Goal: Task Accomplishment & Management: Use online tool/utility

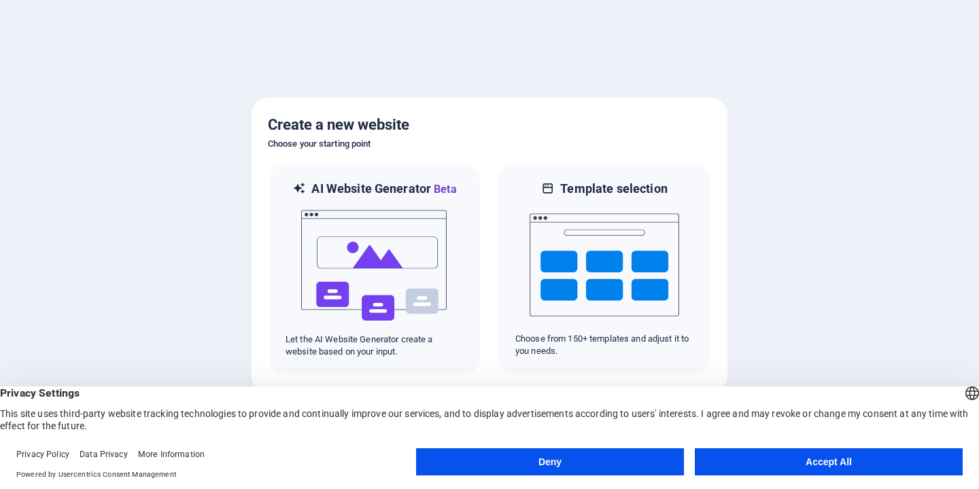
click at [774, 459] on button "Accept All" at bounding box center [829, 462] width 268 height 27
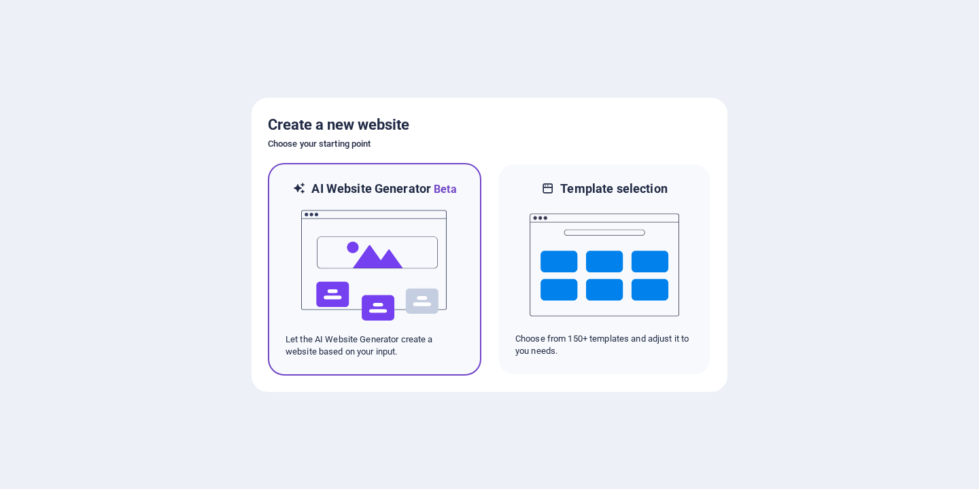
click at [358, 274] on img at bounding box center [375, 266] width 150 height 136
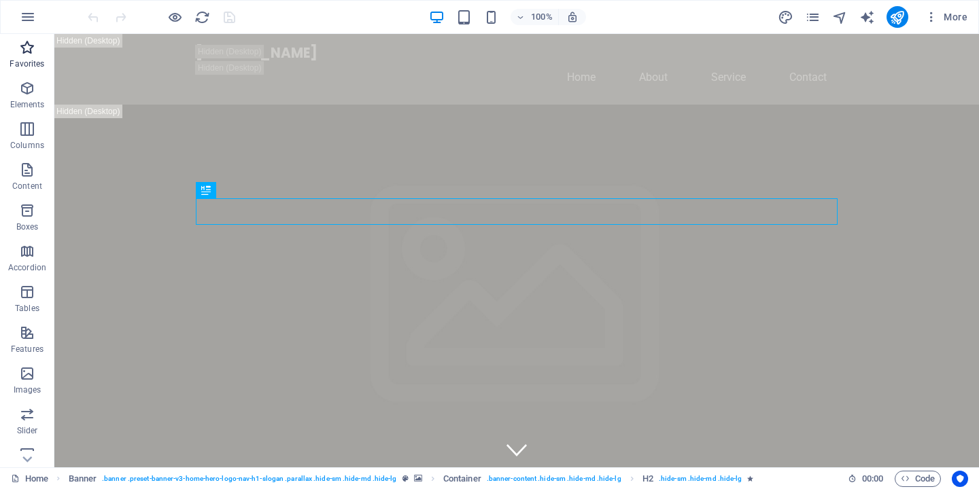
click at [41, 52] on span "Favorites" at bounding box center [27, 55] width 54 height 33
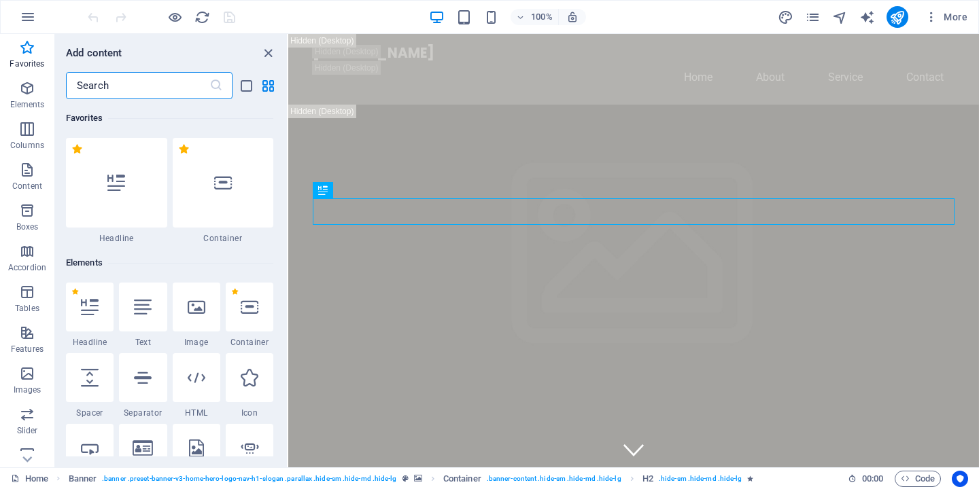
click at [279, 64] on div "Add content ​ Favorites 1 Star Headline 1 Star Container Elements 1 Star Headli…" at bounding box center [171, 251] width 232 height 434
click at [265, 52] on icon "close panel" at bounding box center [268, 54] width 16 height 16
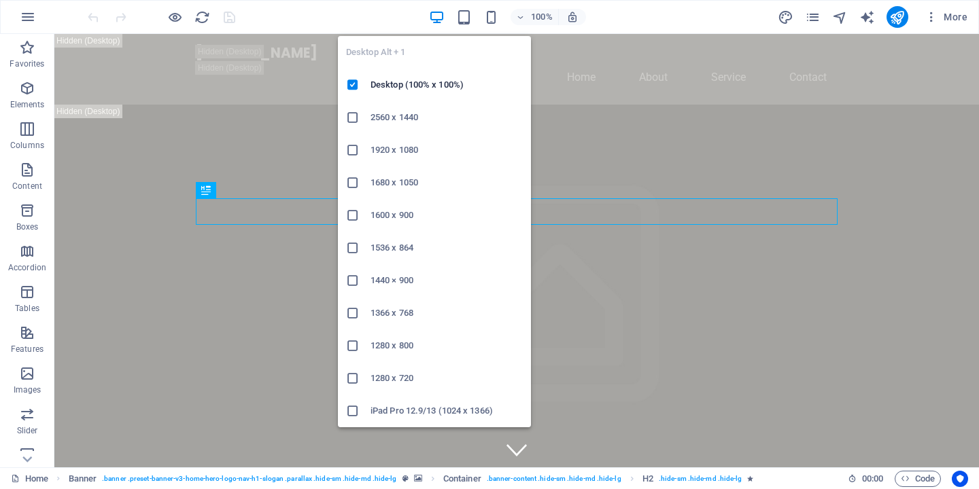
click at [433, 16] on icon "button" at bounding box center [437, 18] width 16 height 16
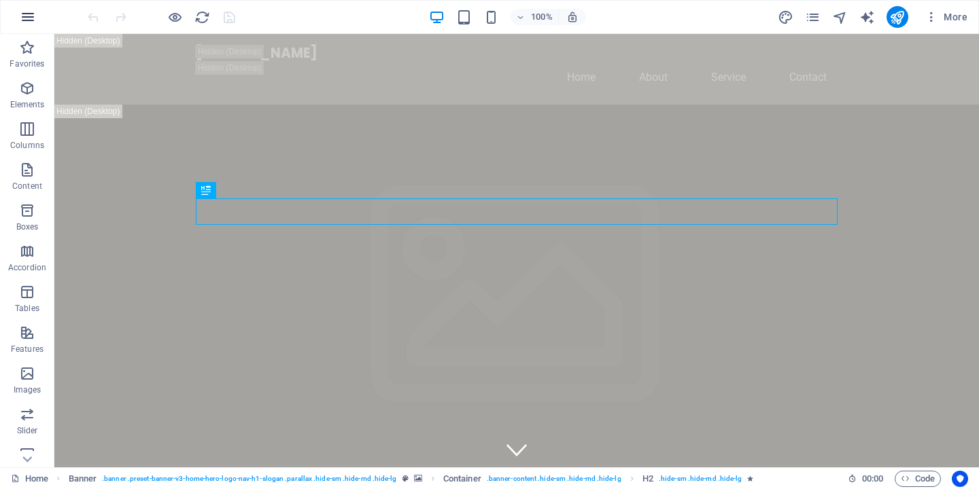
click at [29, 11] on icon "button" at bounding box center [28, 17] width 16 height 16
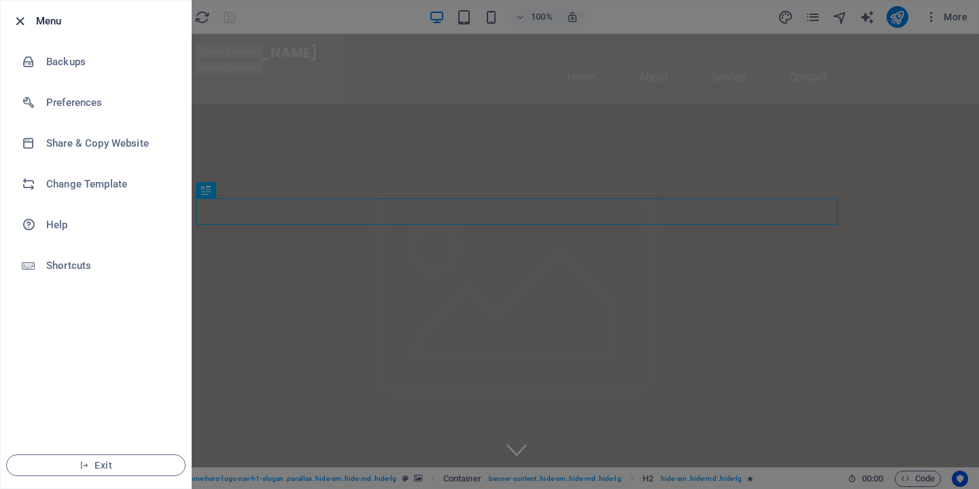
click at [21, 25] on icon "button" at bounding box center [20, 22] width 16 height 16
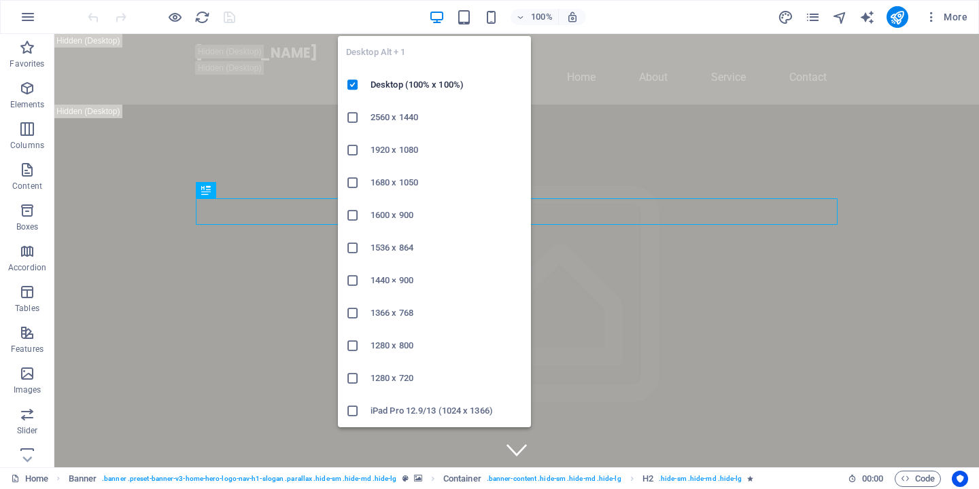
click at [439, 16] on icon "button" at bounding box center [437, 18] width 16 height 16
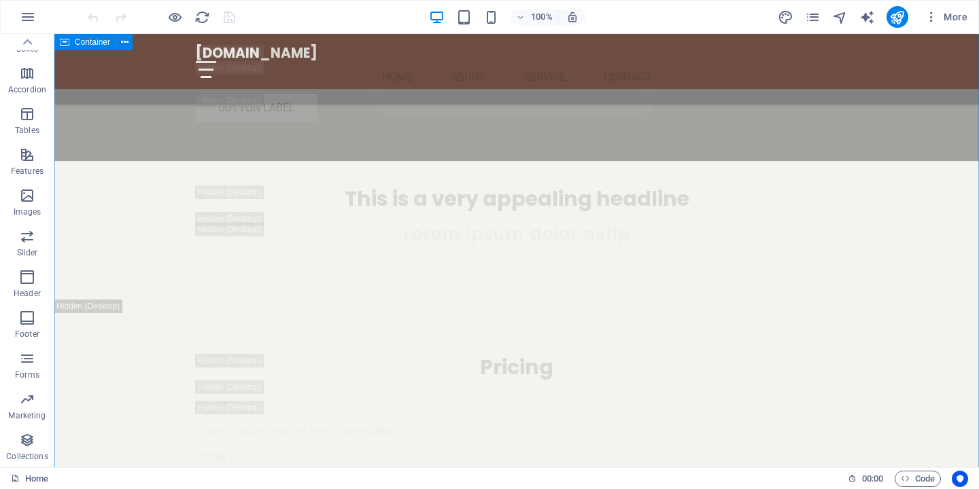
scroll to position [18578, 0]
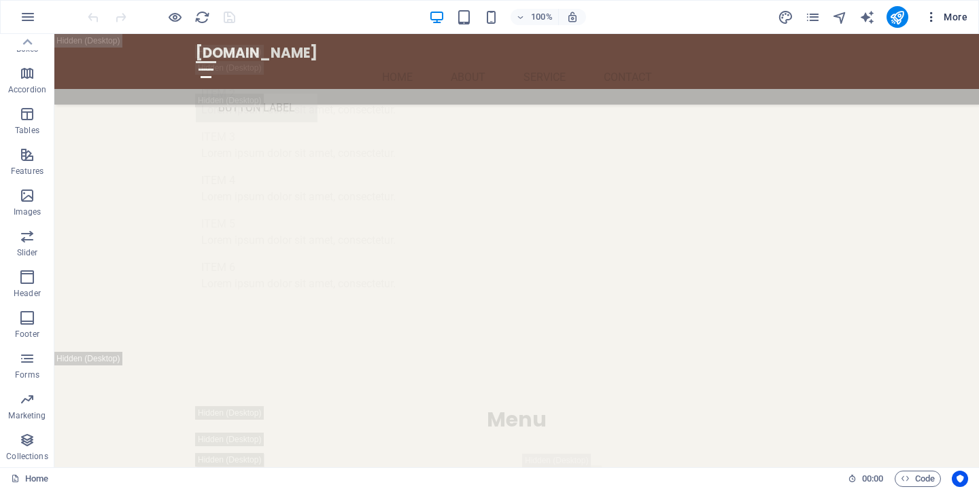
click at [963, 16] on span "More" at bounding box center [945, 17] width 43 height 14
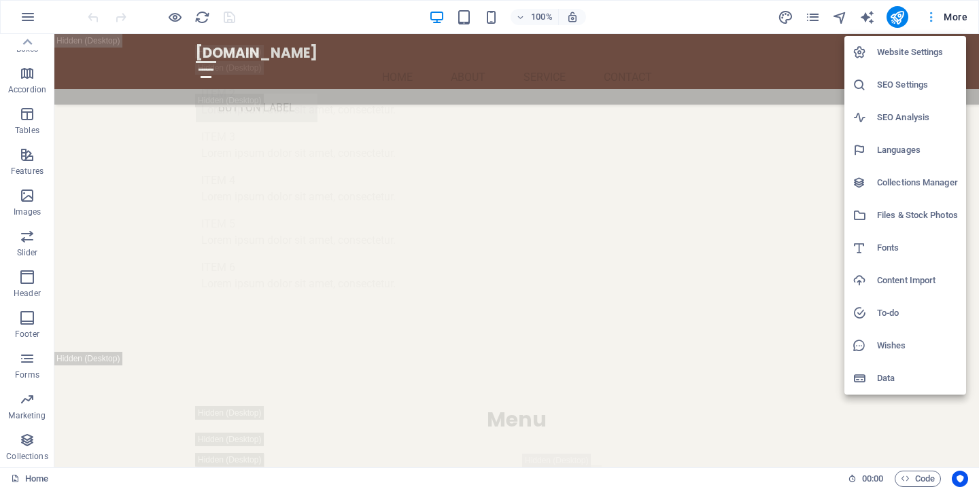
click at [963, 16] on div at bounding box center [489, 244] width 979 height 489
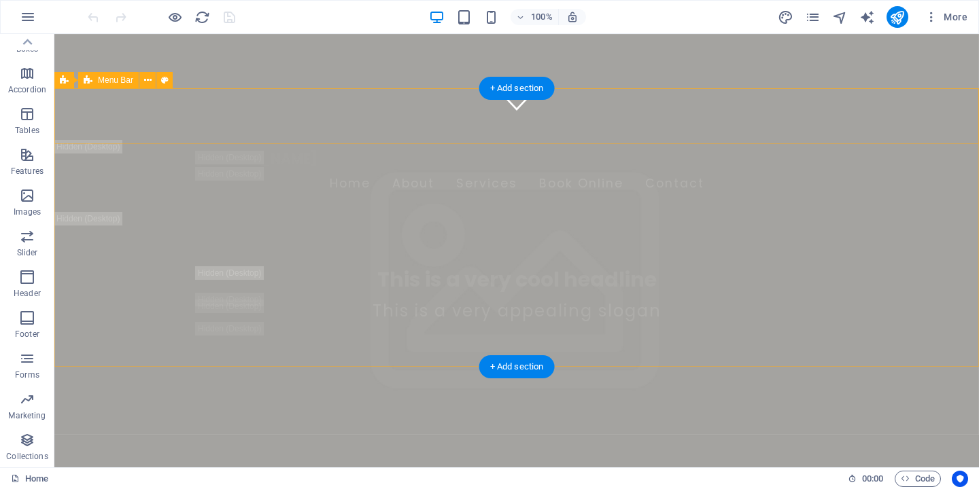
scroll to position [0, 0]
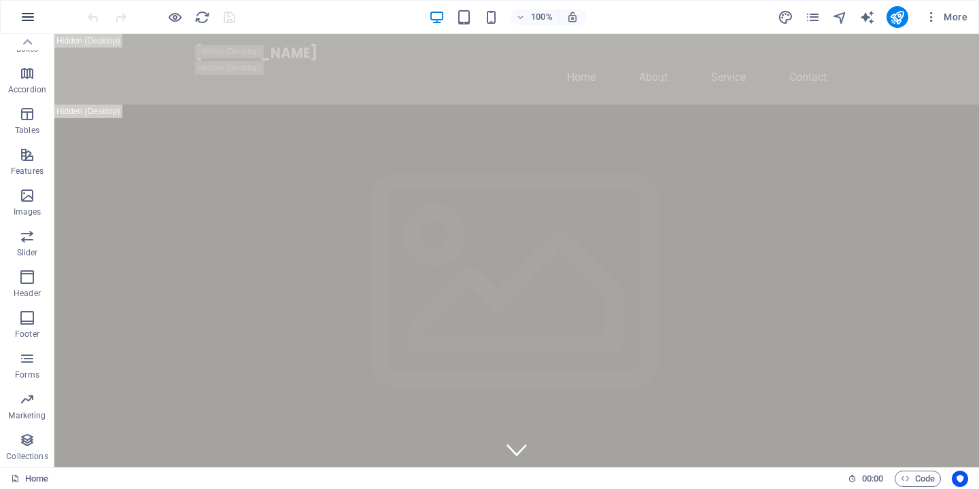
click at [22, 16] on icon "button" at bounding box center [28, 17] width 16 height 16
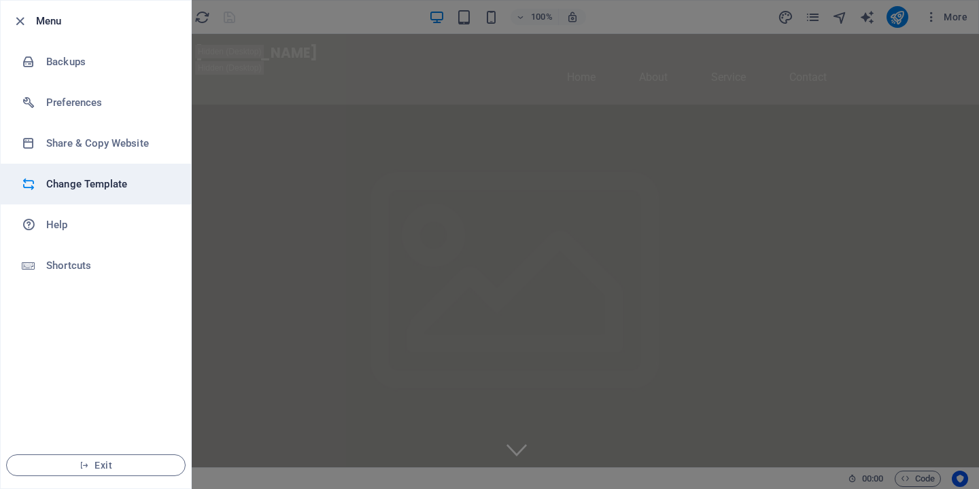
click at [93, 184] on h6 "Change Template" at bounding box center [109, 184] width 126 height 16
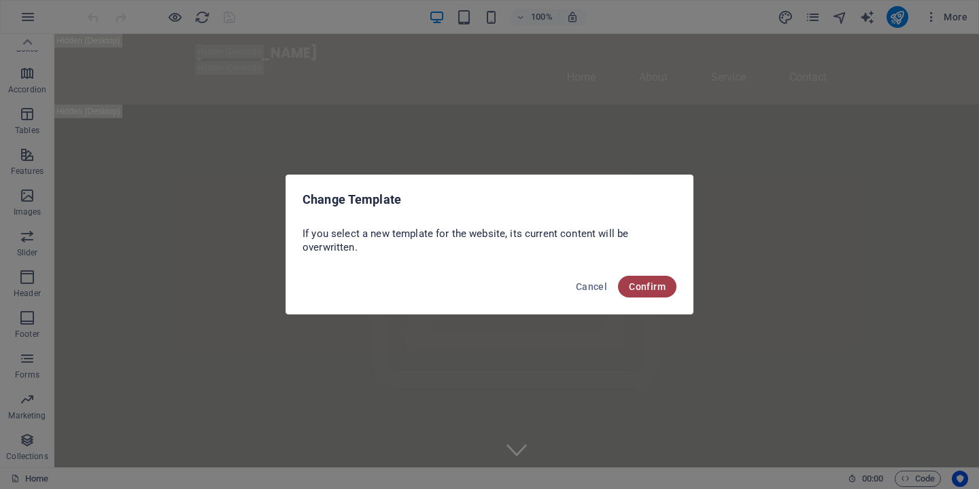
click at [657, 283] on span "Confirm" at bounding box center [647, 286] width 37 height 11
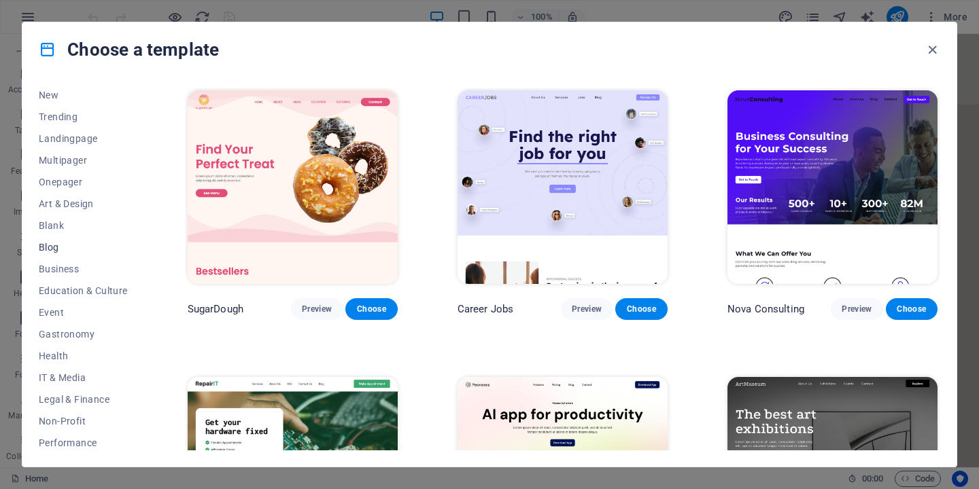
scroll to position [52, 0]
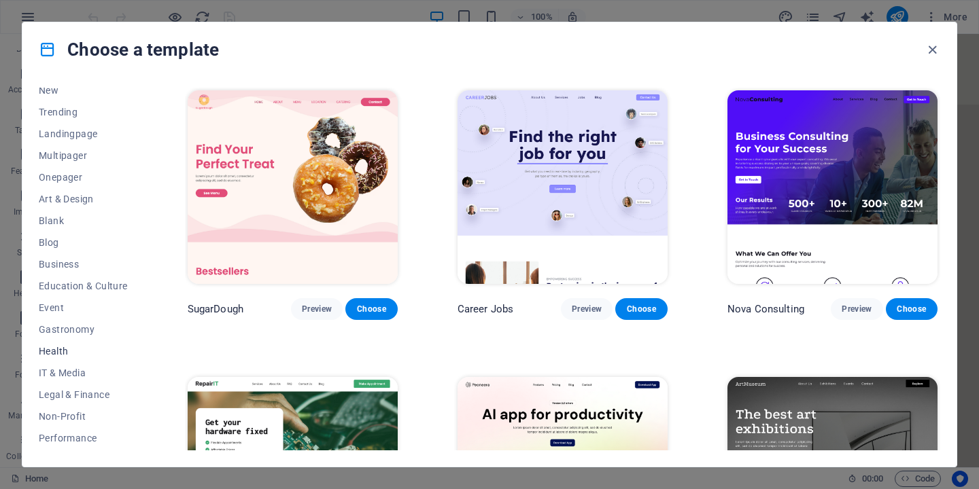
click at [60, 352] on span "Health" at bounding box center [83, 351] width 89 height 11
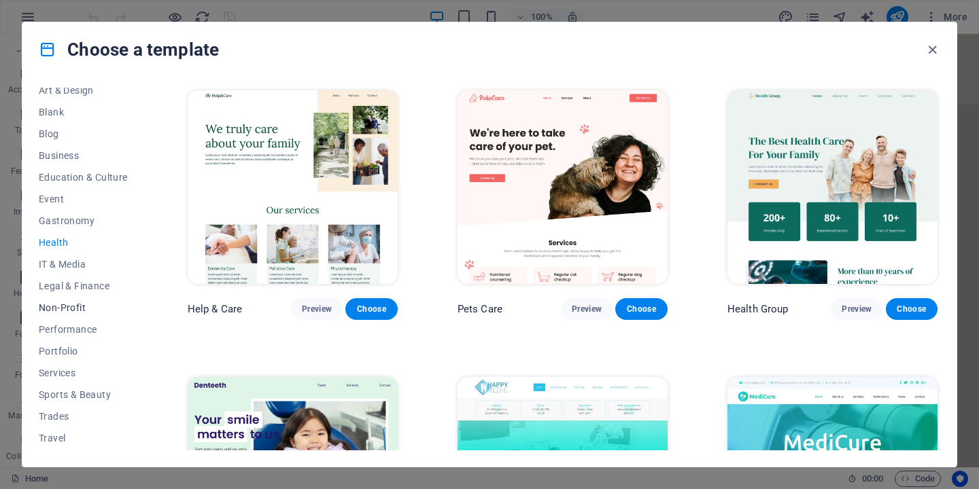
scroll to position [181, 0]
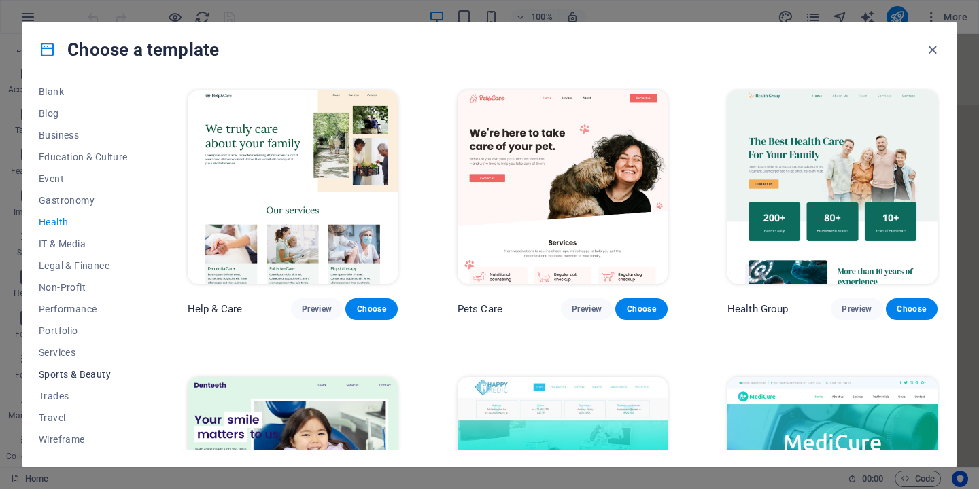
click at [77, 375] on span "Sports & Beauty" at bounding box center [83, 374] width 89 height 11
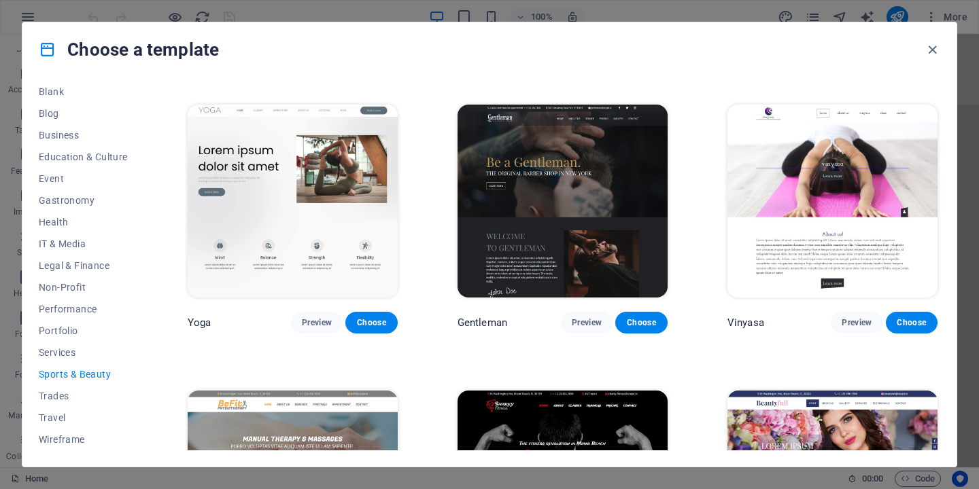
scroll to position [561, 0]
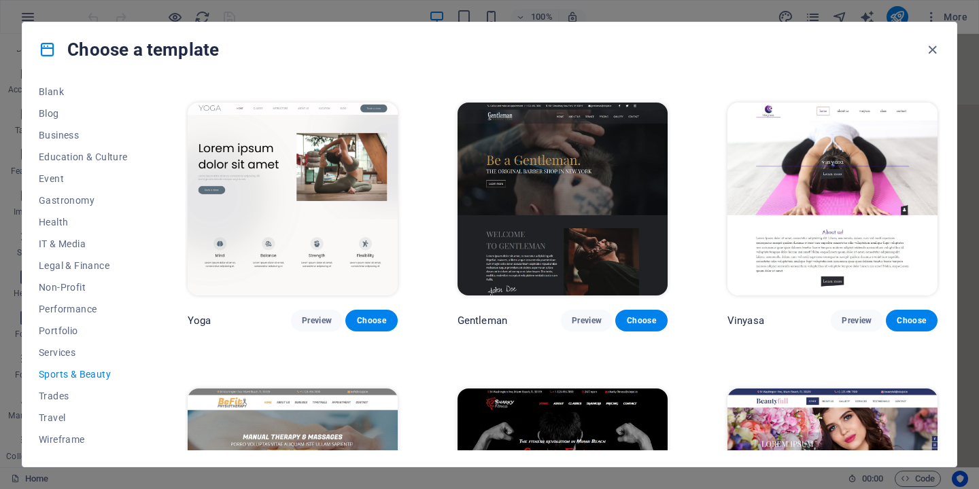
click at [254, 145] on img at bounding box center [293, 200] width 210 height 194
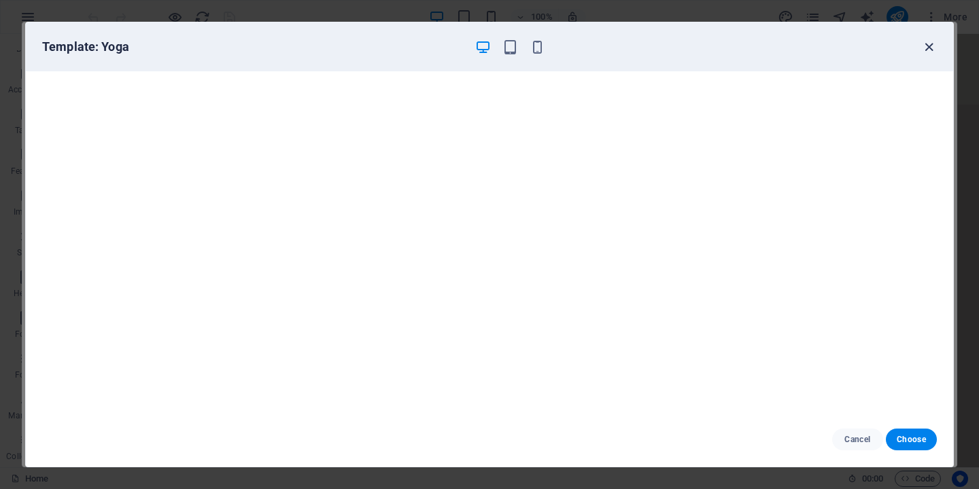
click at [935, 41] on icon "button" at bounding box center [929, 47] width 16 height 16
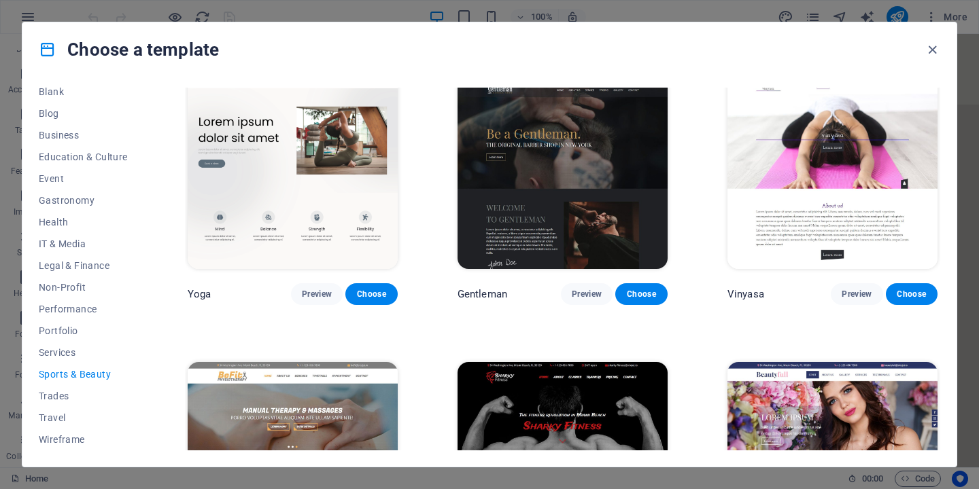
scroll to position [553, 0]
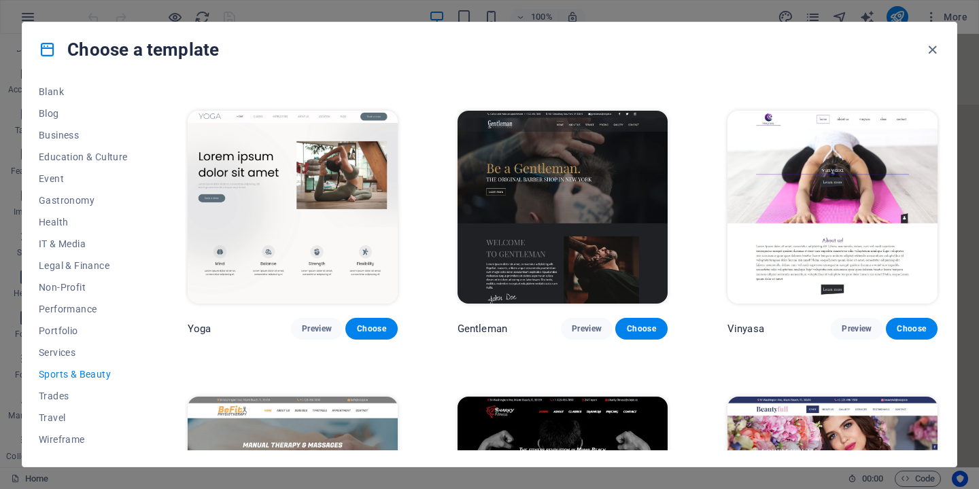
click at [813, 196] on img at bounding box center [832, 208] width 210 height 194
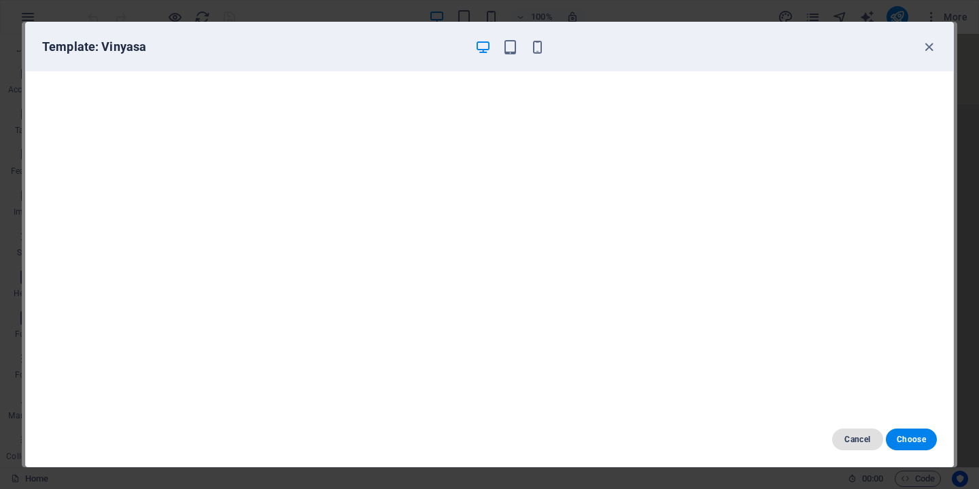
click at [859, 437] on span "Cancel" at bounding box center [857, 439] width 29 height 11
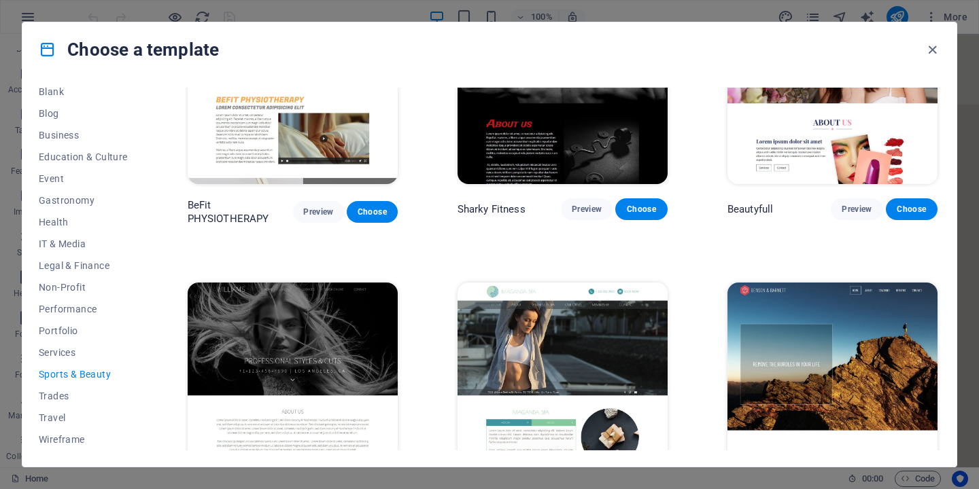
scroll to position [1012, 0]
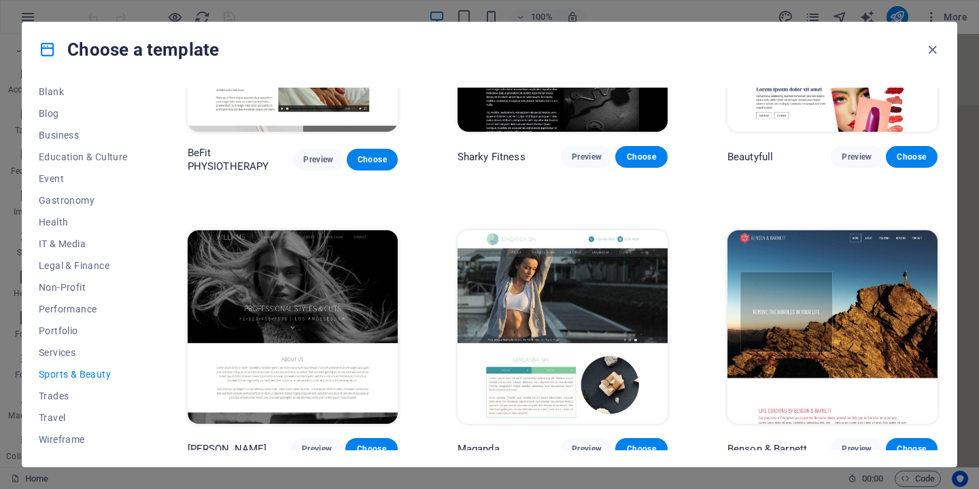
click at [578, 309] on img at bounding box center [562, 327] width 210 height 194
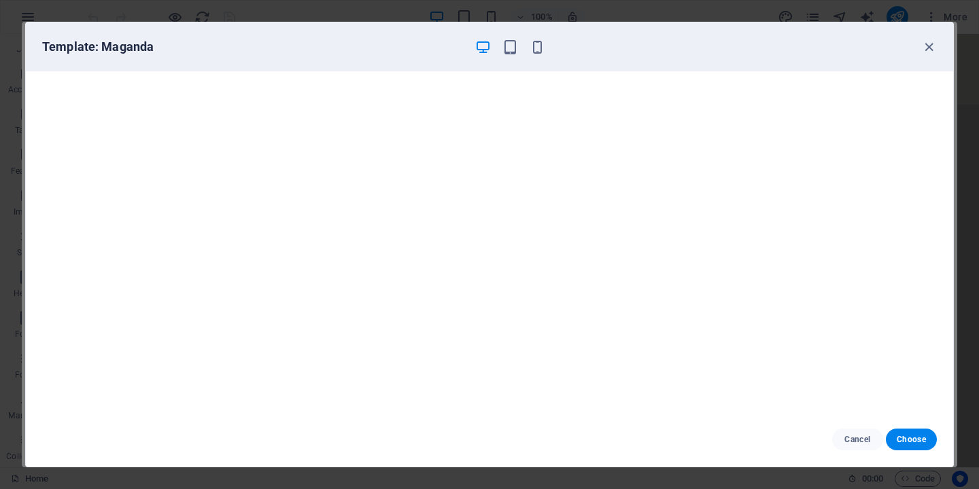
scroll to position [3, 0]
click at [855, 438] on span "Cancel" at bounding box center [857, 439] width 29 height 11
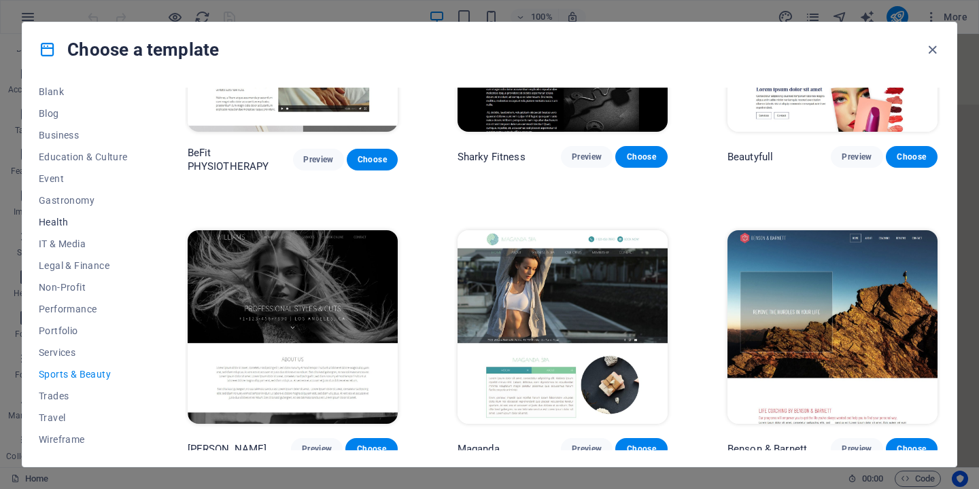
click at [56, 215] on button "Health" at bounding box center [83, 222] width 89 height 22
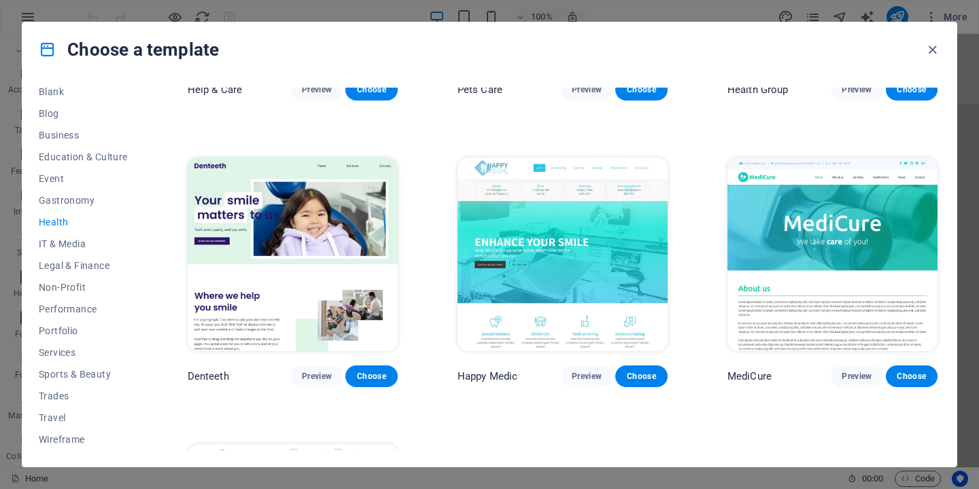
scroll to position [0, 0]
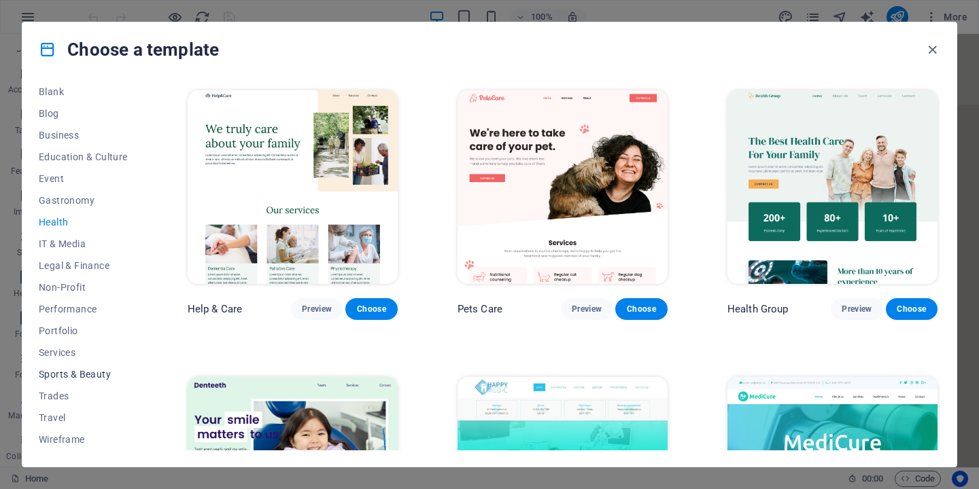
click at [63, 376] on span "Sports & Beauty" at bounding box center [83, 374] width 89 height 11
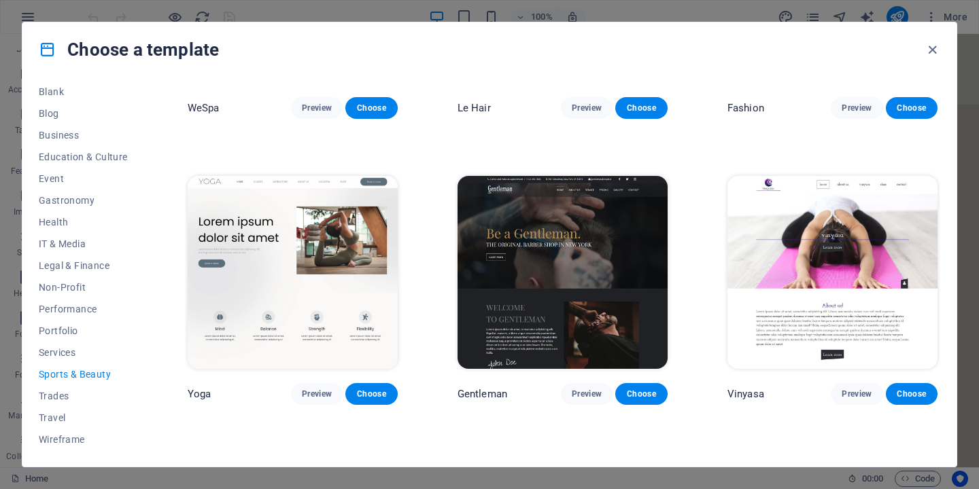
scroll to position [474, 0]
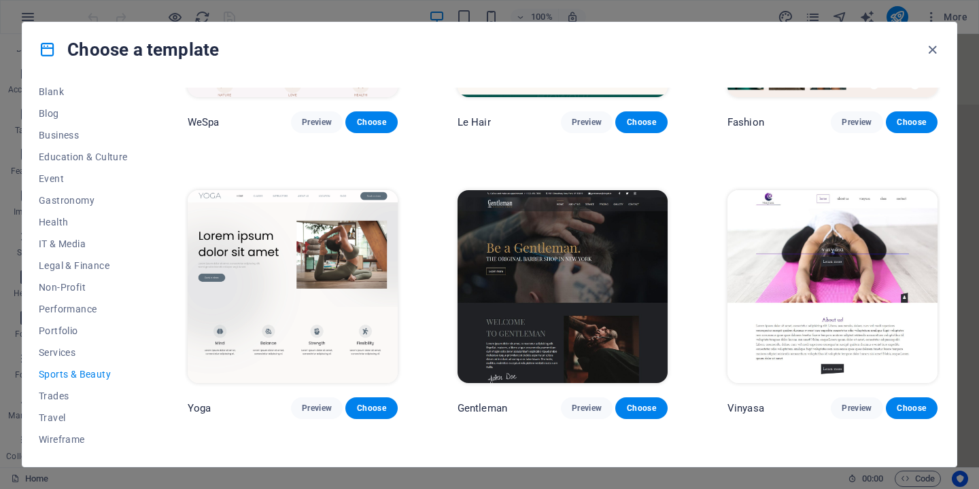
click at [229, 243] on img at bounding box center [293, 287] width 210 height 194
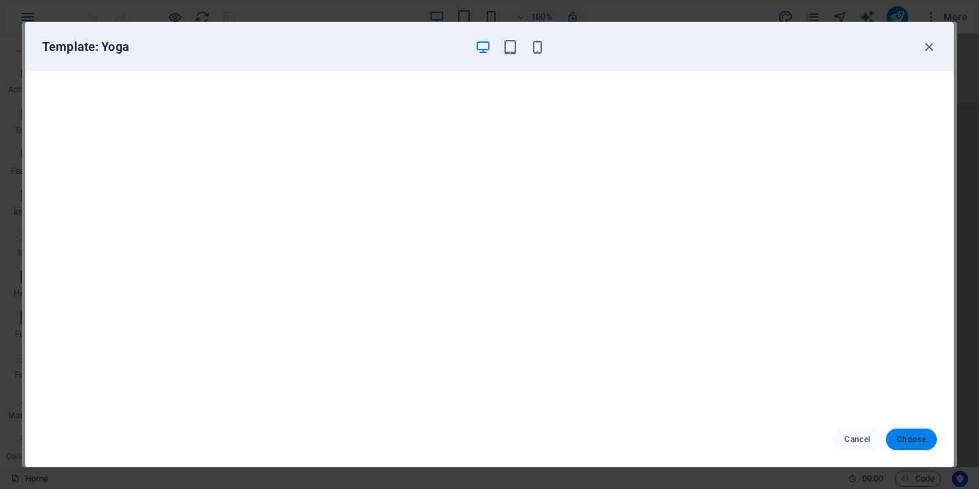
click at [910, 434] on span "Choose" at bounding box center [911, 439] width 29 height 11
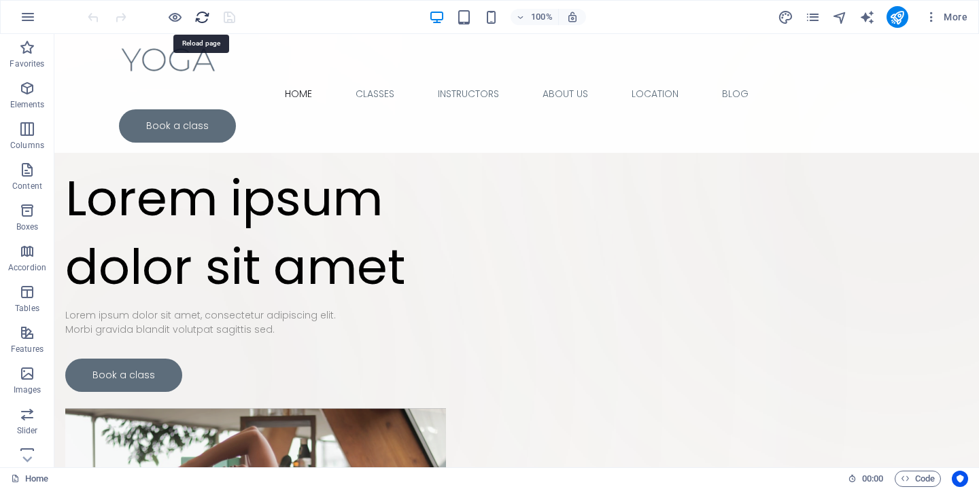
click at [196, 12] on icon "reload" at bounding box center [202, 18] width 16 height 16
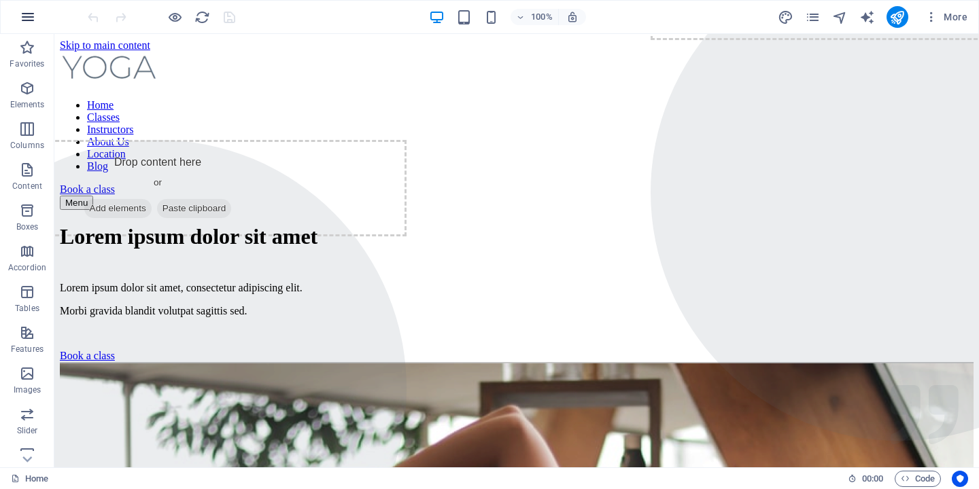
click at [35, 14] on icon "button" at bounding box center [28, 17] width 16 height 16
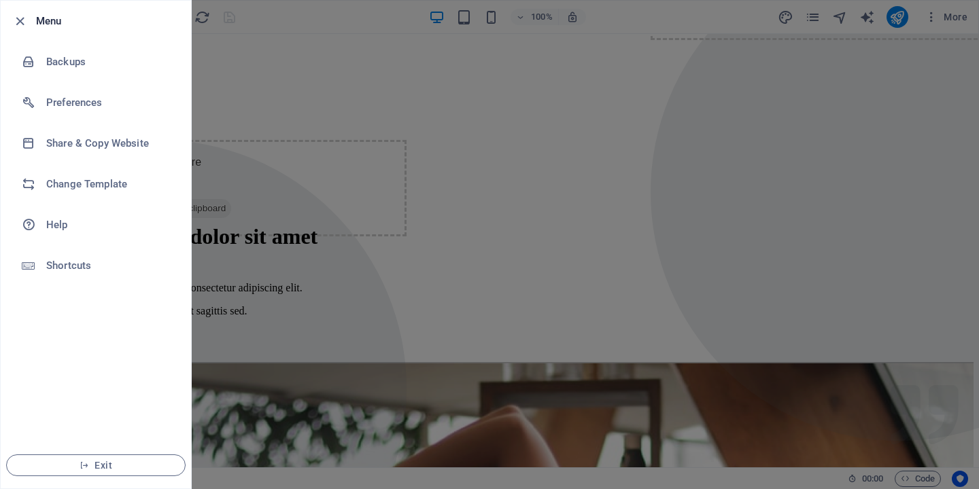
click at [895, 28] on div at bounding box center [489, 244] width 979 height 489
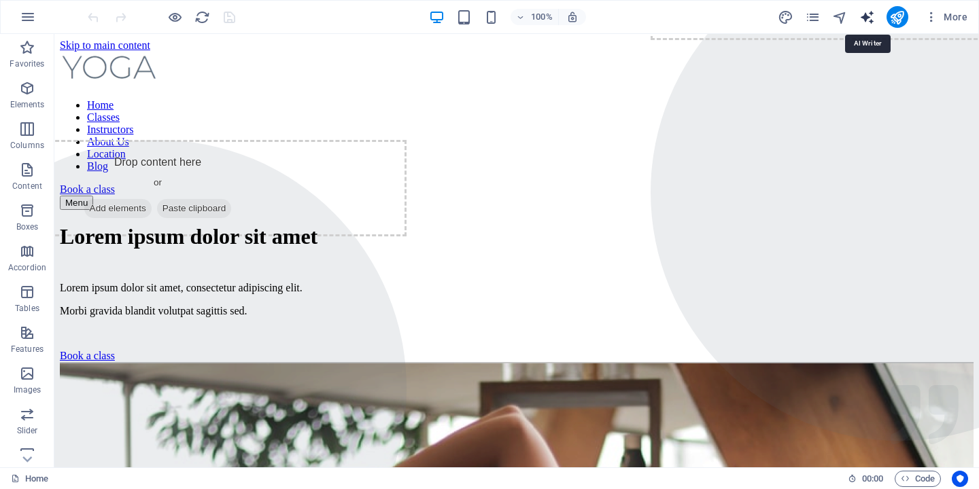
click at [867, 19] on icon "text_generator" at bounding box center [867, 18] width 16 height 16
select select "English"
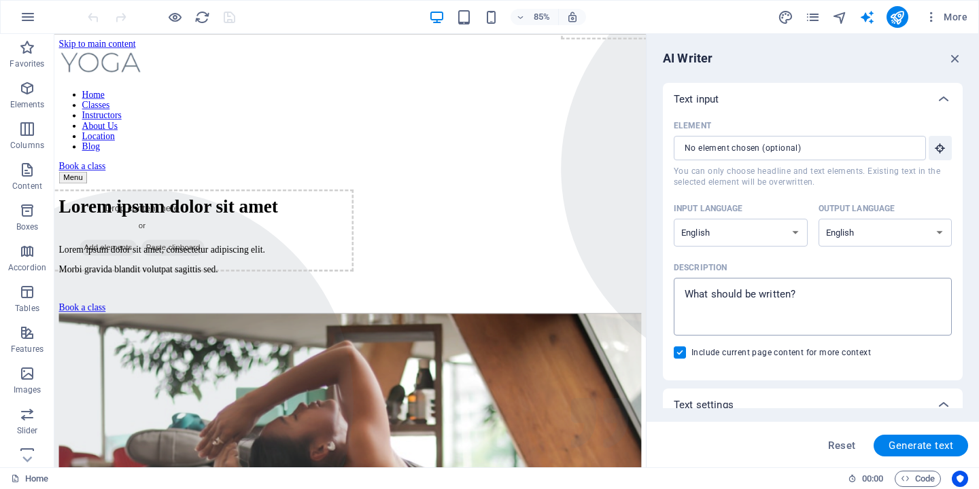
type textarea "x"
click at [748, 302] on textarea "Description x ​" at bounding box center [812, 307] width 264 height 44
type textarea "t"
type textarea "x"
type textarea "th"
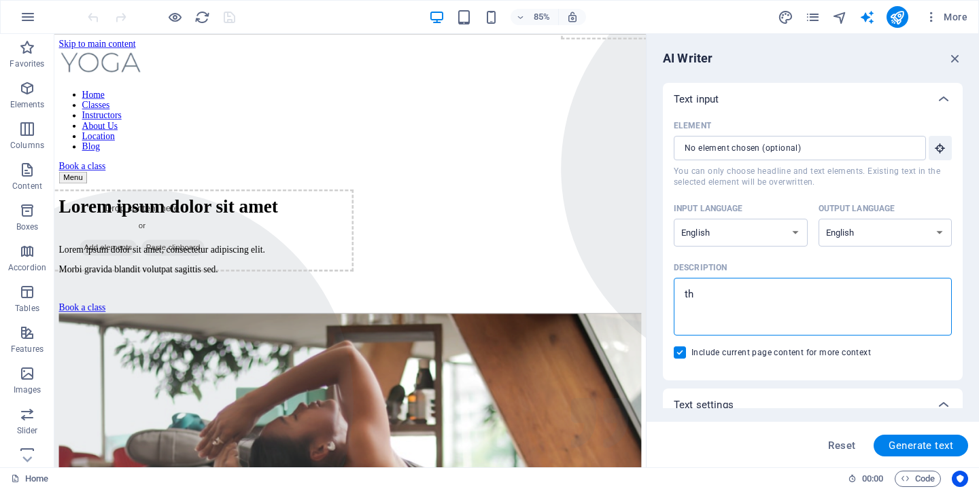
type textarea "x"
type textarea "thi"
type textarea "x"
type textarea "this"
type textarea "x"
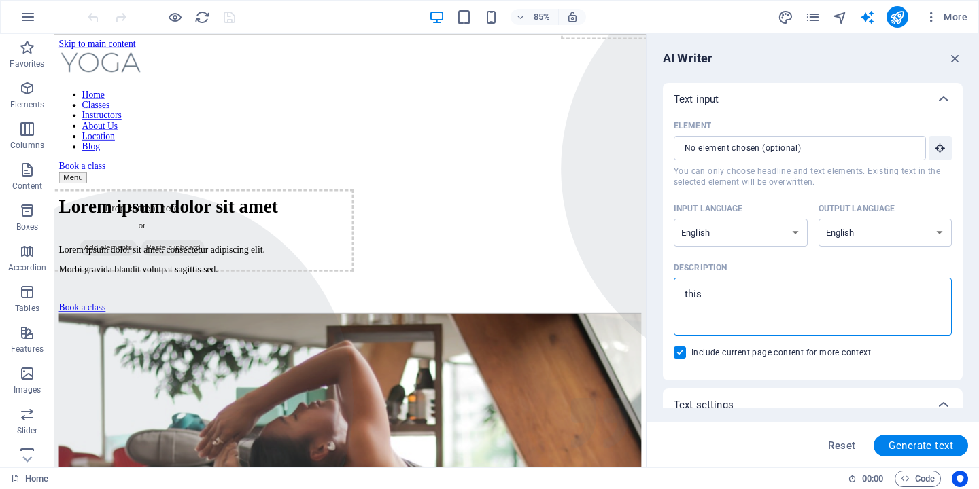
type textarea "thisi"
type textarea "x"
type textarea "thisii"
type textarea "x"
type textarea "thisiis"
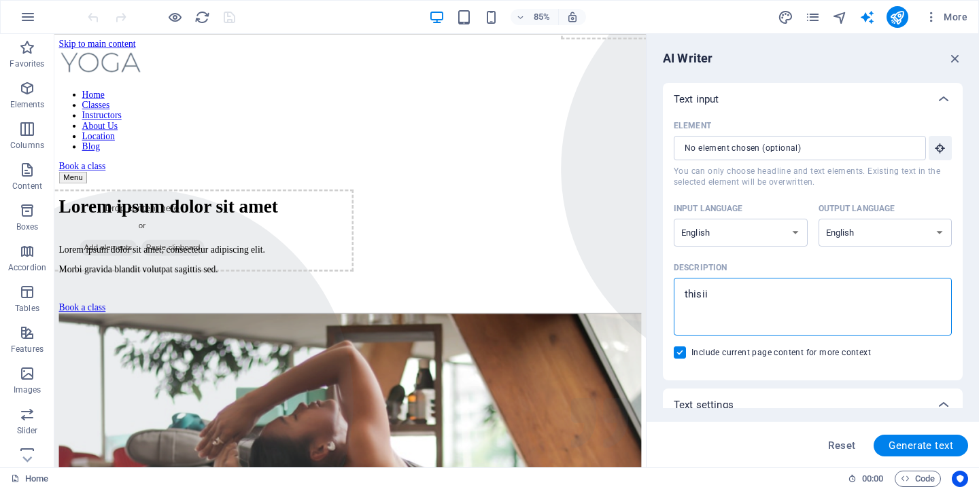
type textarea "x"
type textarea "thisiis"
type textarea "x"
type textarea "thisiis a"
type textarea "x"
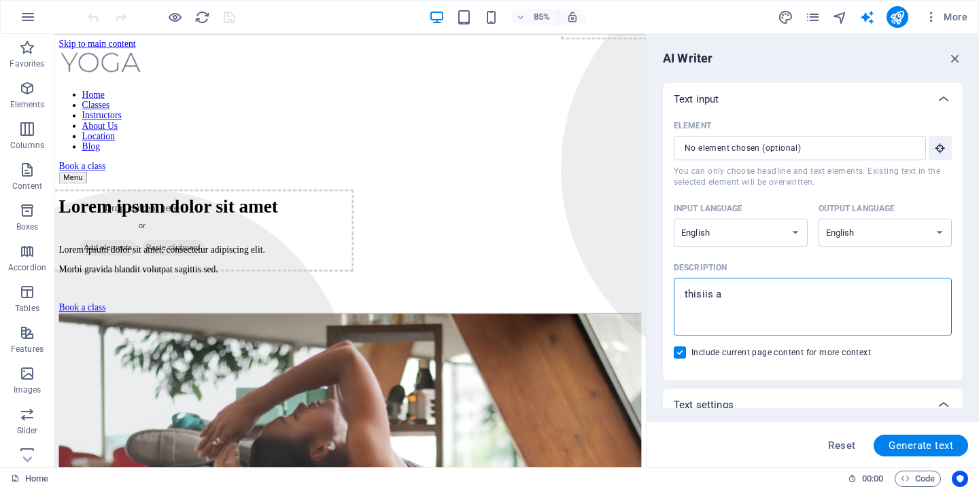
type textarea "thisiis a"
type textarea "x"
type textarea "thisiis a w"
type textarea "x"
type textarea "thisiis a we"
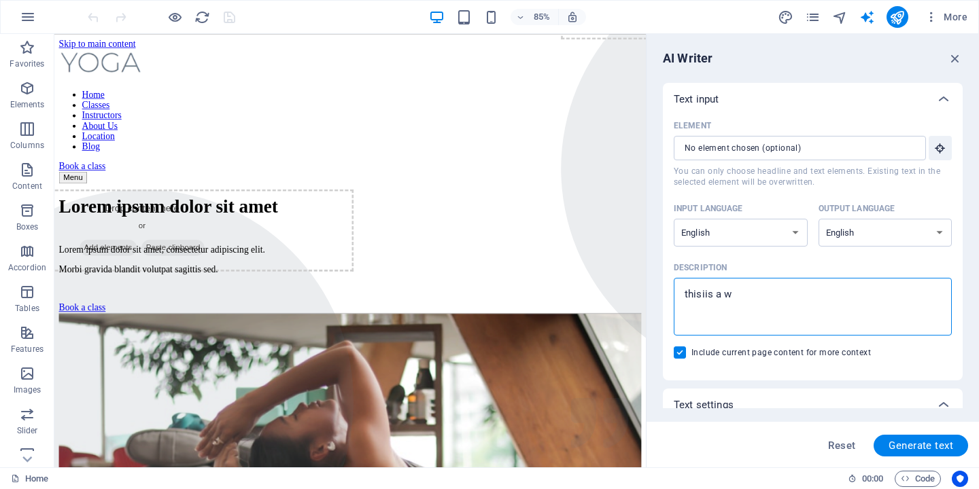
type textarea "x"
type textarea "thisiis a web"
type textarea "x"
type textarea "thisiis a webs"
type textarea "x"
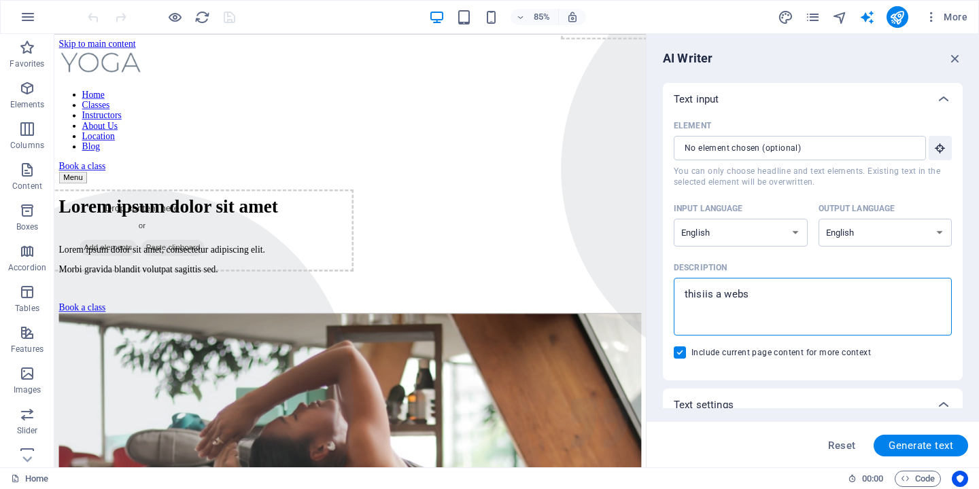
type textarea "thisiis a websi"
type textarea "x"
type textarea "thisiis a websit"
type textarea "x"
type textarea "thisiis a website"
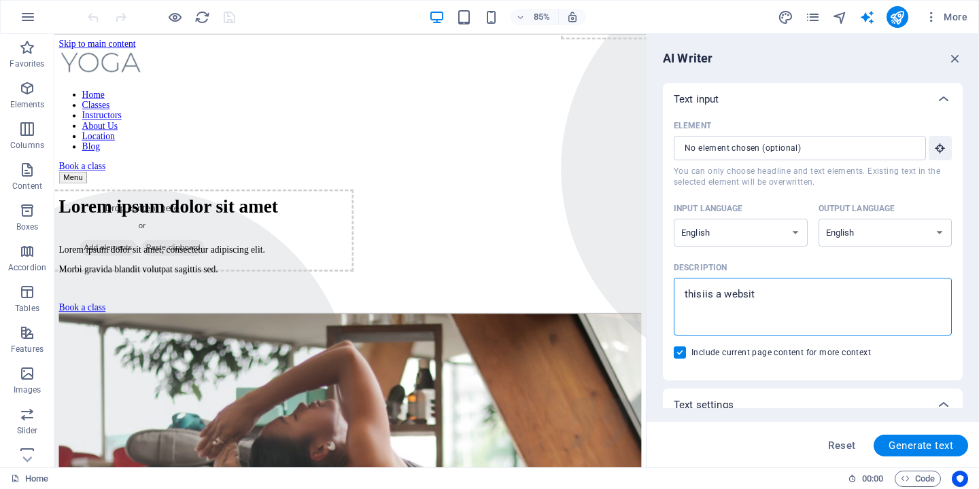
type textarea "x"
type textarea "thisiis a website."
type textarea "x"
type textarea "thisiis a website."
type textarea "x"
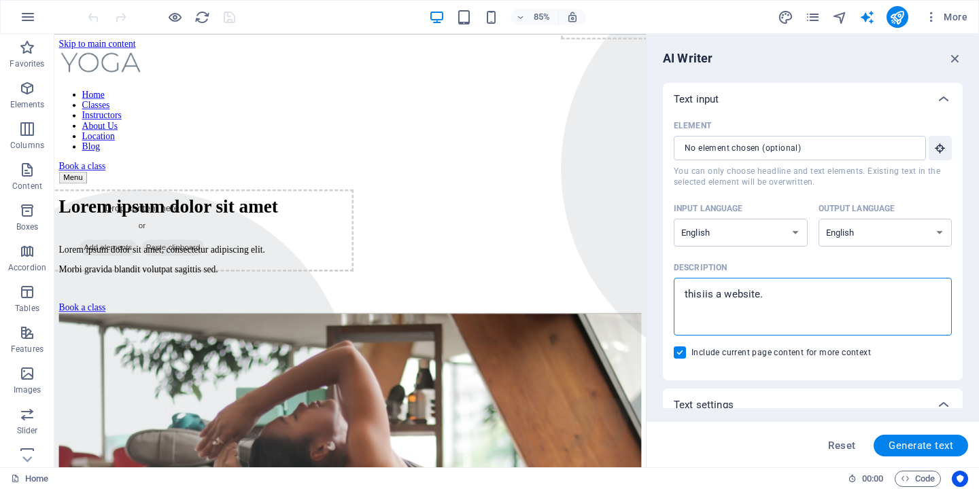
type textarea "thisiis a website. f"
type textarea "x"
type textarea "thisiis a website. fo"
type textarea "x"
type textarea "thisiis a website. for"
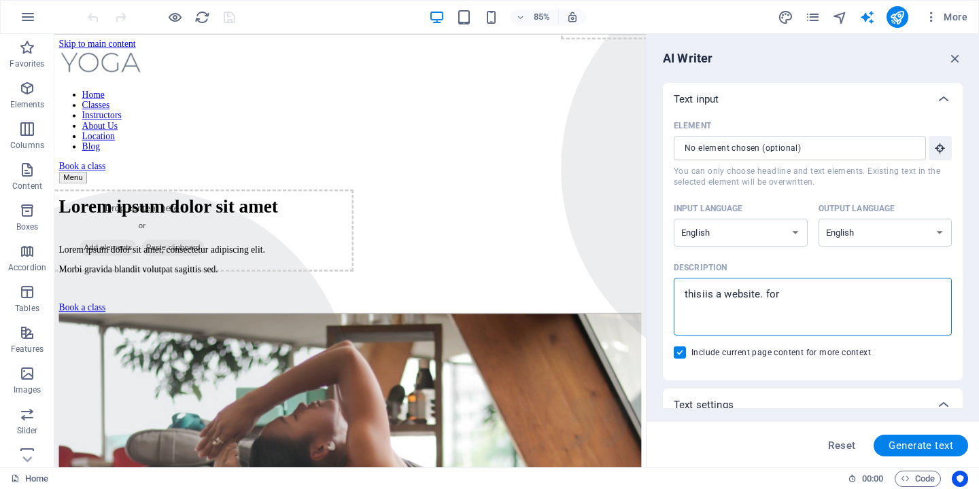
type textarea "x"
type textarea "thisiis a website. for"
type textarea "x"
type textarea "thisiis a website. for y"
type textarea "x"
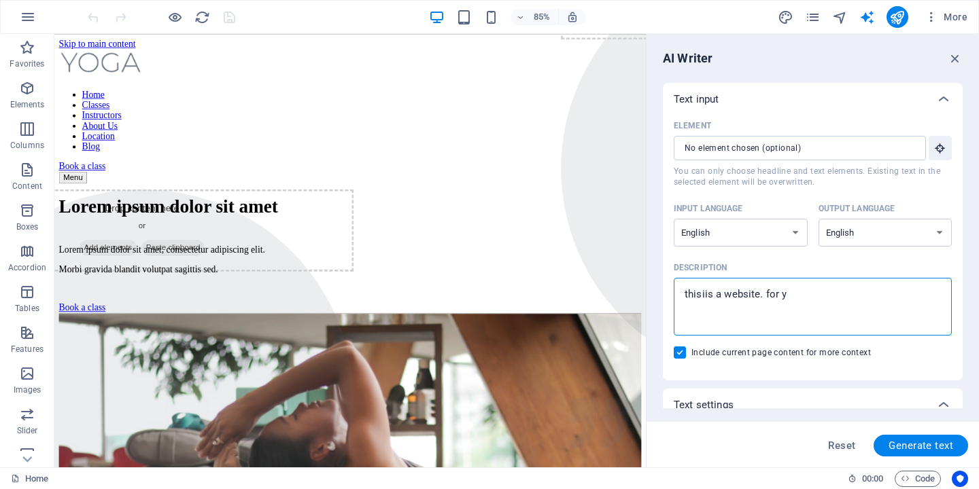
type textarea "thisiis a website. for yo"
type textarea "x"
type textarea "thisiis a website. for yog"
type textarea "x"
type textarea "thisiis a website. for yoga"
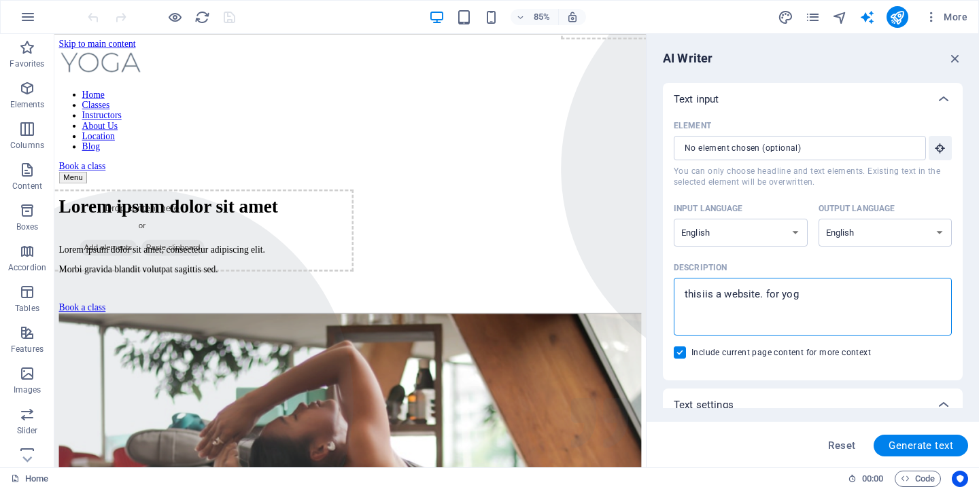
type textarea "x"
type textarea "thisiis a website. for yoga"
type textarea "x"
type textarea "thisiis a website. for yoga a"
type textarea "x"
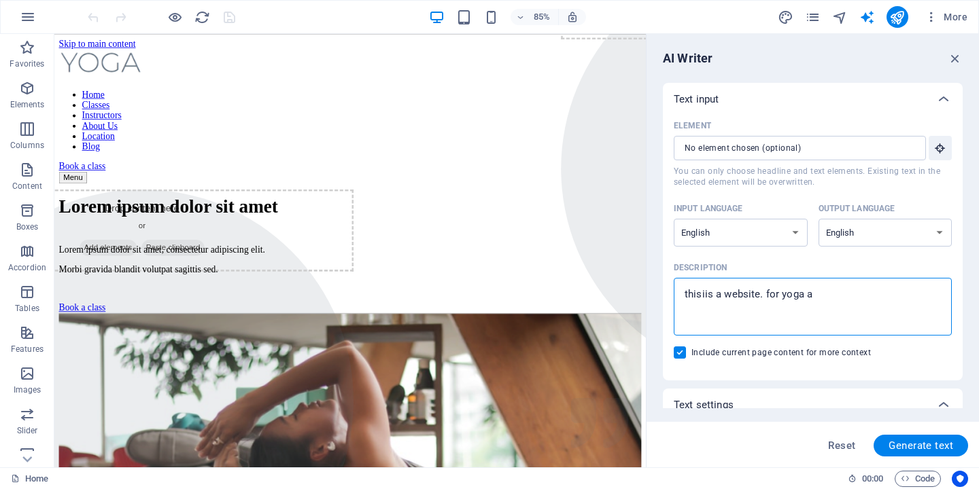
type textarea "thisiis a website. for yoga an"
type textarea "x"
type textarea "thisiis a website. for yoga and"
type textarea "x"
type textarea "thisiis a website. for yoga and"
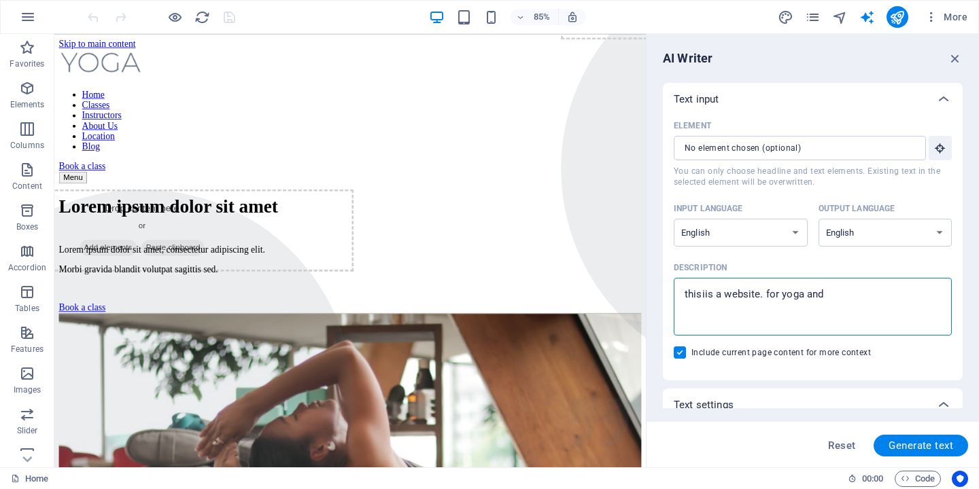
type textarea "x"
type textarea "thisiis a website. for yoga and r"
type textarea "x"
type textarea "thisiis a website. for yoga and re"
type textarea "x"
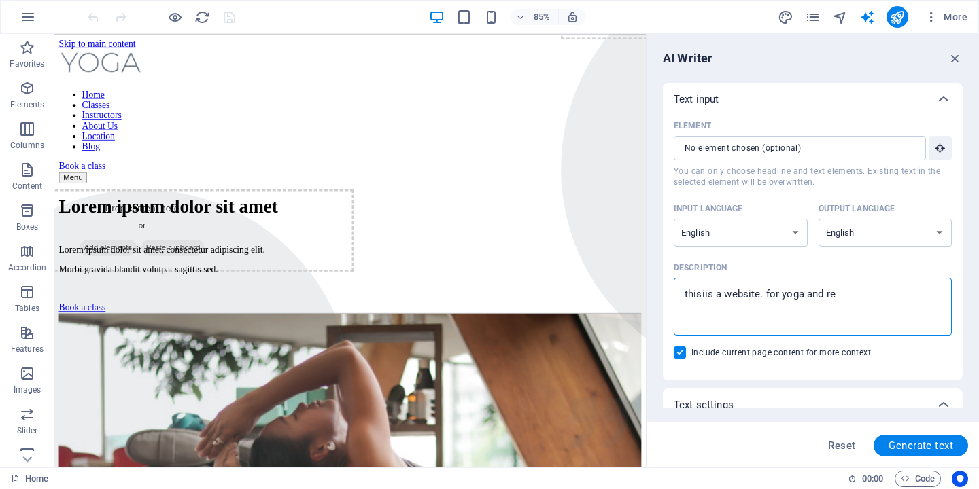
type textarea "thisiis a website. for yoga and ret"
type textarea "x"
type textarea "thisiis a website. for yoga and retr"
type textarea "x"
type textarea "thisiis a website. for yoga and retre"
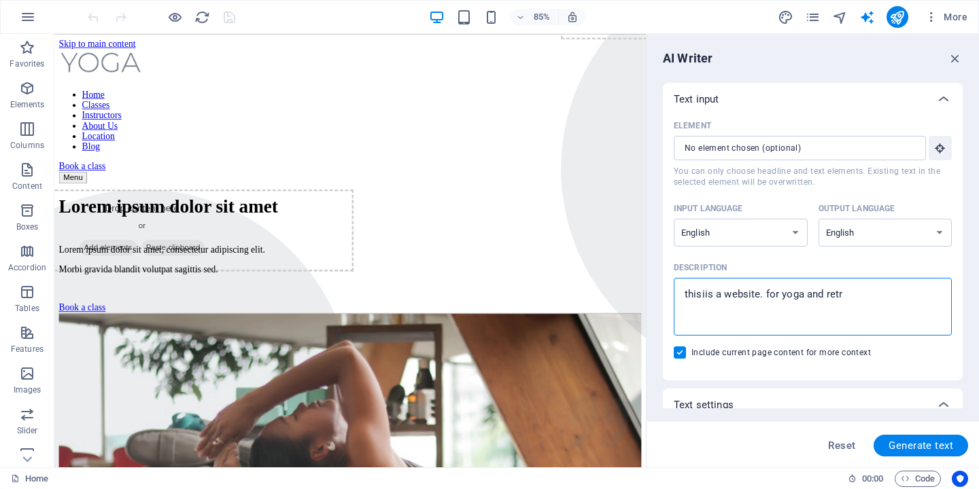
type textarea "x"
type textarea "thisiis a website. for yoga and retrea"
type textarea "x"
type textarea "thisiis a website. for yoga and retreat"
type textarea "x"
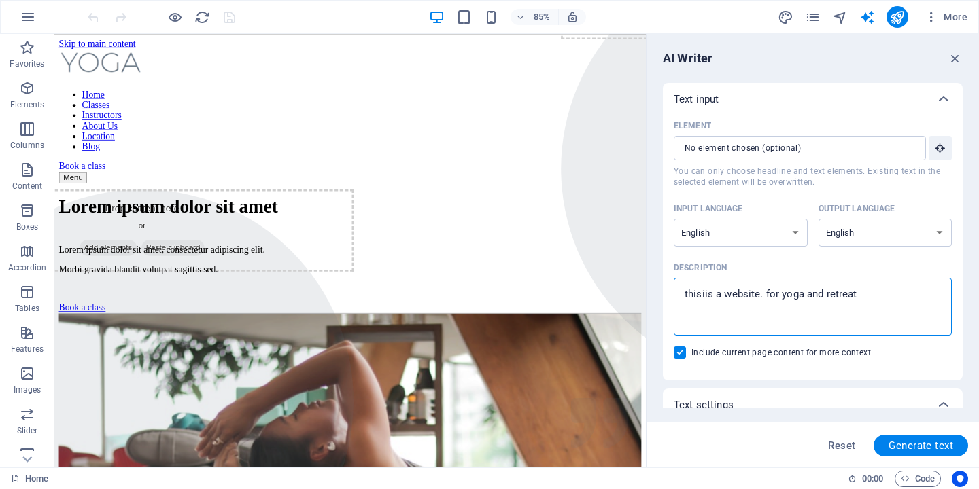
type textarea "thisiis a website. for yoga and retreats"
type textarea "x"
type textarea "thisiis a website. for yoga and retreats"
type textarea "x"
type textarea "thisiis a website. for yoga and retreats a"
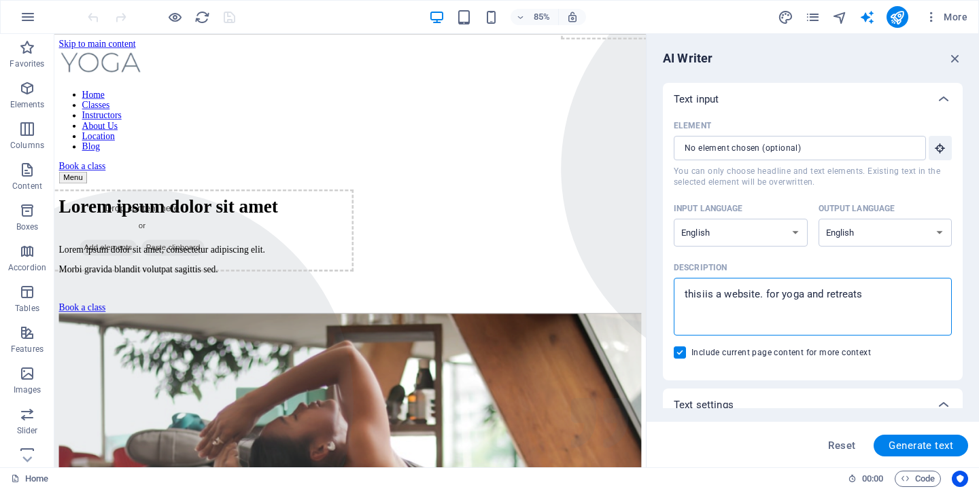
type textarea "x"
type textarea "thisiis a website. for yoga and retreats an"
type textarea "x"
type textarea "thisiis a website. for yoga and retreats and"
type textarea "x"
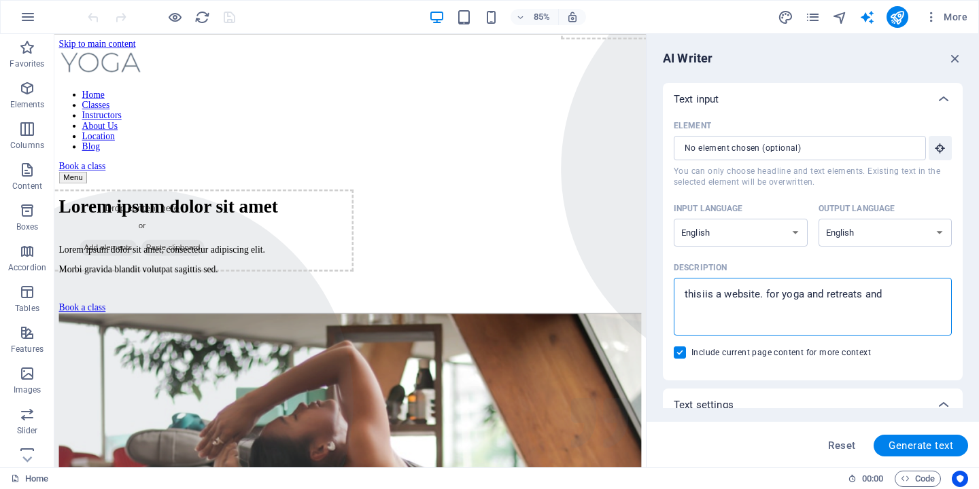
type textarea "thisiis a website. for yoga and retreats and"
type textarea "x"
type textarea "thisiis a website. for yoga and retreats and c"
type textarea "x"
type textarea "thisiis a website. for yoga and retreats and co"
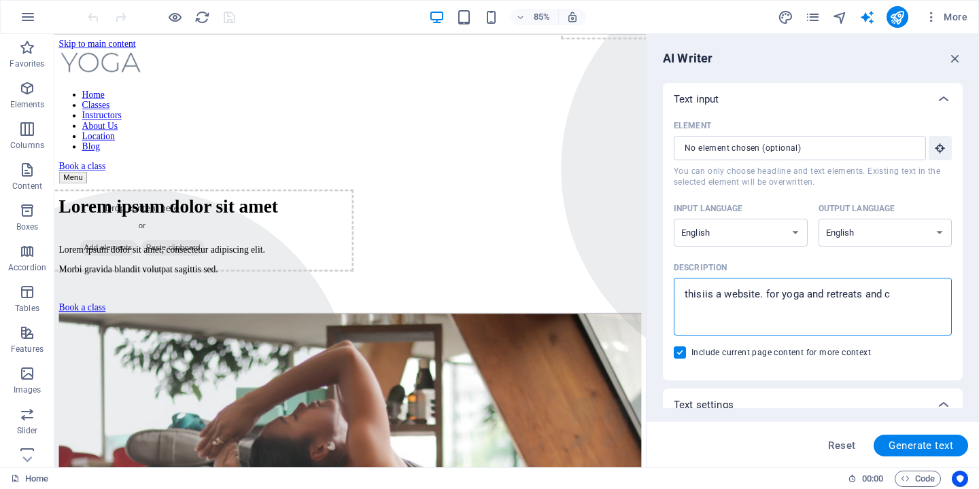
type textarea "x"
type textarea "thisiis a website. for yoga and retreats and cou"
type textarea "x"
type textarea "thisiis a website. for yoga and retreats and coun"
type textarea "x"
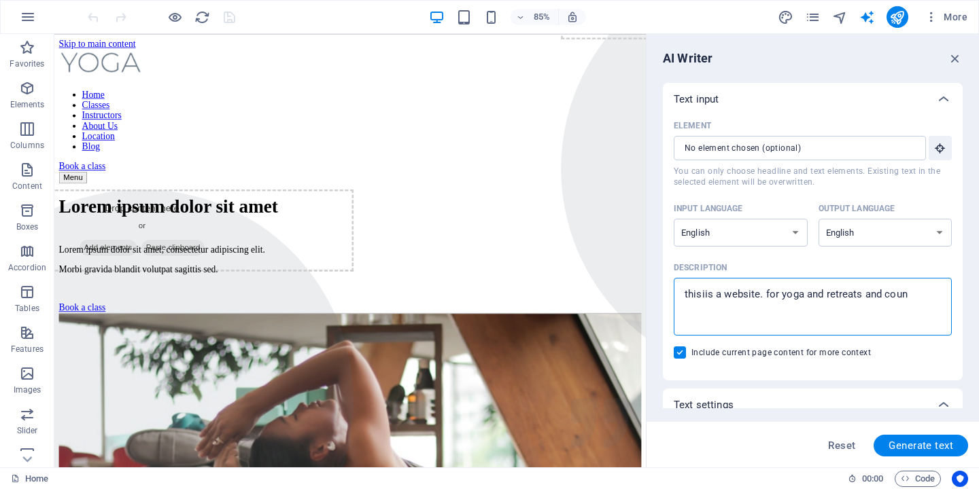
type textarea "thisiis a website. for yoga and retreats and counc"
type textarea "x"
type textarea "thisiis a website. for yoga and retreats and counce"
type textarea "x"
type textarea "thisiis a website. for yoga and retreats and councel"
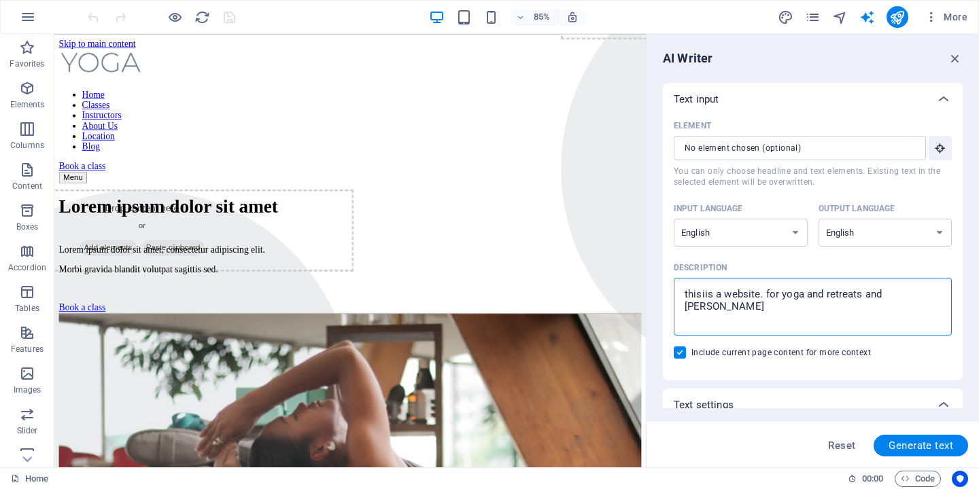
type textarea "x"
type textarea "thisiis a website. for yoga and retreats and councell"
type textarea "x"
type textarea "thisiis a website. for yoga and retreats and councelli"
type textarea "x"
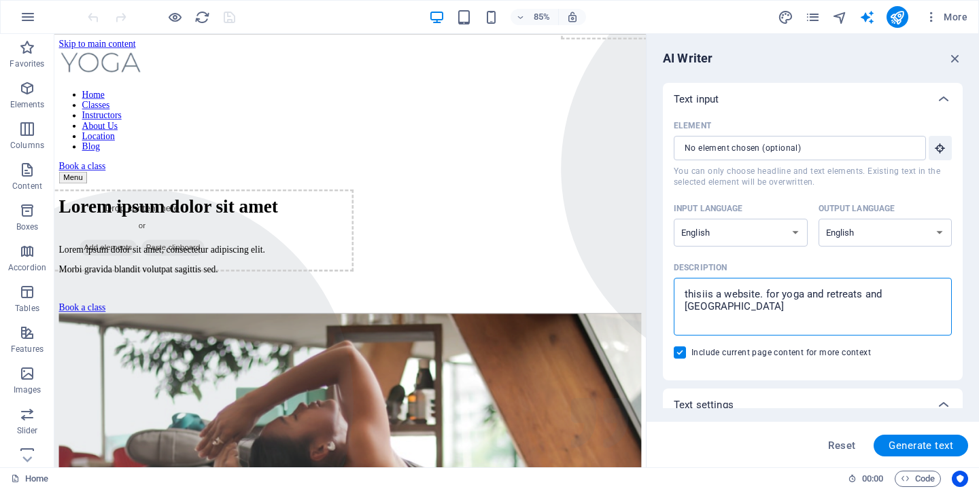
type textarea "thisiis a website. for yoga and retreats and councellin"
type textarea "x"
type textarea "thisiis a website. for yoga and retreats and councelling"
type textarea "x"
type textarea "thisiis a website. for yoga and retreats and councelling"
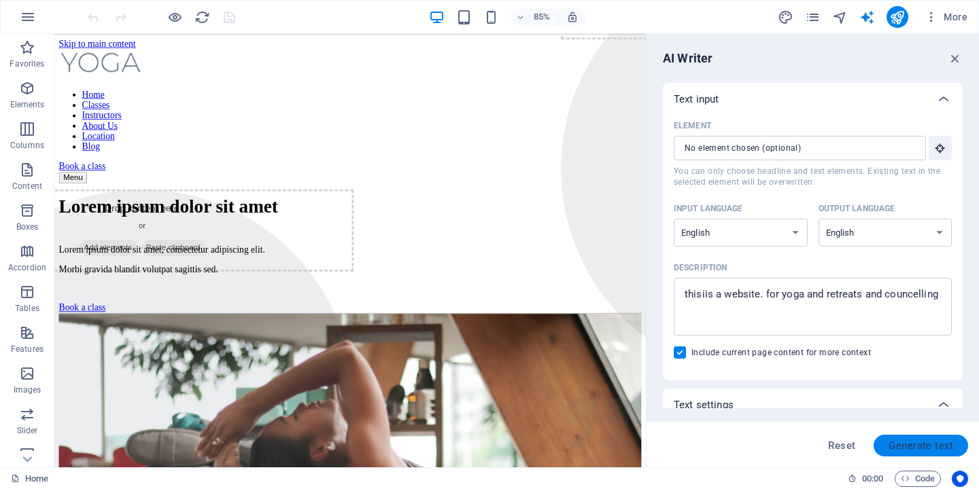
click at [930, 446] on span "Generate text" at bounding box center [920, 445] width 65 height 11
type textarea "x"
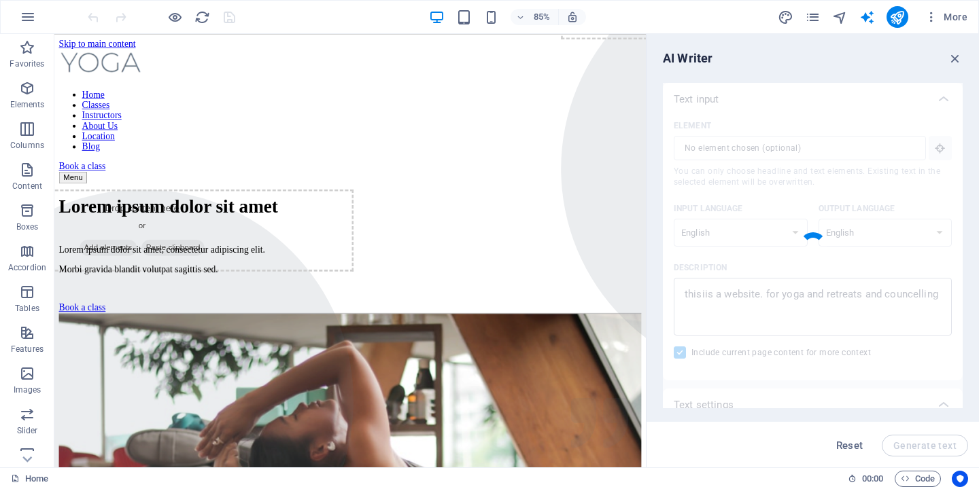
type textarea "x"
type textarea "Discover a holistic approach to wellness with our dedicated platform for yoga, …"
type textarea "x"
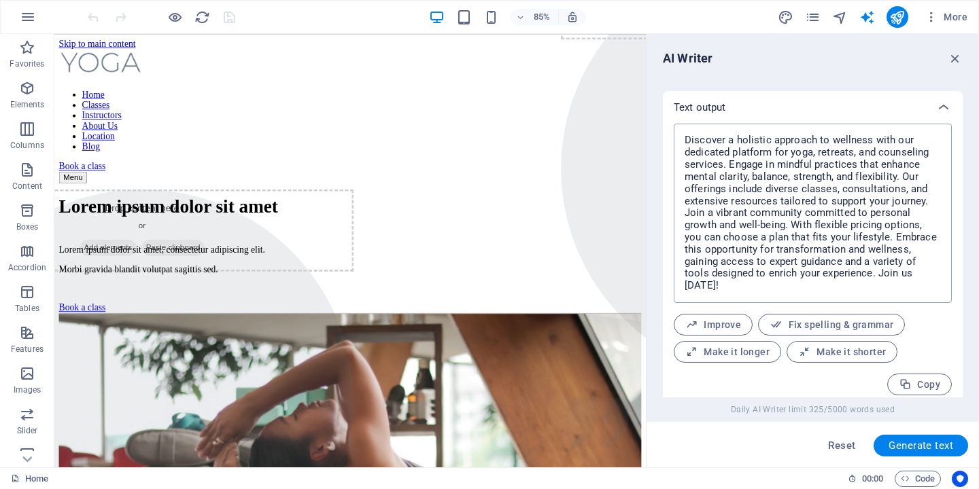
scroll to position [536, 0]
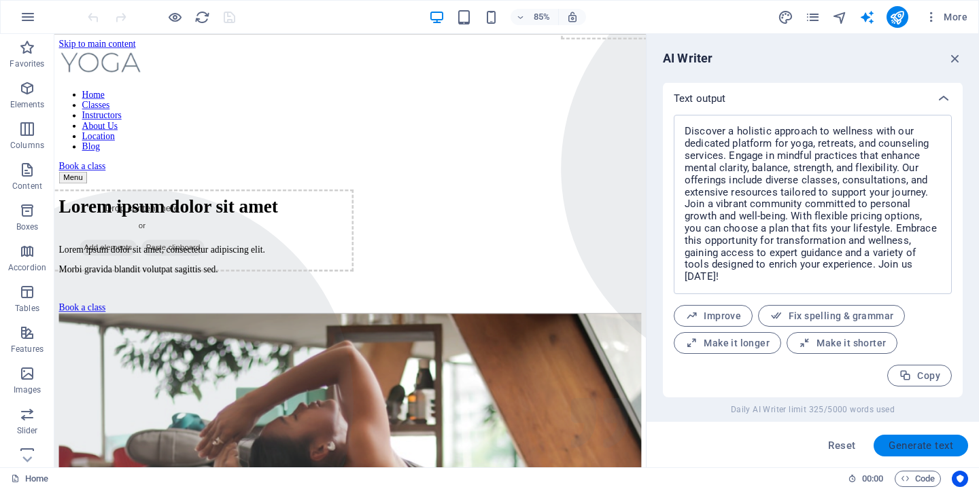
click at [936, 443] on span "Generate text" at bounding box center [920, 445] width 65 height 11
type textarea "x"
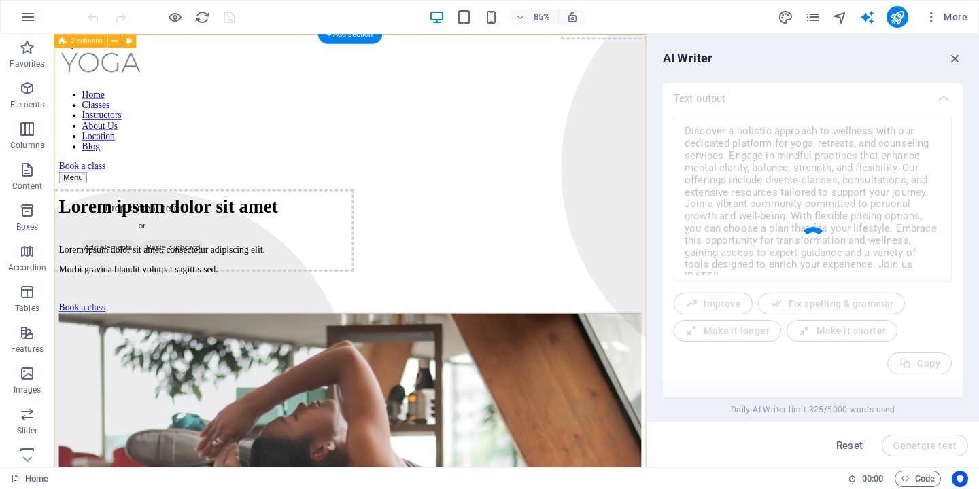
type textarea "x"
type textarea "Welcome to our dedicated space for yoga, retreats, and counseling. Experience h…"
type textarea "x"
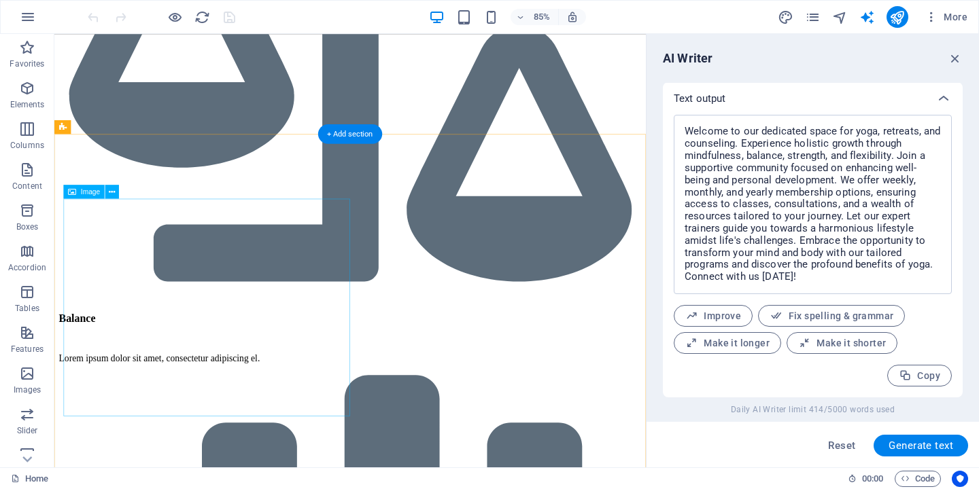
scroll to position [1814, 0]
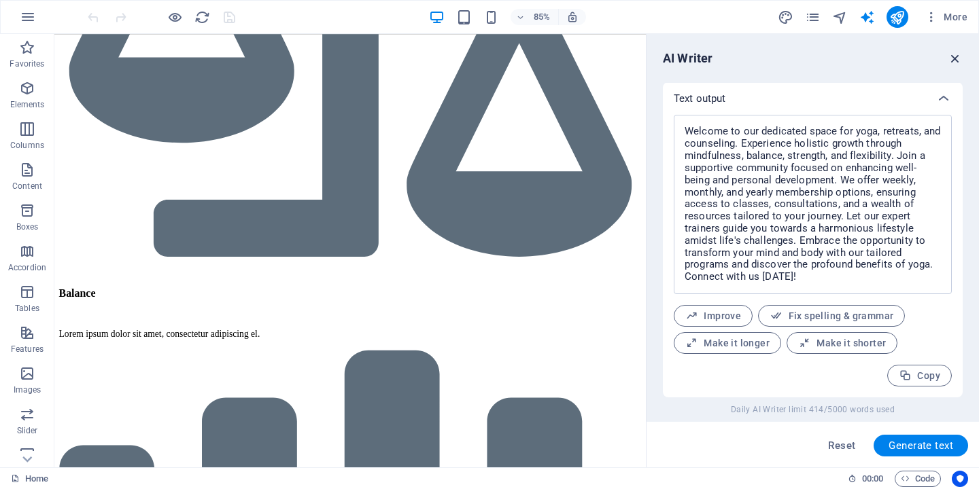
click at [953, 58] on icon "button" at bounding box center [955, 58] width 15 height 15
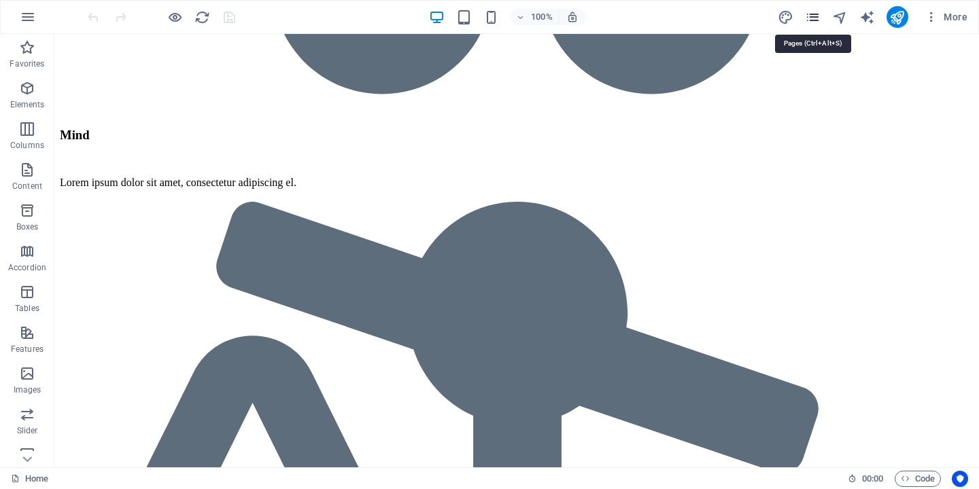
click at [812, 20] on icon "pages" at bounding box center [813, 18] width 16 height 16
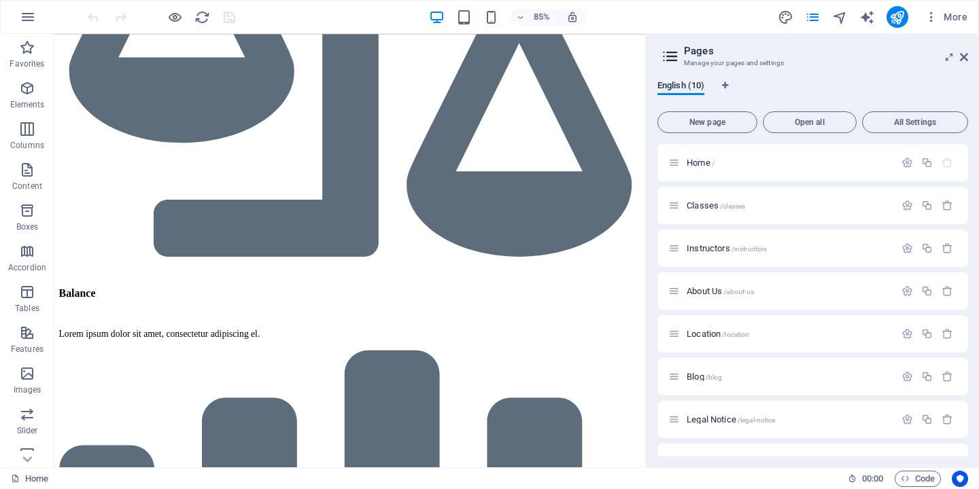
click at [688, 20] on div "85% More" at bounding box center [529, 17] width 888 height 22
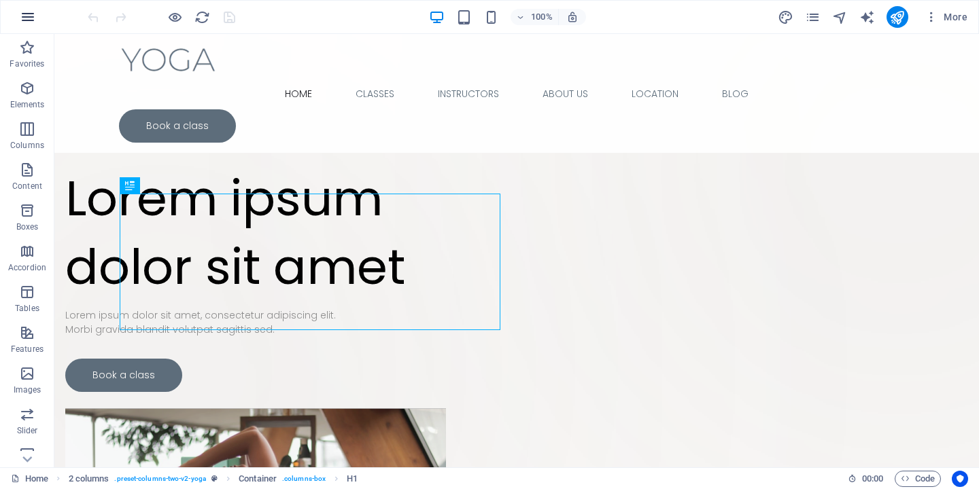
click at [24, 16] on icon "button" at bounding box center [28, 17] width 16 height 16
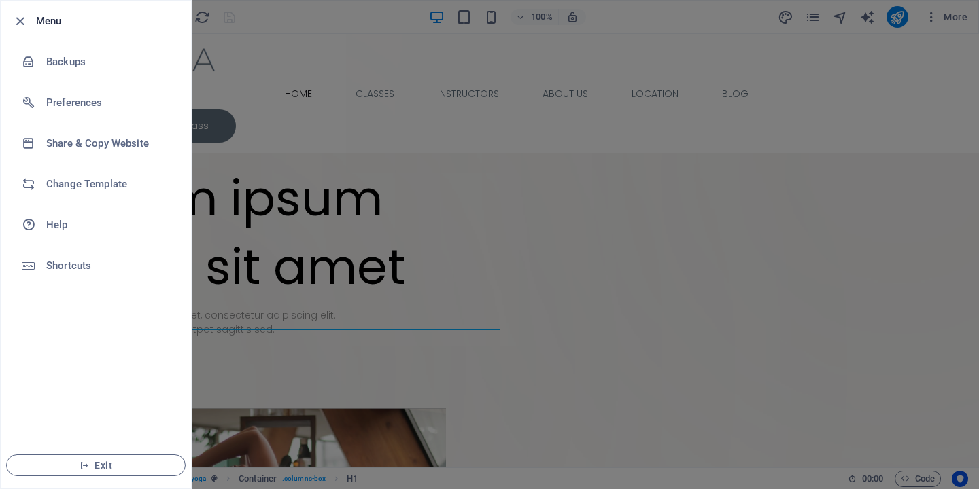
click at [549, 134] on div at bounding box center [489, 244] width 979 height 489
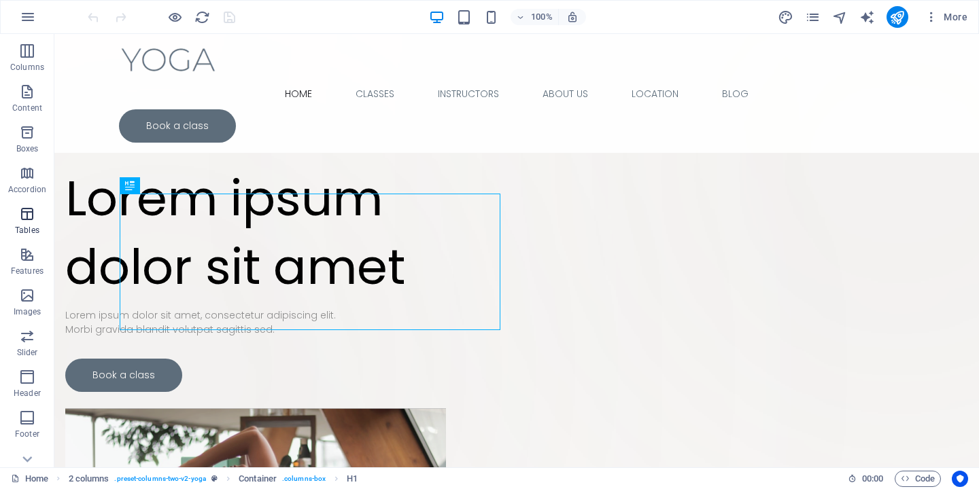
scroll to position [178, 0]
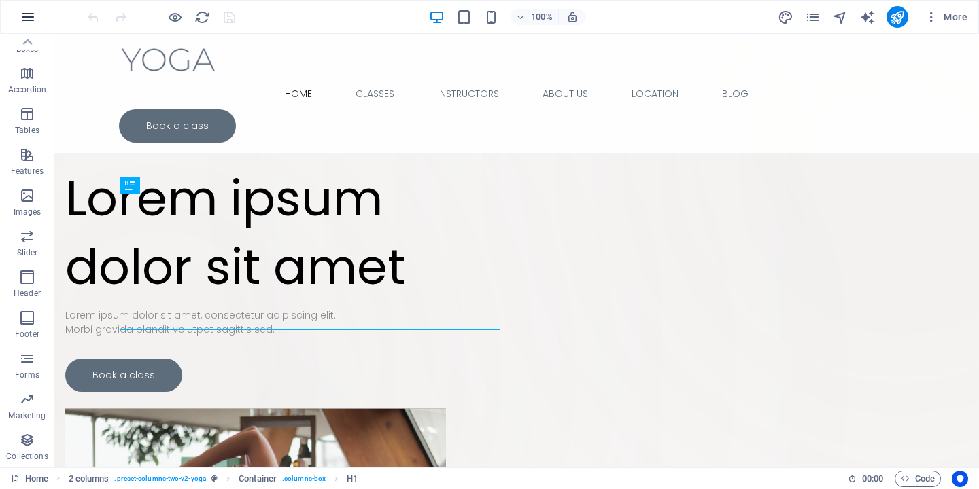
click at [34, 16] on icon "button" at bounding box center [28, 17] width 16 height 16
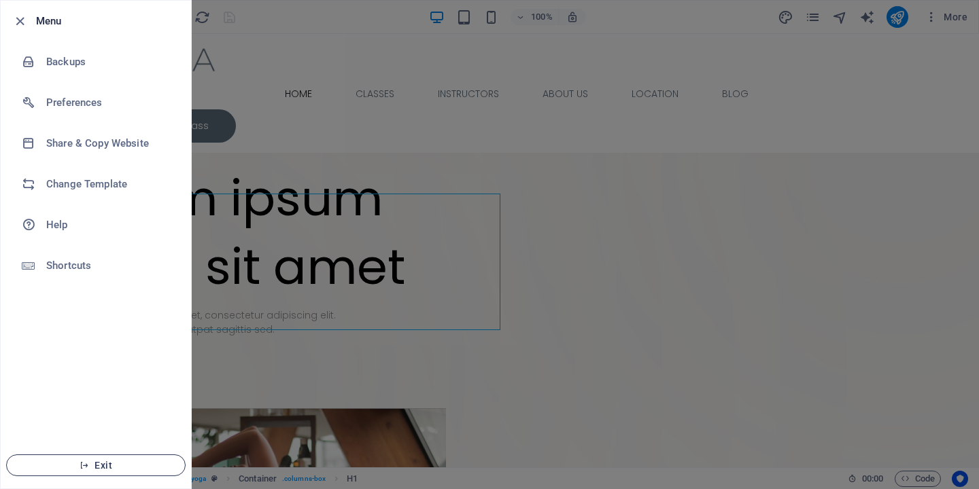
click at [105, 466] on span "Exit" at bounding box center [96, 465] width 156 height 11
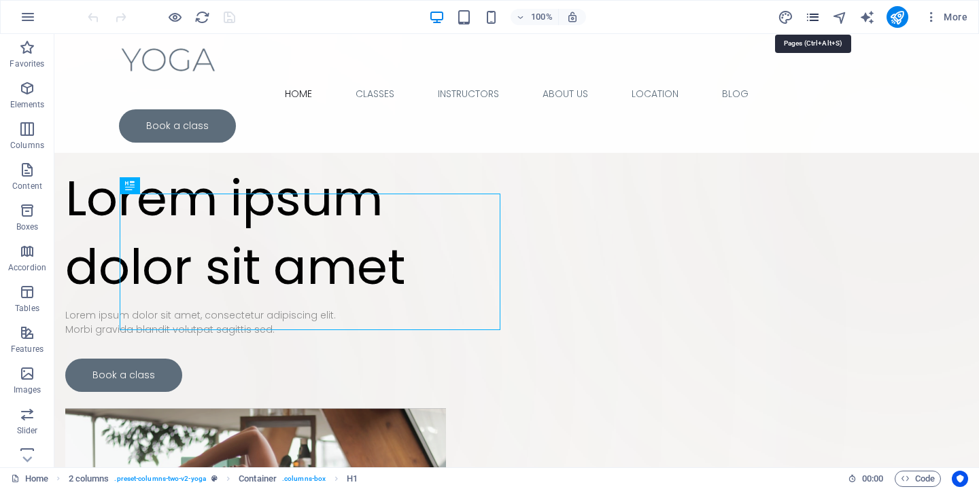
click at [808, 15] on icon "pages" at bounding box center [813, 18] width 16 height 16
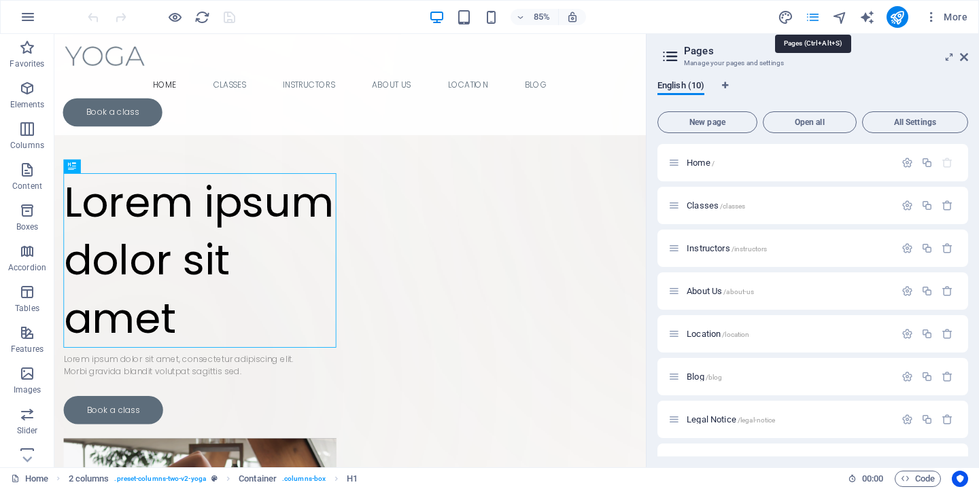
click at [808, 15] on icon "pages" at bounding box center [813, 18] width 16 height 16
click at [934, 21] on icon "button" at bounding box center [931, 17] width 14 height 14
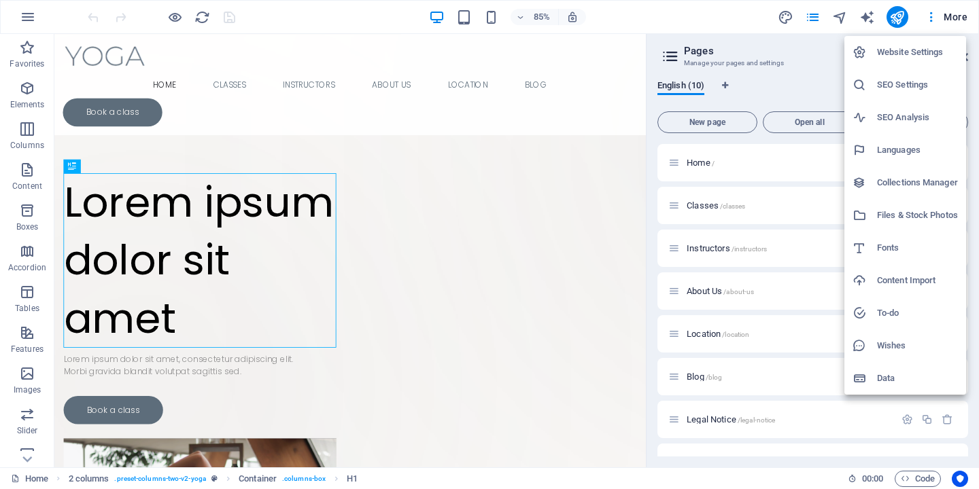
click at [953, 19] on div at bounding box center [489, 244] width 979 height 489
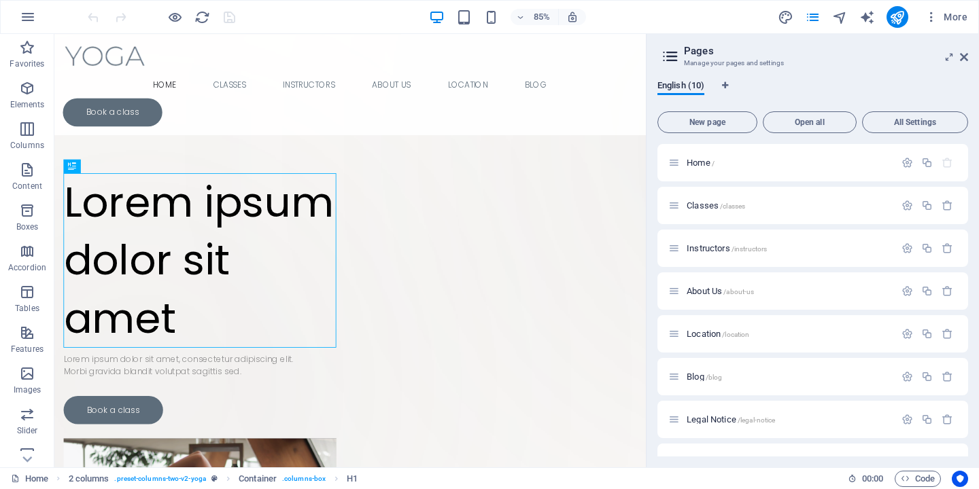
click at [953, 19] on span "More" at bounding box center [945, 17] width 43 height 14
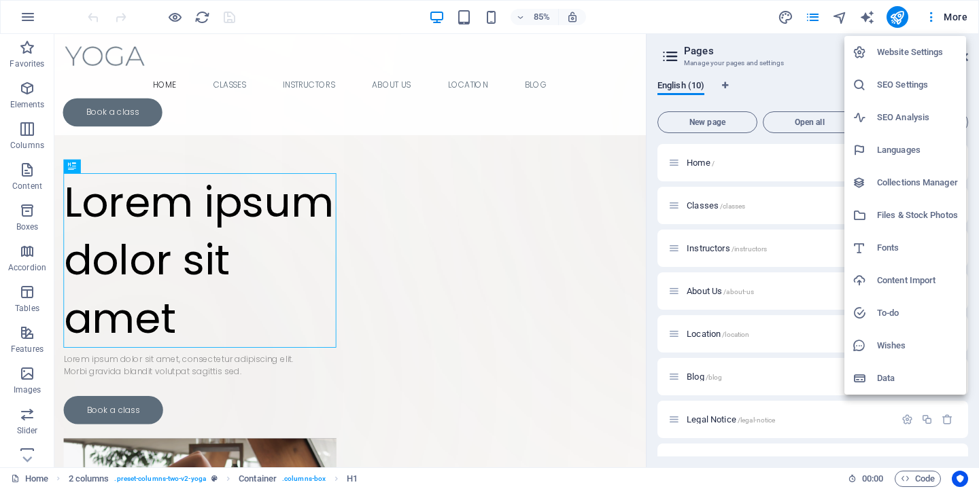
click at [953, 19] on div at bounding box center [489, 244] width 979 height 489
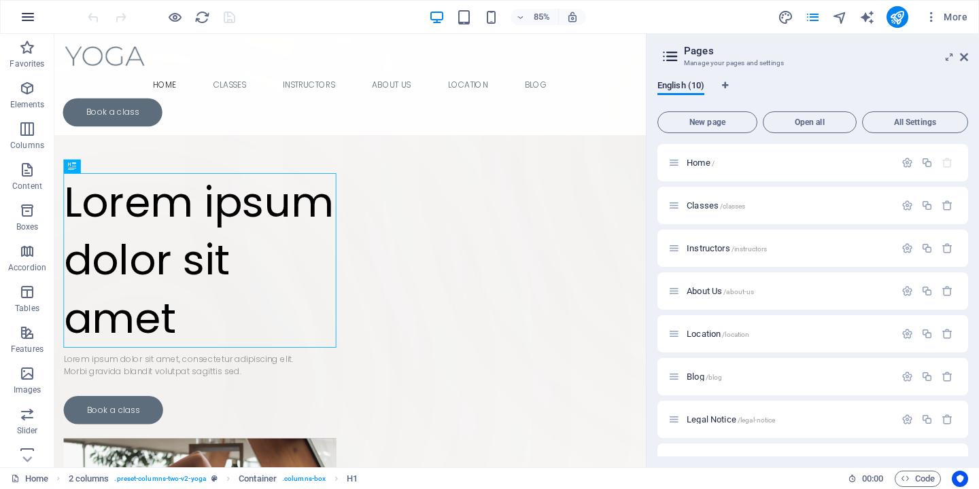
click at [27, 16] on icon "button" at bounding box center [28, 17] width 16 height 16
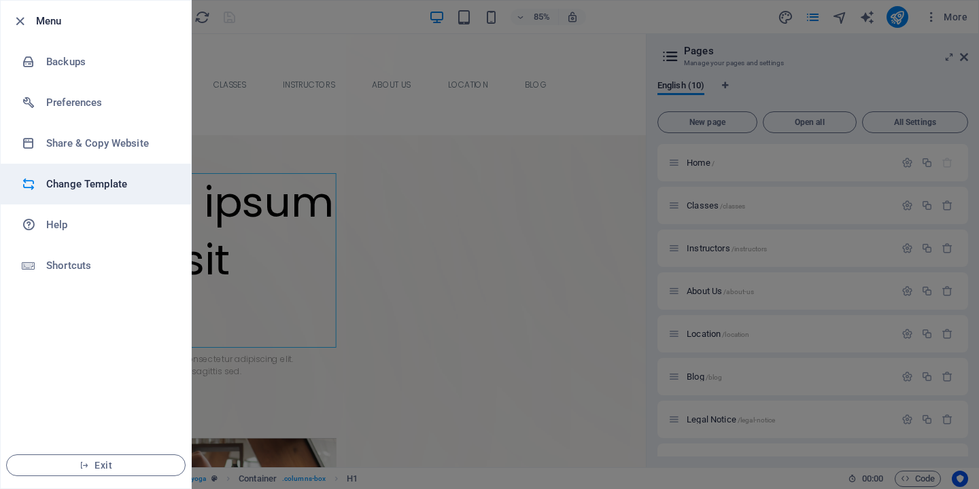
click at [69, 183] on h6 "Change Template" at bounding box center [109, 184] width 126 height 16
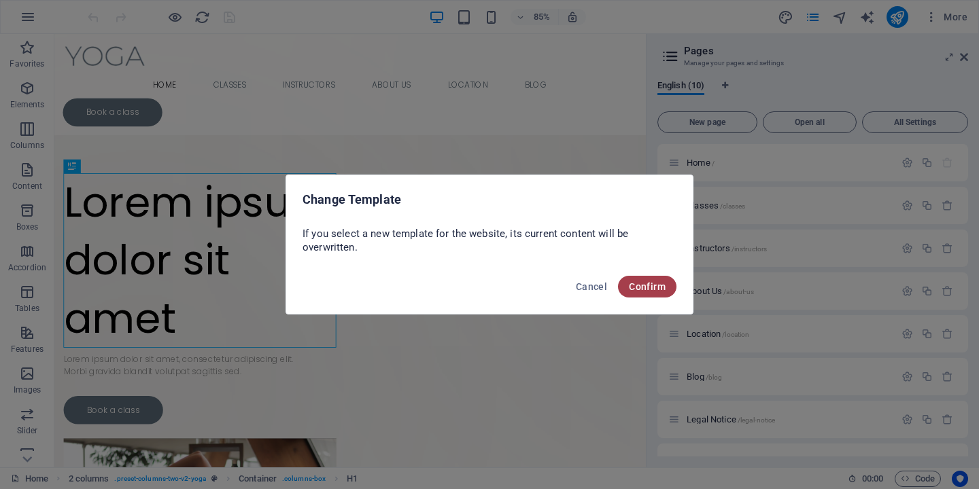
click at [661, 292] on button "Confirm" at bounding box center [647, 287] width 58 height 22
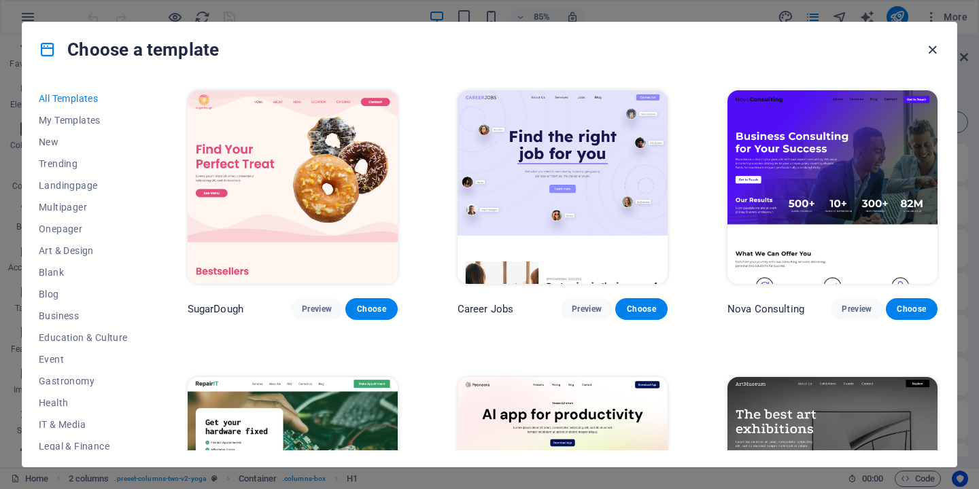
click at [931, 53] on icon "button" at bounding box center [932, 50] width 16 height 16
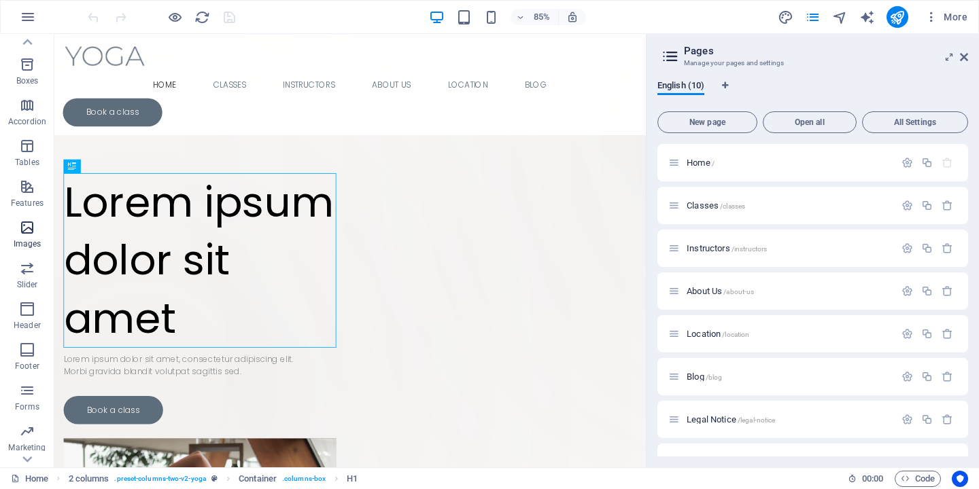
scroll to position [178, 0]
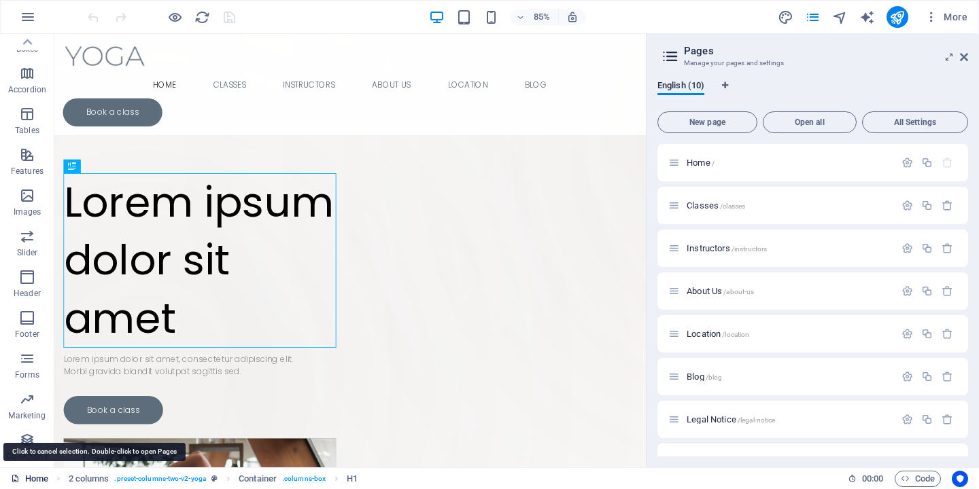
click at [31, 483] on link "Home" at bounding box center [29, 479] width 37 height 16
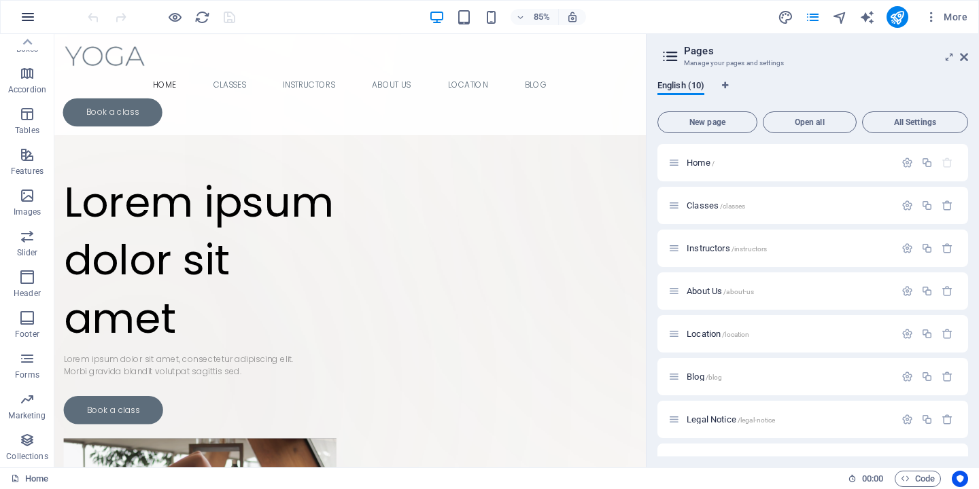
click at [32, 16] on icon "button" at bounding box center [28, 17] width 16 height 16
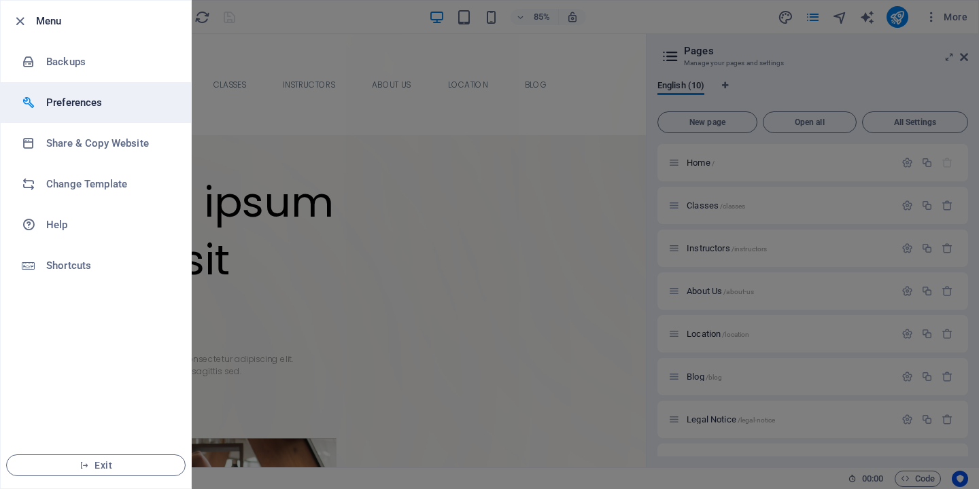
click at [64, 97] on h6 "Preferences" at bounding box center [109, 102] width 126 height 16
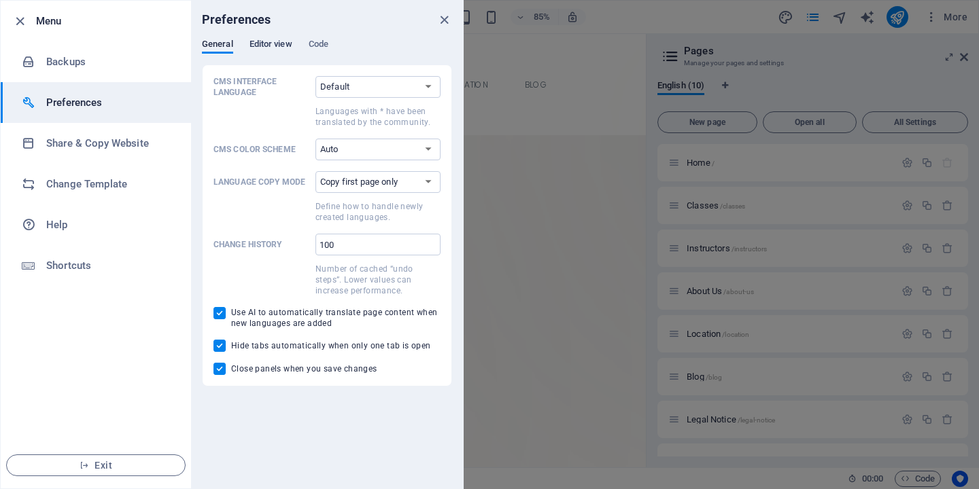
click at [276, 46] on span "Editor view" at bounding box center [270, 45] width 43 height 19
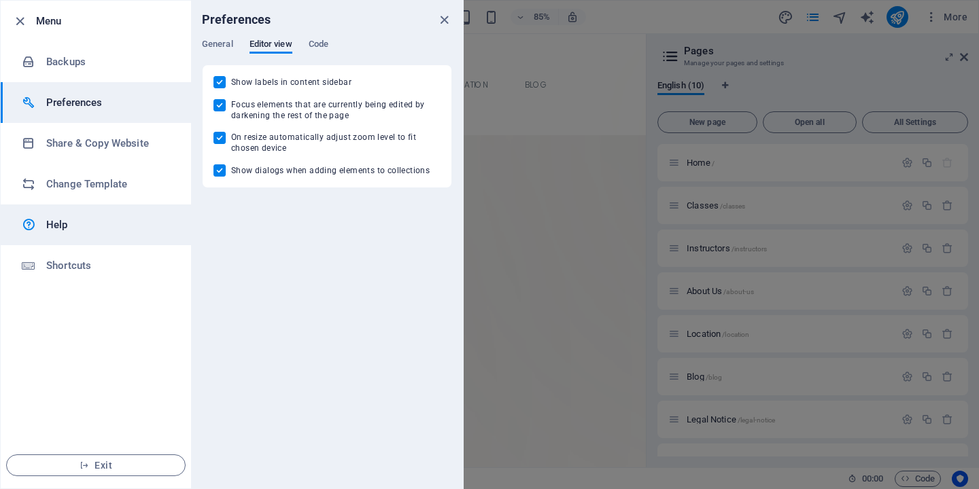
click at [56, 223] on h6 "Help" at bounding box center [109, 225] width 126 height 16
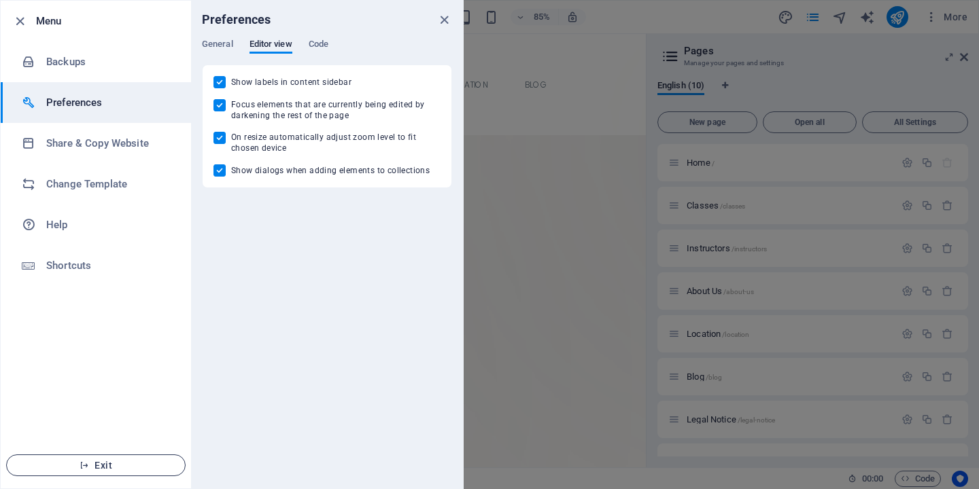
click at [105, 473] on button "Exit" at bounding box center [95, 466] width 179 height 22
click at [105, 459] on button "Exit" at bounding box center [95, 466] width 179 height 22
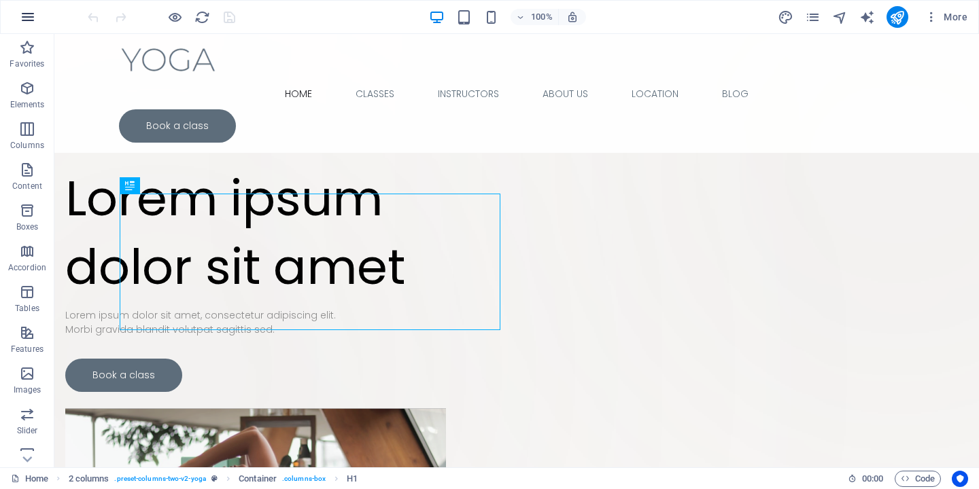
click at [29, 18] on icon "button" at bounding box center [28, 17] width 16 height 16
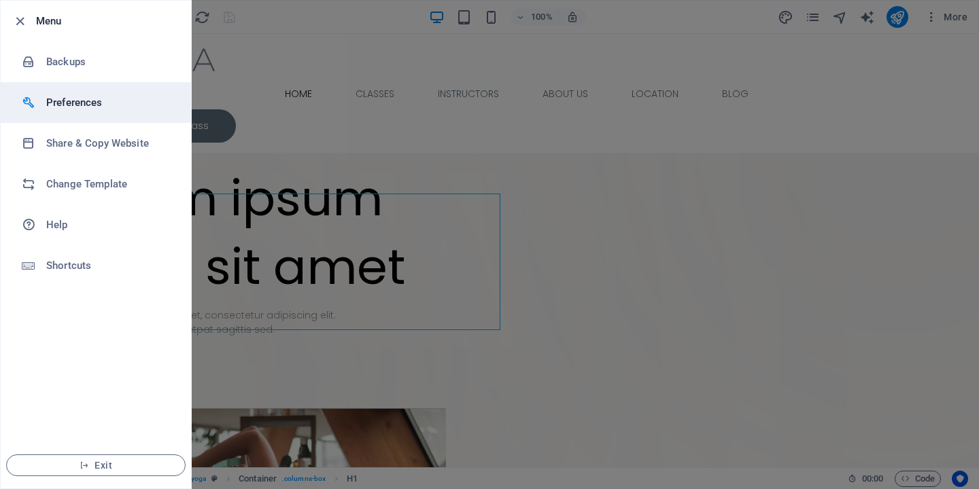
click at [75, 107] on h6 "Preferences" at bounding box center [109, 102] width 126 height 16
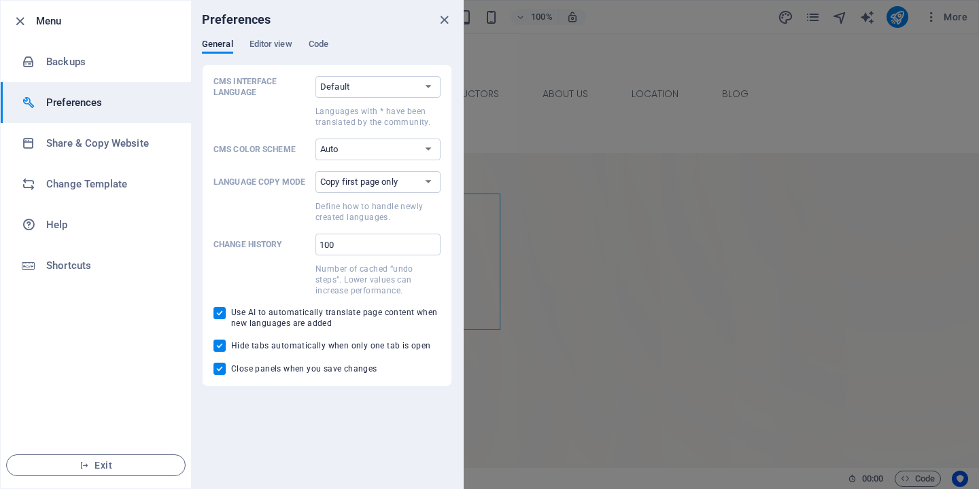
click at [48, 22] on h6 "Menu" at bounding box center [108, 21] width 144 height 16
click at [48, 20] on h6 "Menu" at bounding box center [108, 21] width 144 height 16
click at [447, 12] on icon "close" at bounding box center [444, 20] width 16 height 16
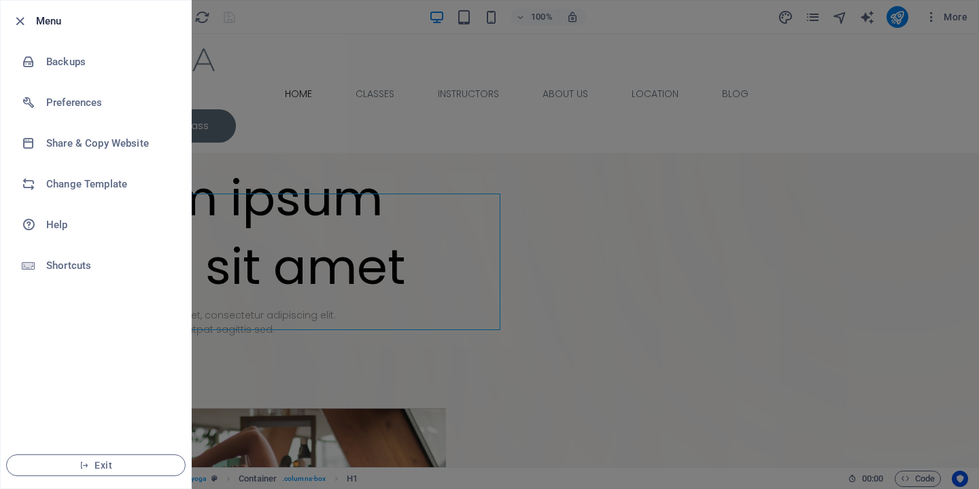
click at [436, 39] on div at bounding box center [489, 244] width 979 height 489
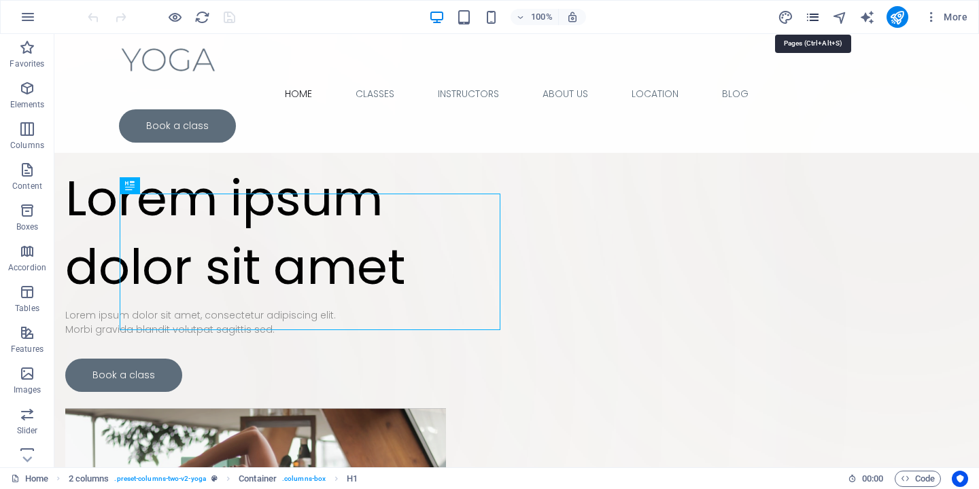
click at [813, 18] on icon "pages" at bounding box center [813, 18] width 16 height 16
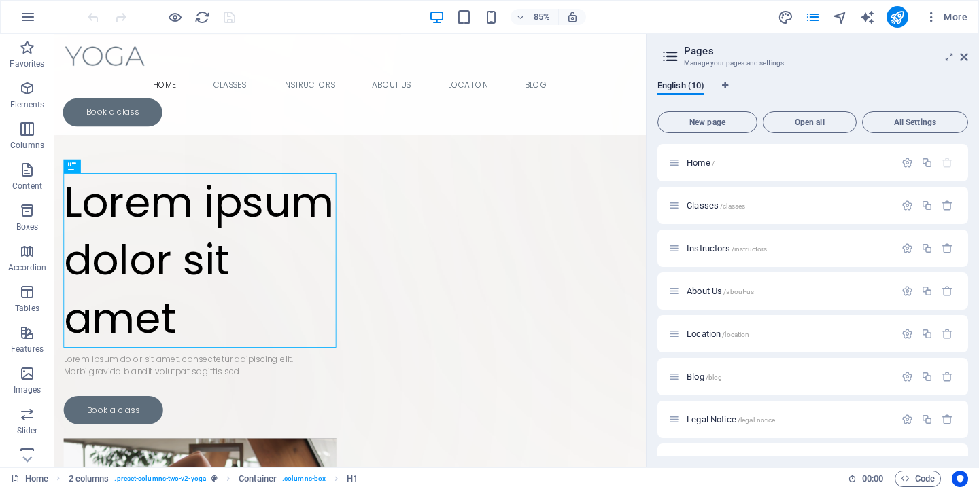
click at [672, 54] on icon at bounding box center [670, 56] width 20 height 19
click at [965, 54] on icon at bounding box center [964, 57] width 8 height 11
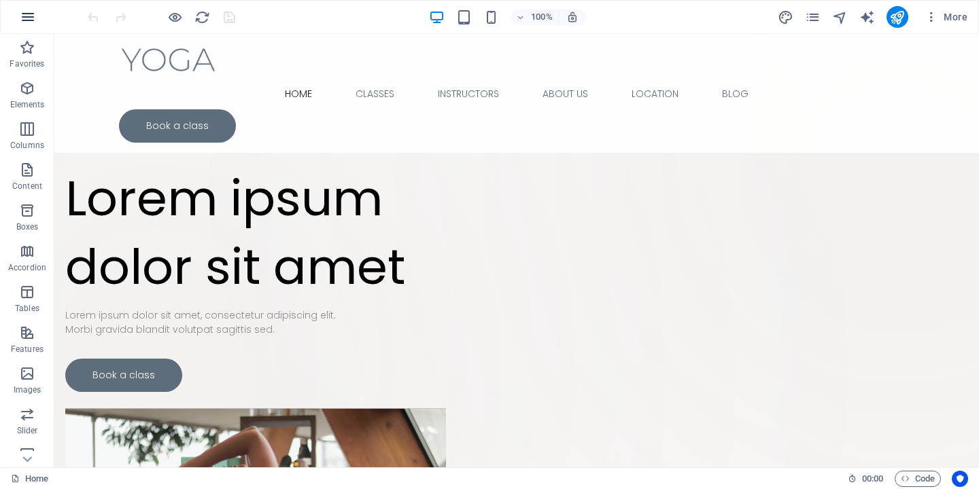
click at [27, 22] on icon "button" at bounding box center [28, 17] width 16 height 16
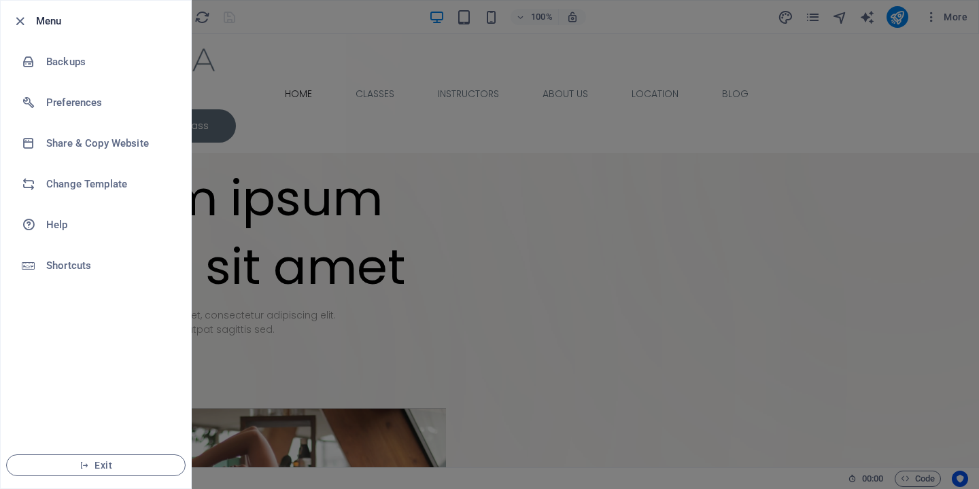
click at [460, 173] on div at bounding box center [489, 244] width 979 height 489
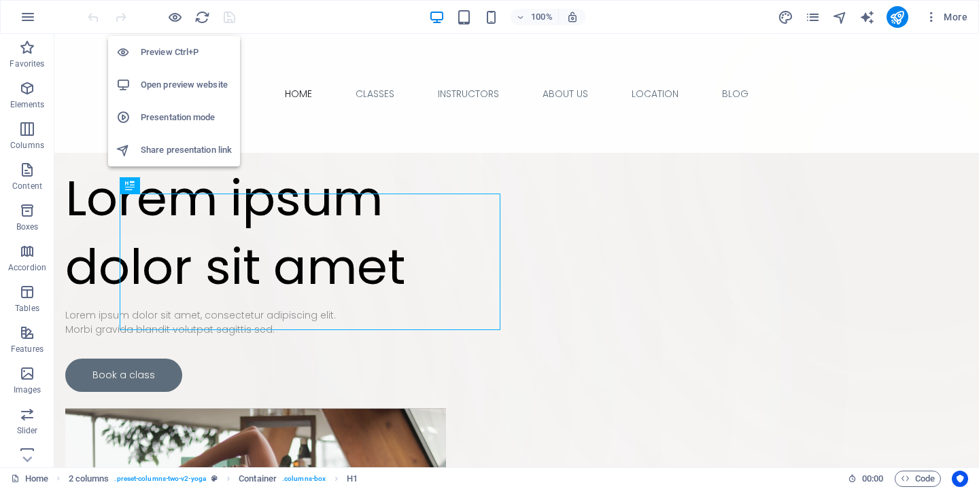
click at [171, 87] on h6 "Open preview website" at bounding box center [186, 85] width 91 height 16
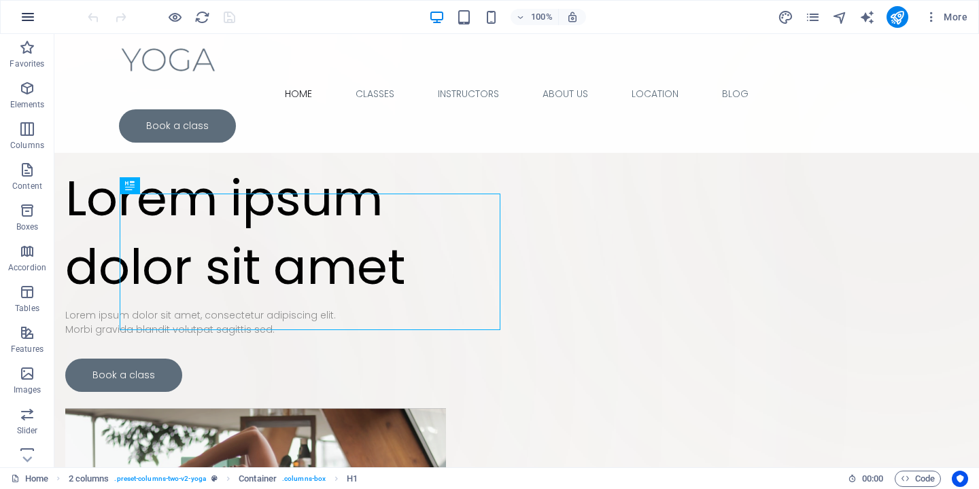
click at [28, 18] on icon "button" at bounding box center [28, 17] width 16 height 16
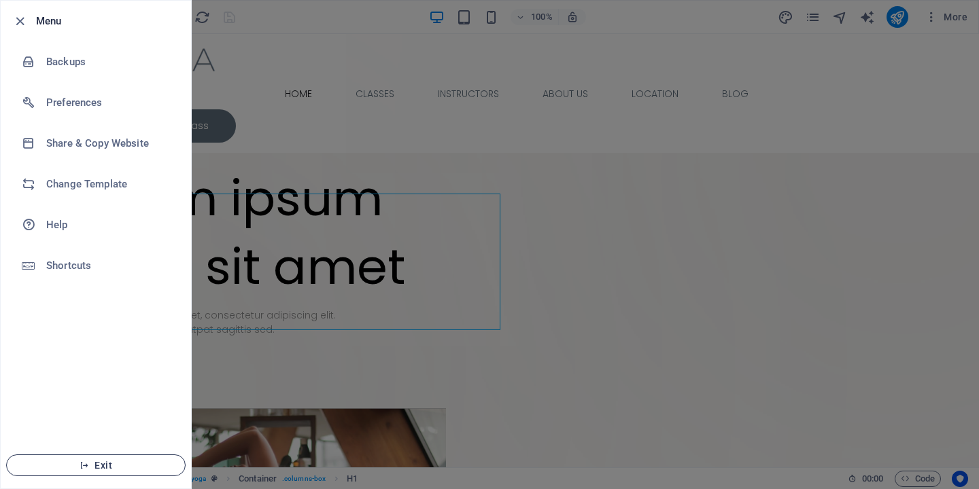
click at [122, 463] on span "Exit" at bounding box center [96, 465] width 156 height 11
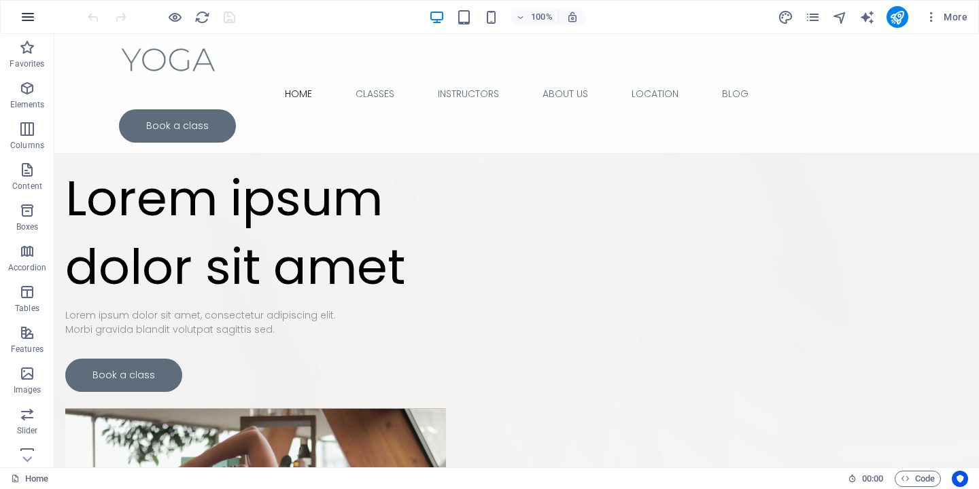
click at [25, 26] on button "button" at bounding box center [28, 17] width 33 height 33
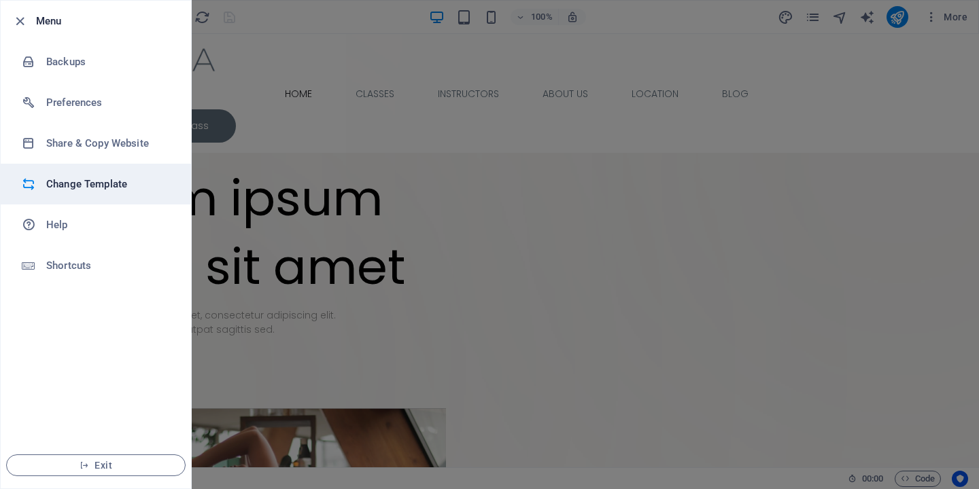
click at [106, 172] on li "Change Template" at bounding box center [96, 184] width 190 height 41
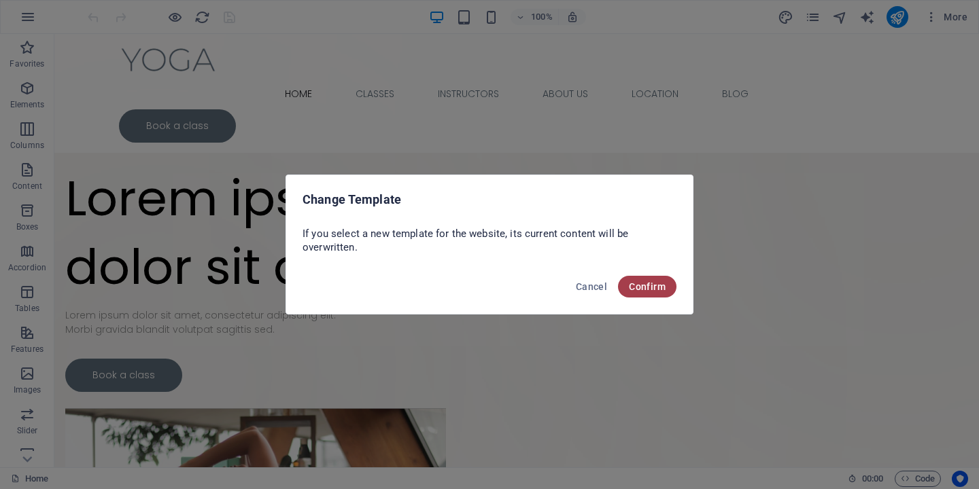
click at [657, 285] on span "Confirm" at bounding box center [647, 286] width 37 height 11
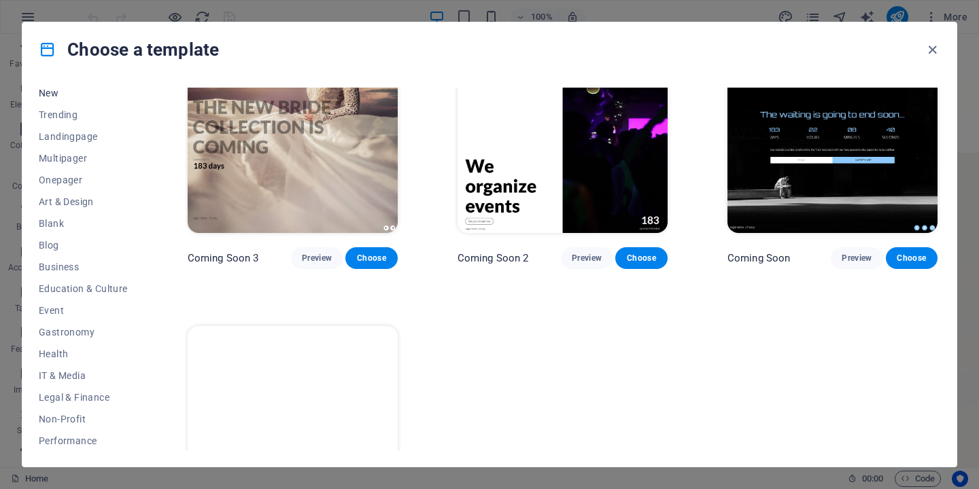
scroll to position [55, 0]
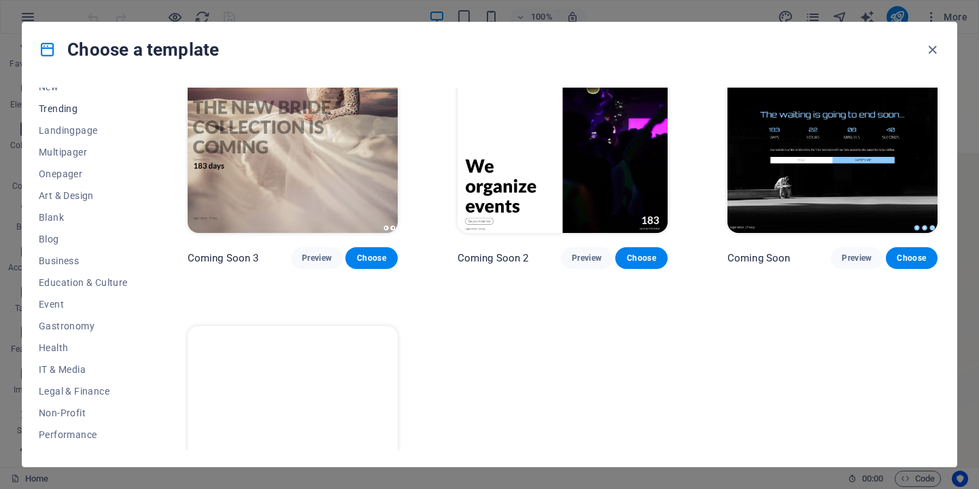
click at [69, 113] on span "Trending" at bounding box center [83, 108] width 89 height 11
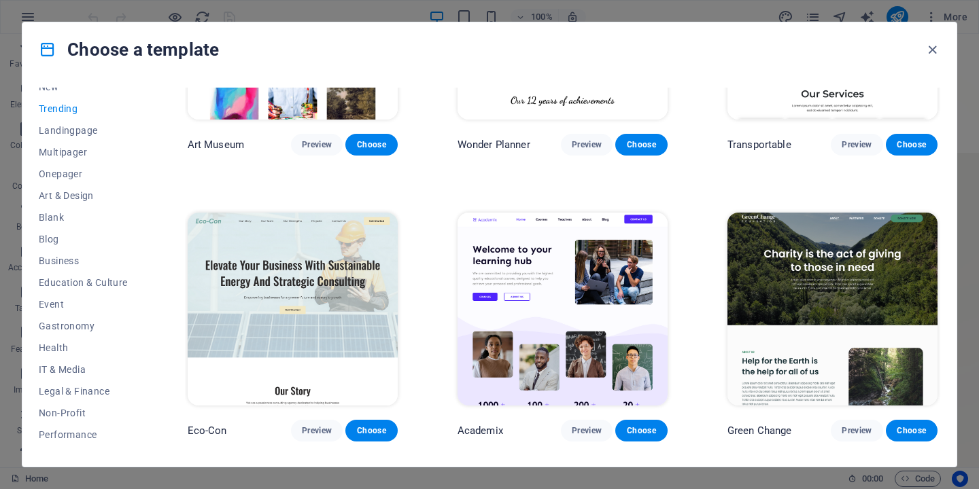
scroll to position [480, 0]
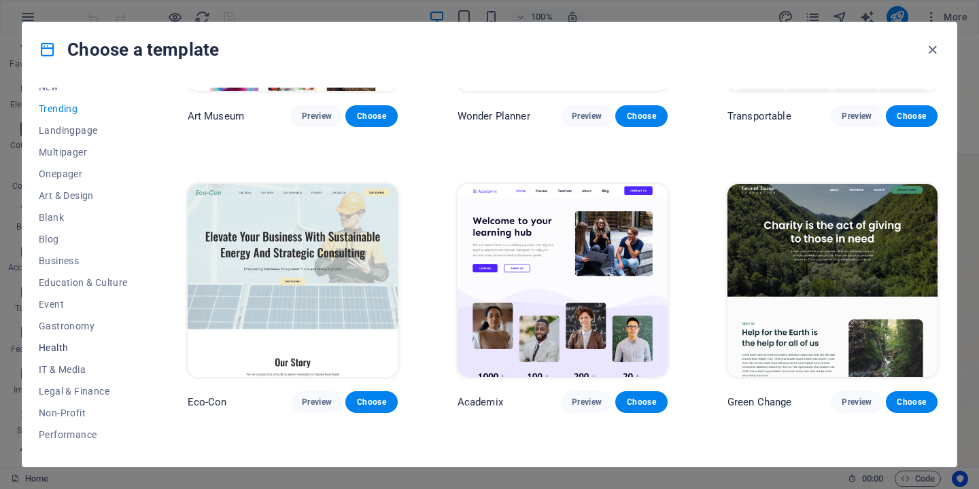
click at [54, 345] on span "Health" at bounding box center [83, 348] width 89 height 11
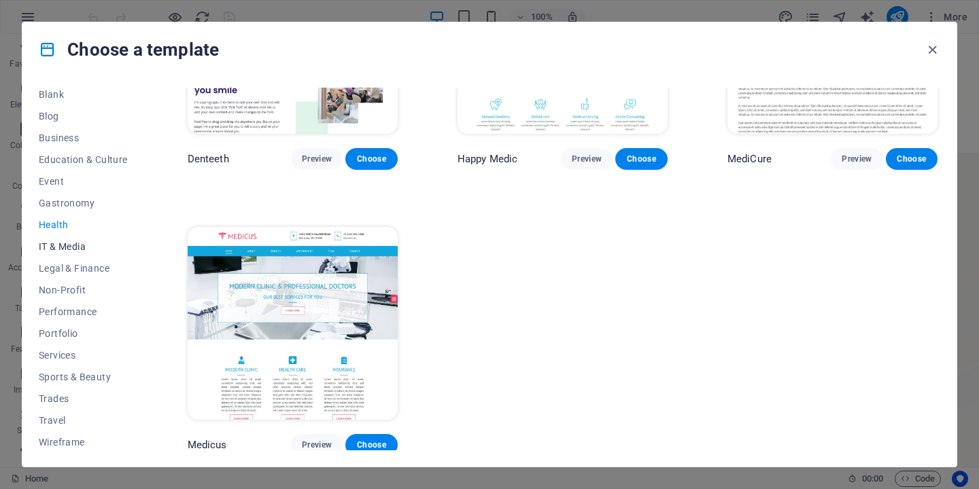
scroll to position [181, 0]
click at [73, 379] on span "Sports & Beauty" at bounding box center [83, 374] width 89 height 11
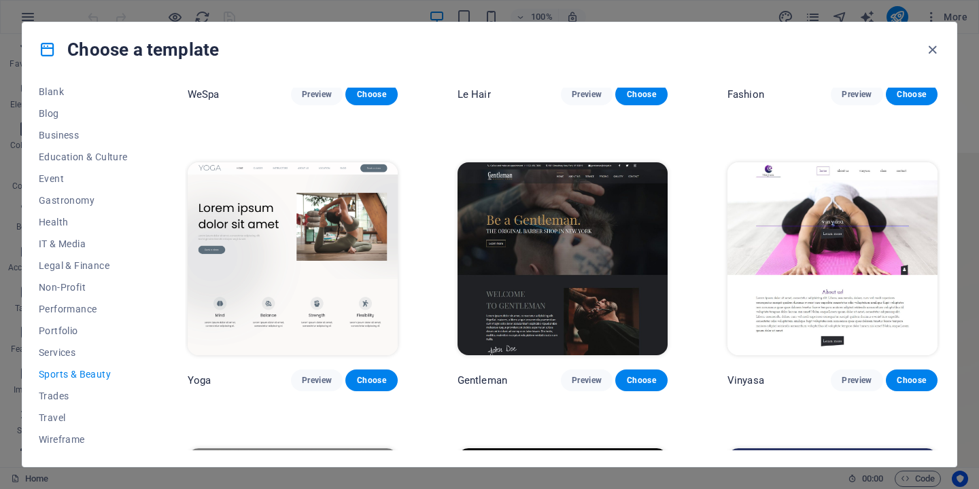
scroll to position [504, 0]
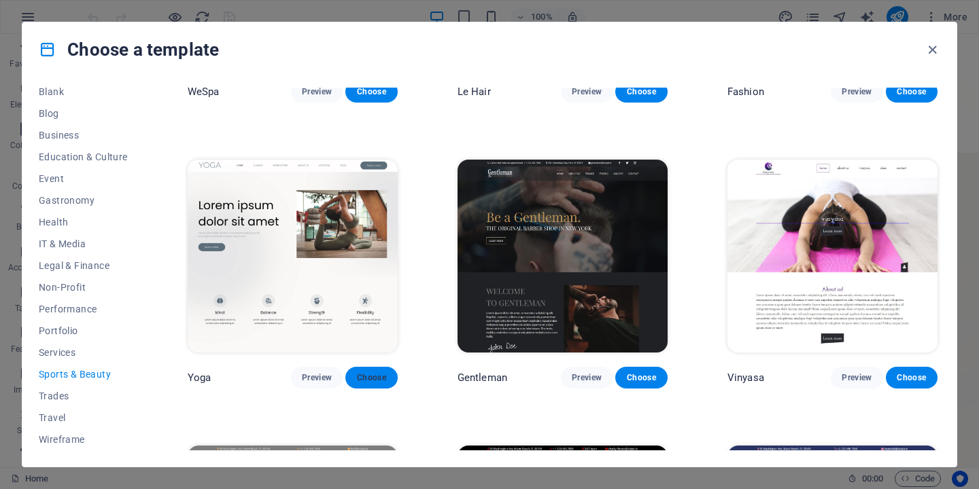
click at [360, 373] on span "Choose" at bounding box center [371, 378] width 30 height 11
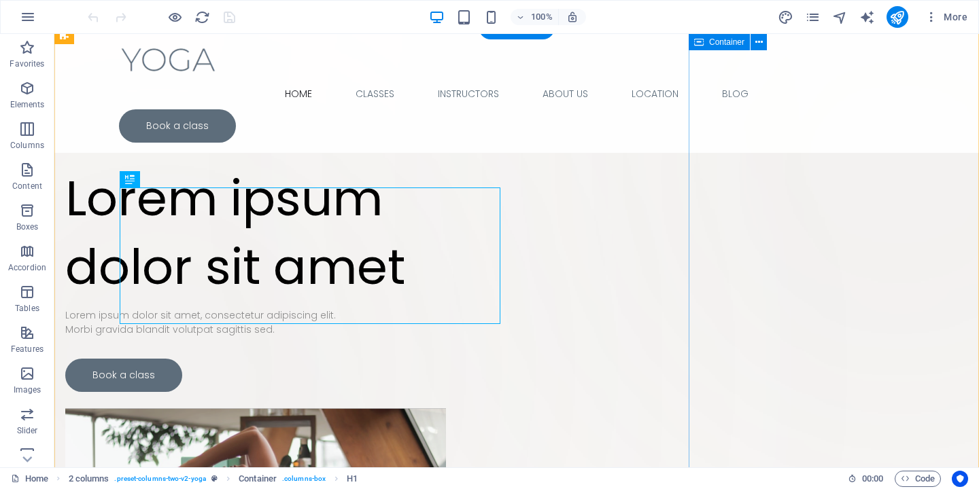
scroll to position [13, 0]
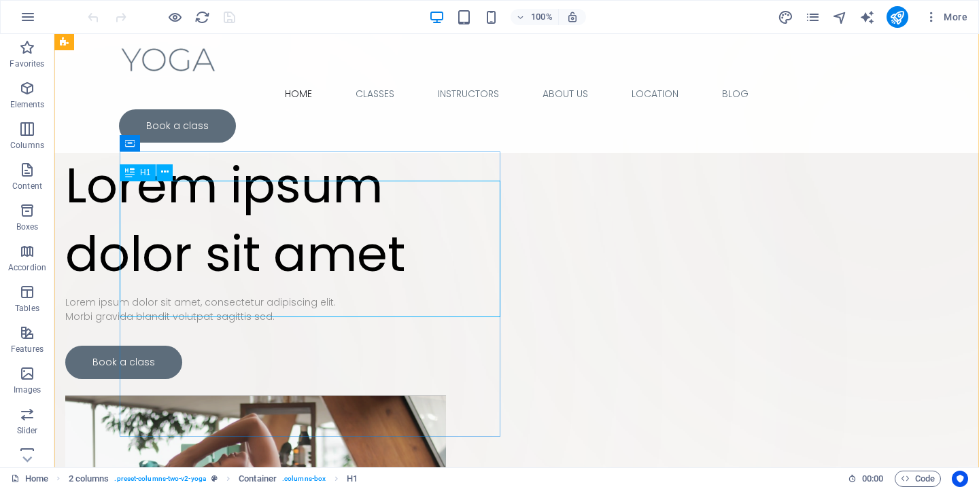
click at [269, 280] on div "Lorem ipsum dolor sit amet" at bounding box center [255, 220] width 381 height 137
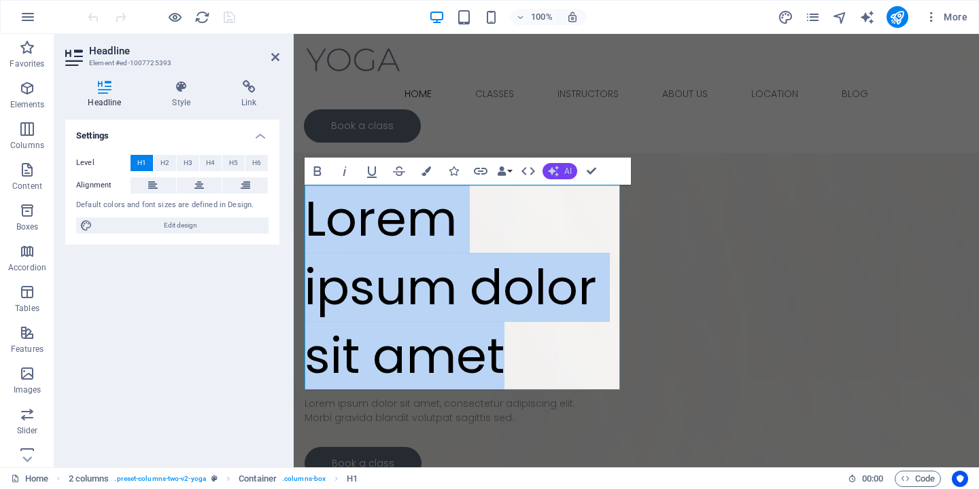
click at [557, 172] on icon "button" at bounding box center [553, 171] width 11 height 11
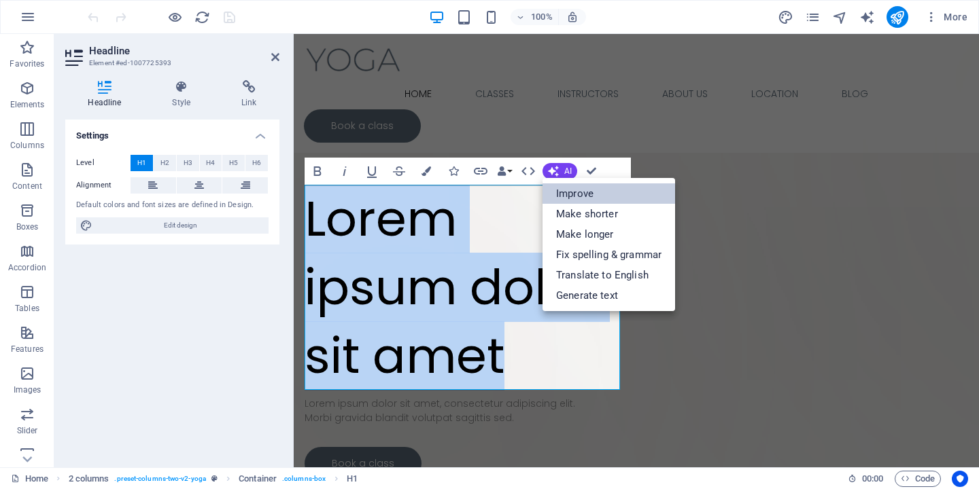
click at [573, 189] on link "Improve" at bounding box center [608, 194] width 133 height 20
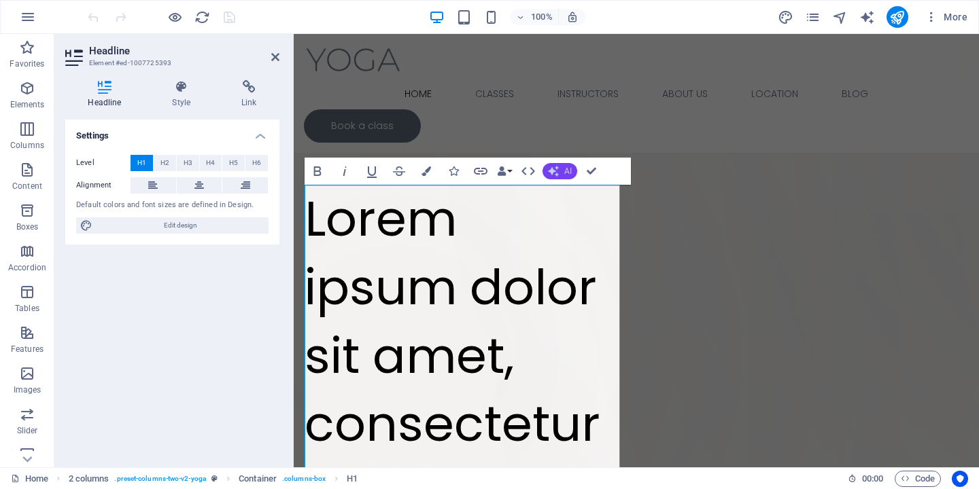
click at [559, 166] on button "AI" at bounding box center [559, 171] width 35 height 16
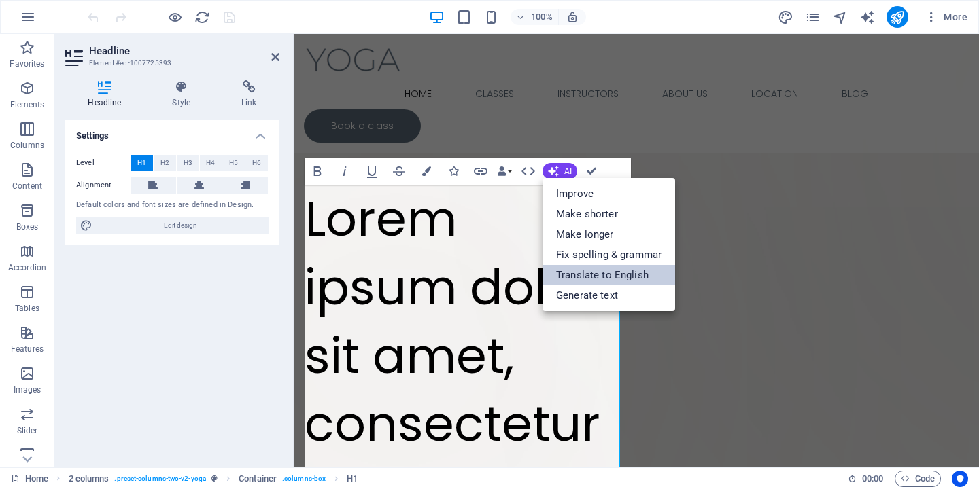
click at [581, 275] on link "Translate to English" at bounding box center [608, 275] width 133 height 20
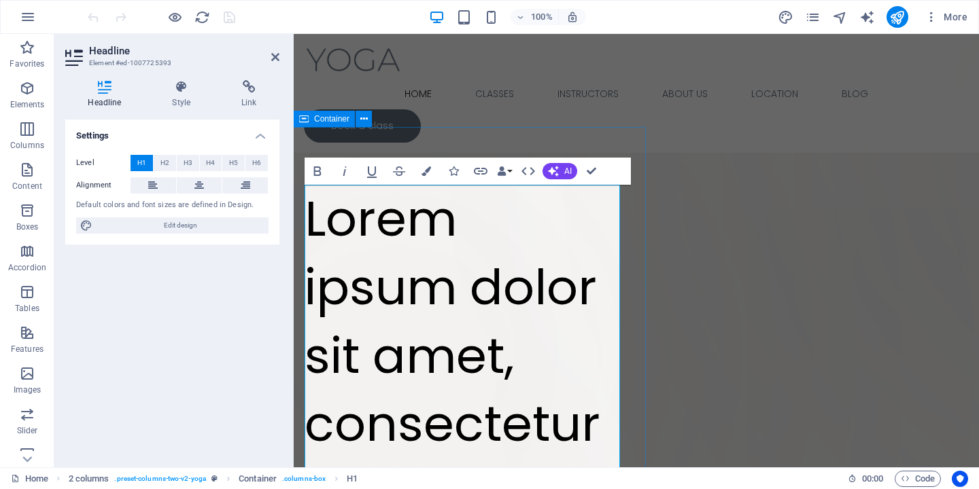
click at [642, 138] on div "Drop content here or Add elements Paste clipboard" at bounding box center [397, 175] width 498 height 97
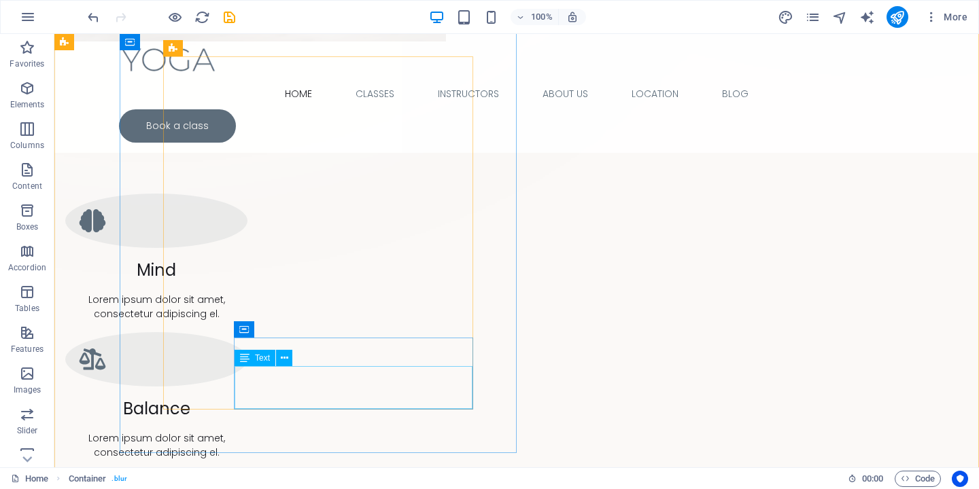
scroll to position [0, 0]
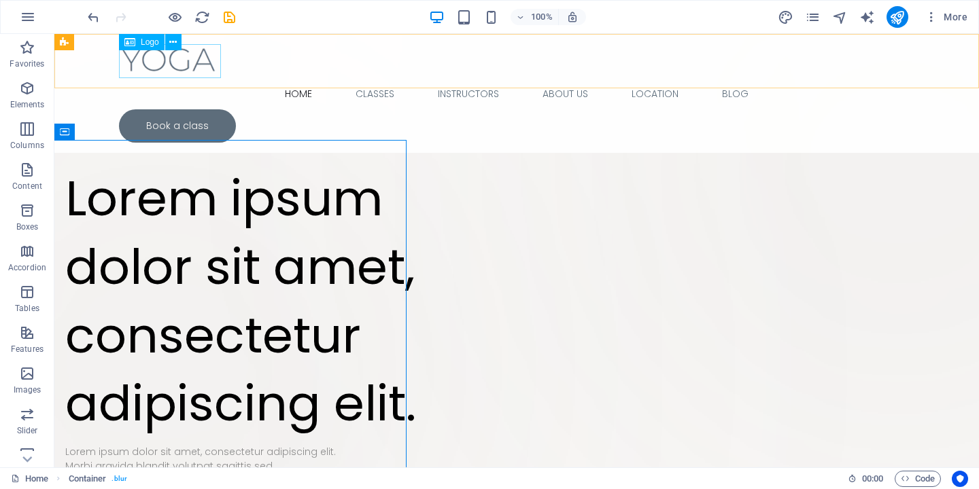
click at [148, 56] on div at bounding box center [516, 61] width 795 height 34
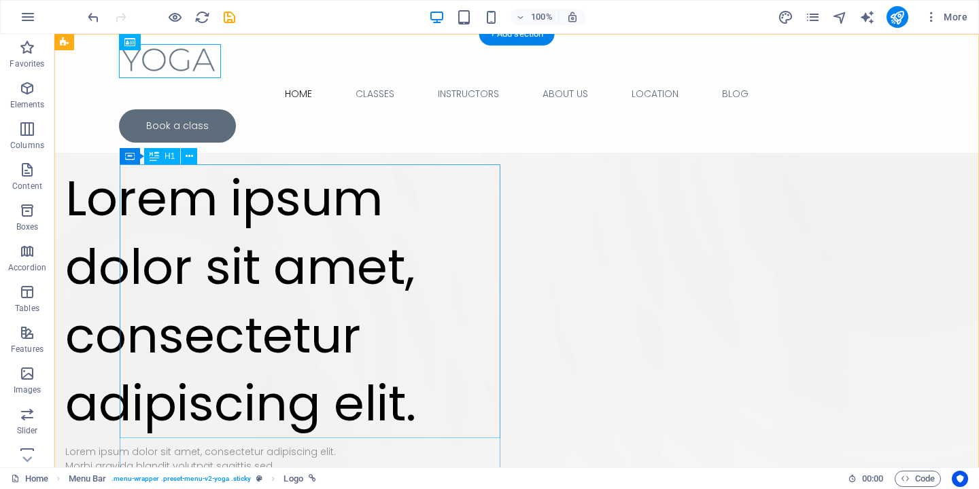
click at [188, 189] on div "Lorem ipsum dolor sit amet, consectetur adipiscing elit." at bounding box center [255, 302] width 381 height 274
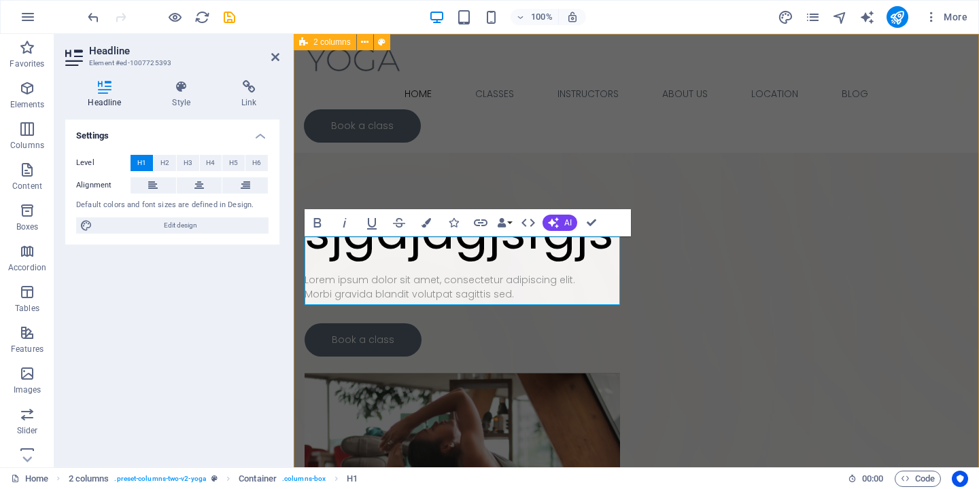
click at [381, 124] on div "Drop content here or Add elements Paste clipboard sjgdjdgjsfgjs Lorem ipsum dol…" at bounding box center [636, 360] width 685 height 652
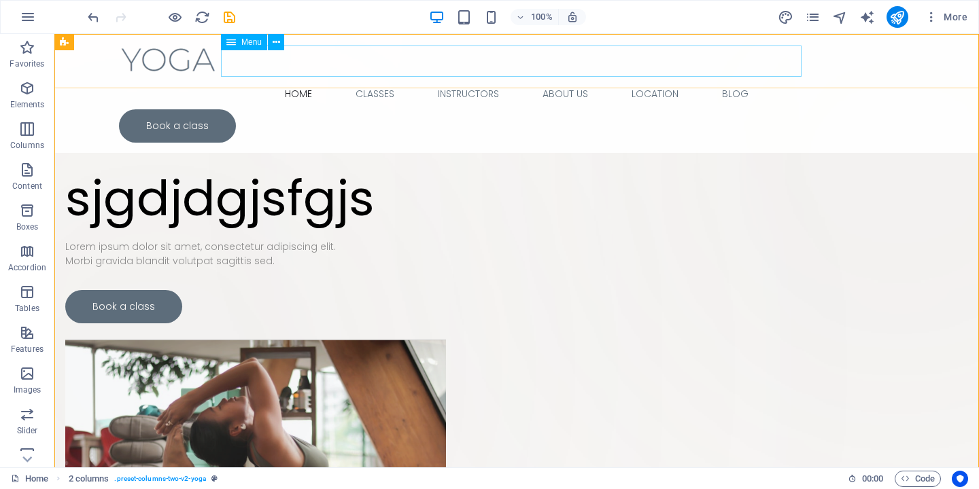
click at [366, 78] on nav "Home Classes Instructors About Us Location Blog" at bounding box center [516, 93] width 795 height 31
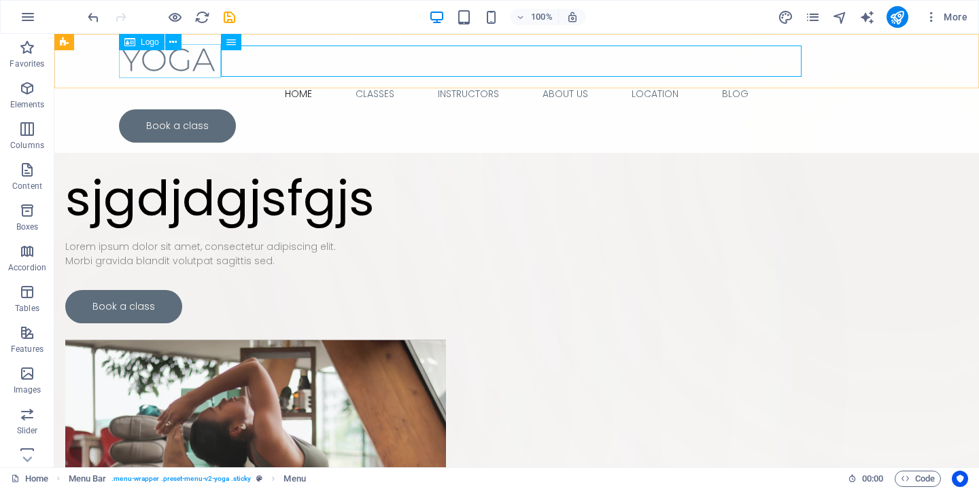
click at [174, 56] on div at bounding box center [516, 61] width 795 height 34
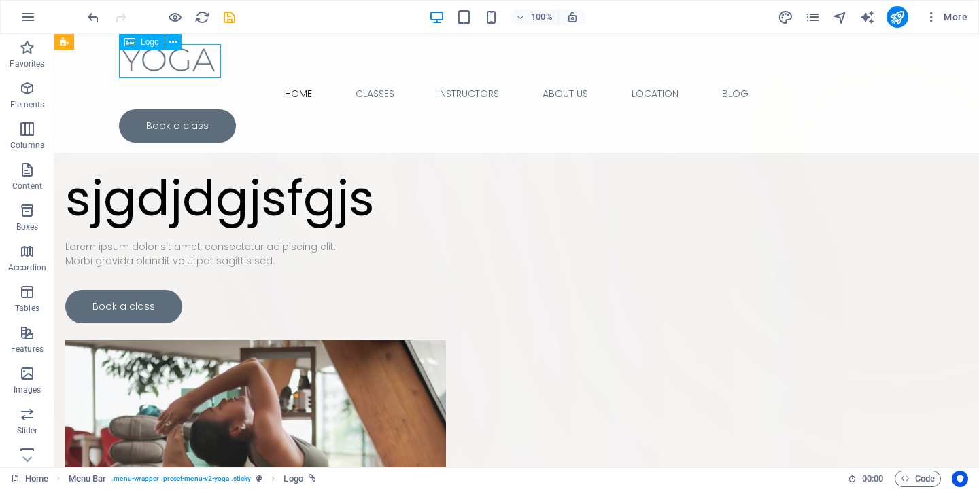
click at [174, 56] on div at bounding box center [516, 61] width 795 height 34
select select "px"
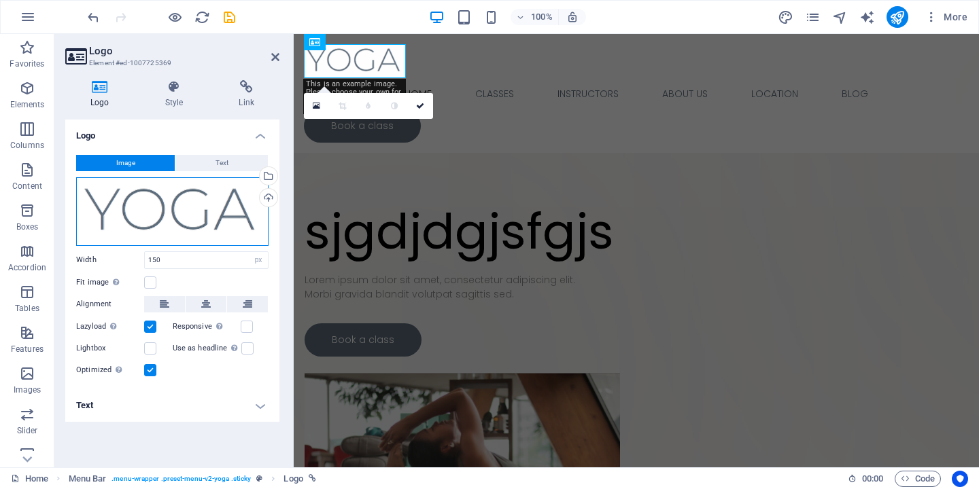
click at [170, 227] on div "Drag files here, click to choose files or select files from Files or our free s…" at bounding box center [172, 211] width 192 height 69
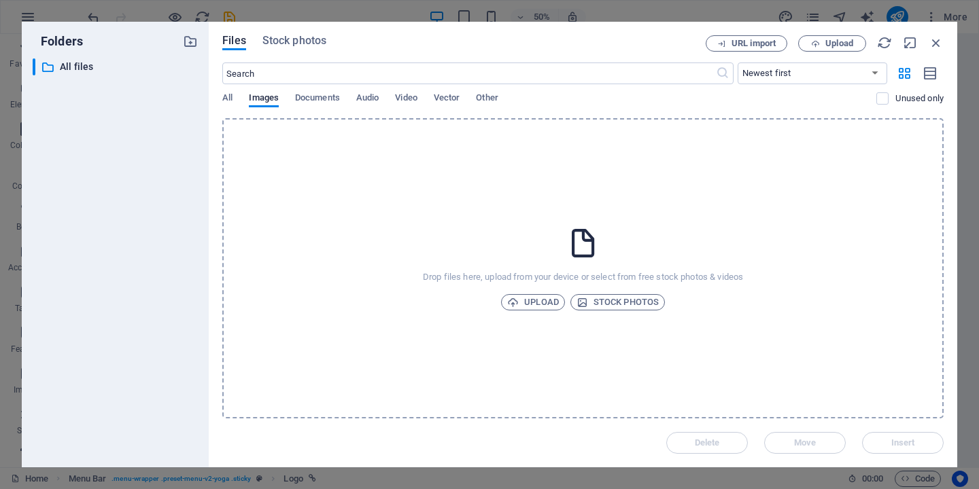
click at [170, 227] on div "​ All files All files" at bounding box center [115, 257] width 165 height 398
click at [935, 47] on icon "button" at bounding box center [936, 42] width 15 height 15
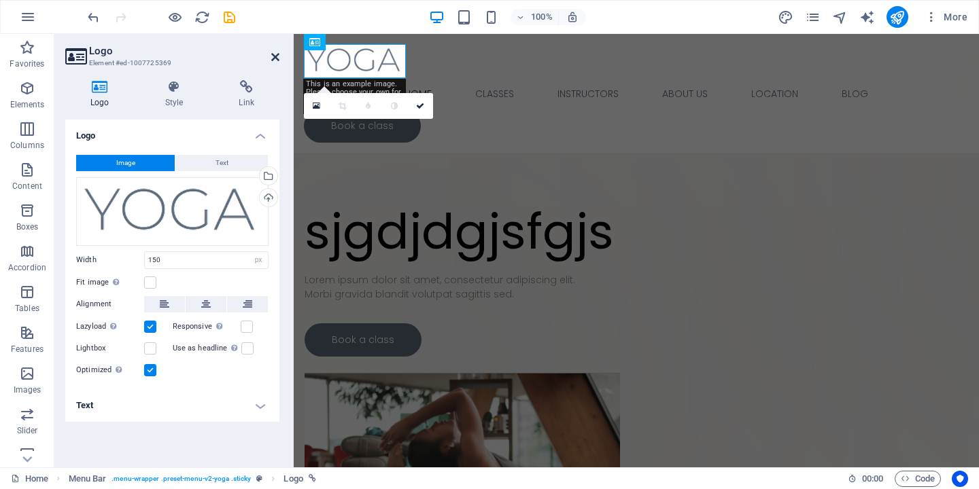
click at [275, 54] on icon at bounding box center [275, 57] width 8 height 11
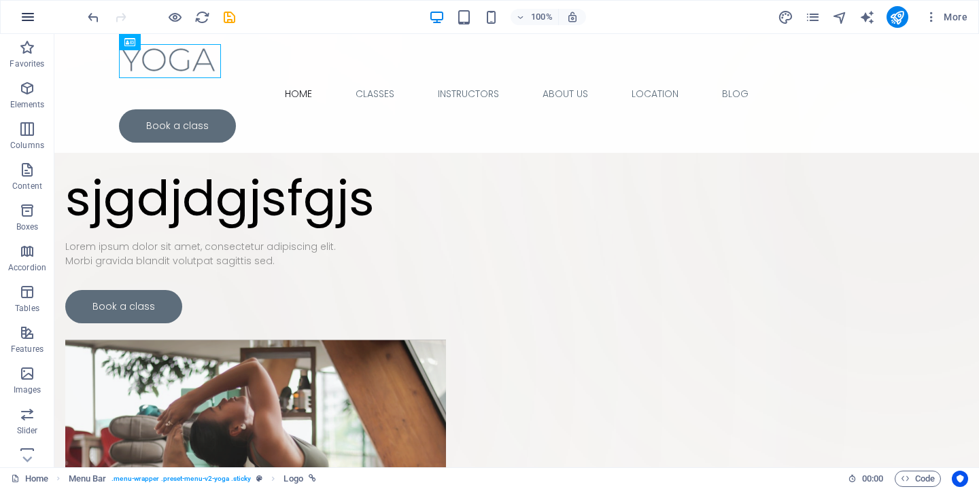
click at [23, 10] on icon "button" at bounding box center [28, 17] width 16 height 16
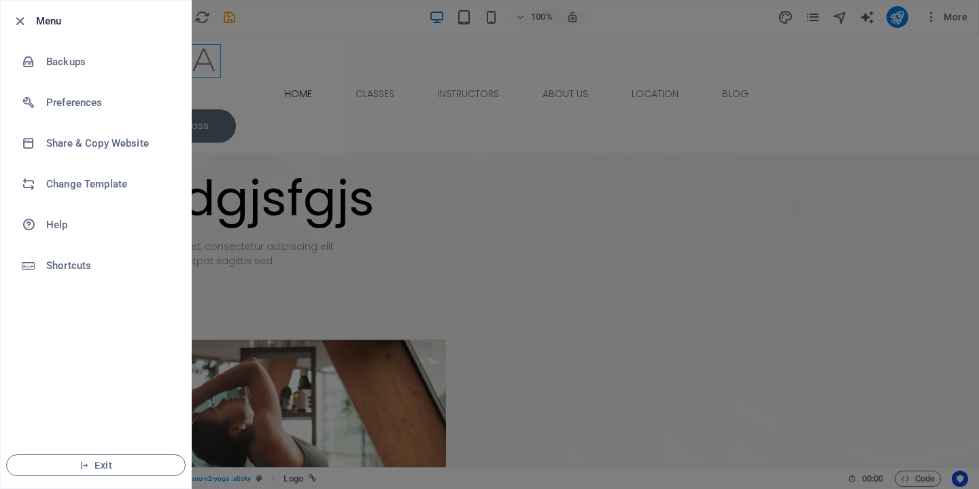
click at [856, 17] on div at bounding box center [489, 244] width 979 height 489
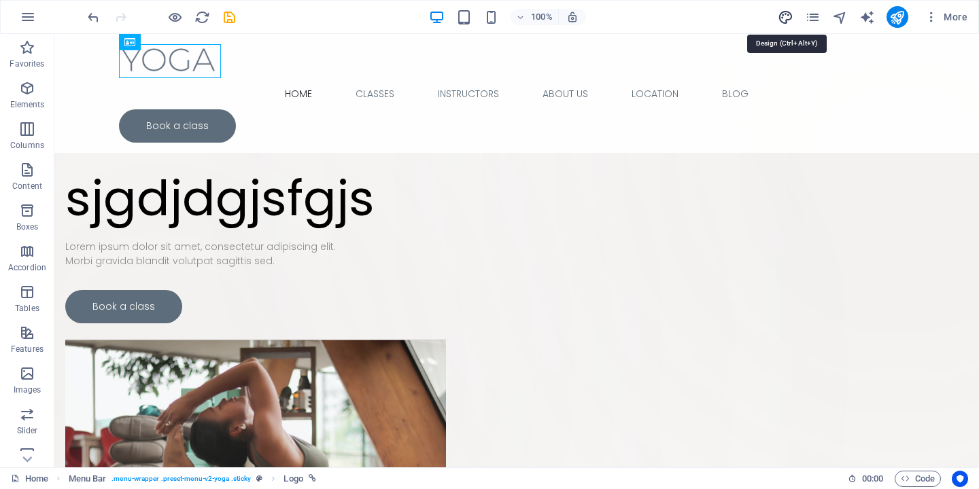
click at [784, 21] on icon "design" at bounding box center [786, 18] width 16 height 16
select select "px"
select select "300"
select select "px"
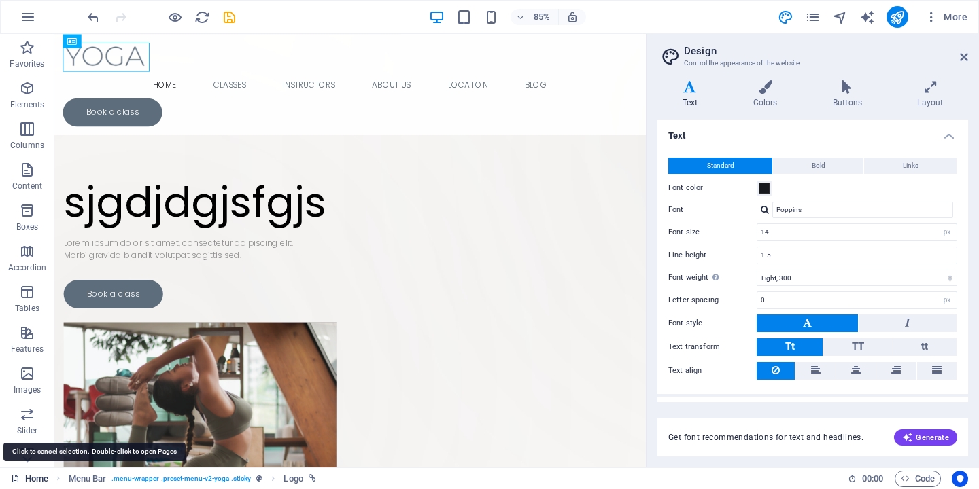
click at [38, 481] on link "Home" at bounding box center [29, 479] width 37 height 16
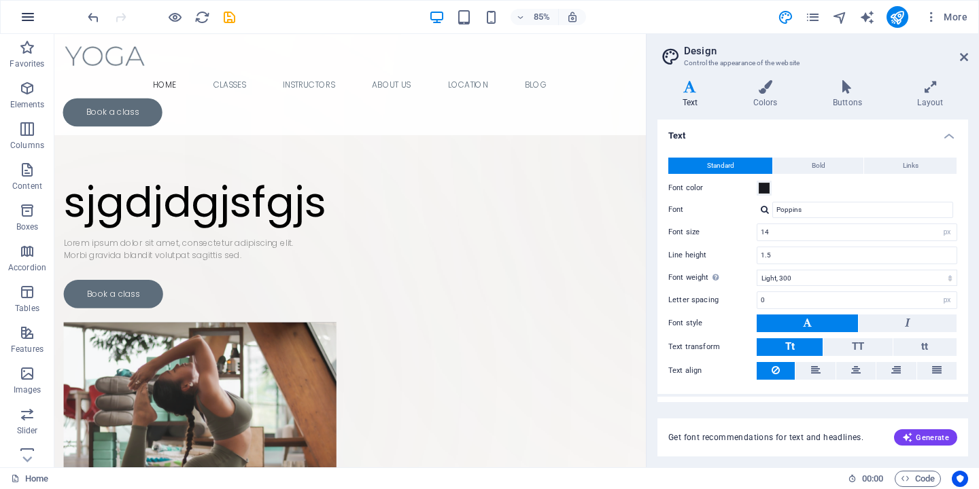
click at [31, 22] on icon "button" at bounding box center [28, 17] width 16 height 16
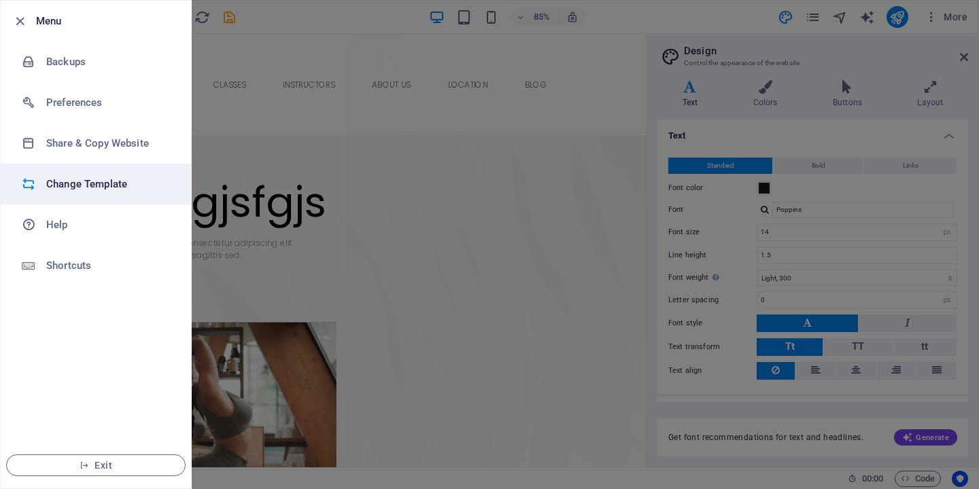
click at [116, 178] on h6 "Change Template" at bounding box center [109, 184] width 126 height 16
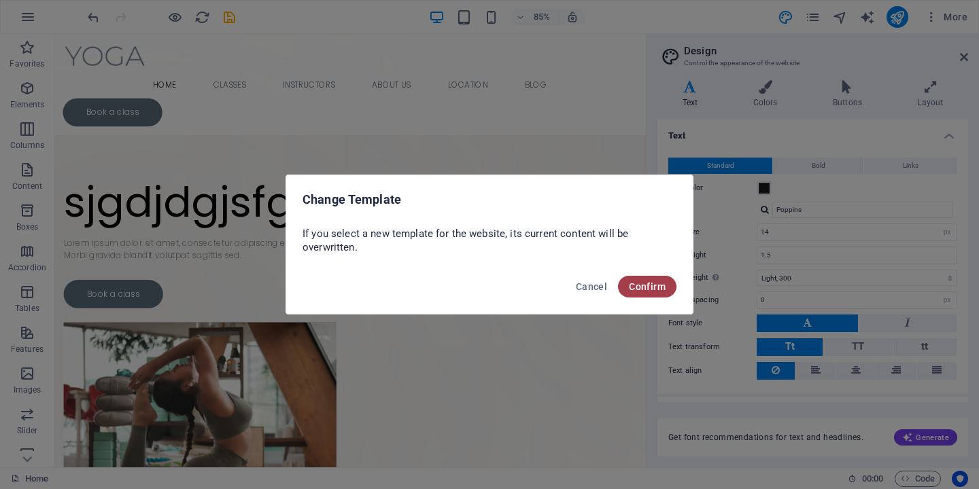
click at [627, 288] on button "Confirm" at bounding box center [647, 287] width 58 height 22
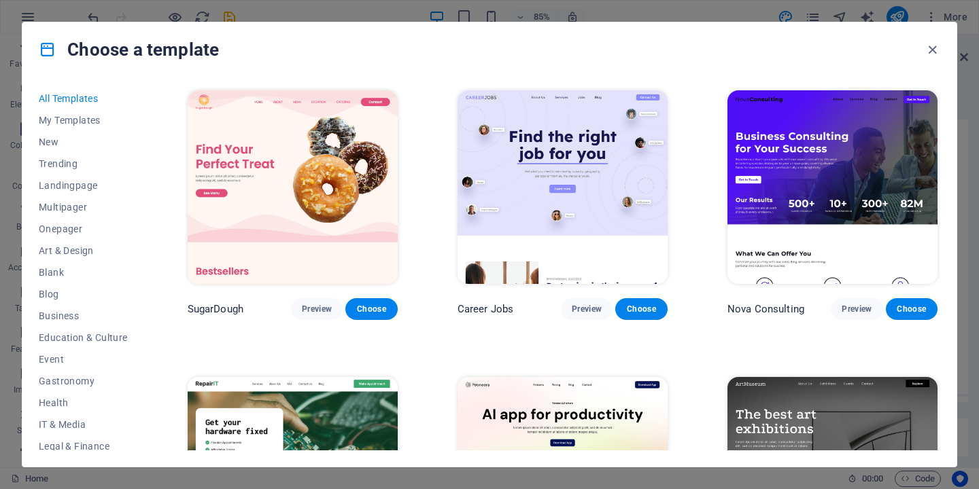
click at [557, 119] on img at bounding box center [562, 187] width 210 height 194
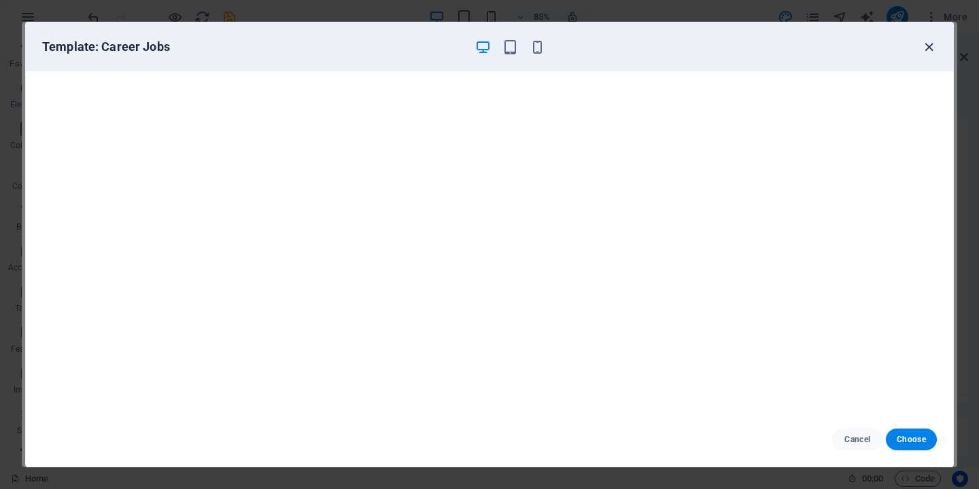
click at [933, 48] on icon "button" at bounding box center [929, 47] width 16 height 16
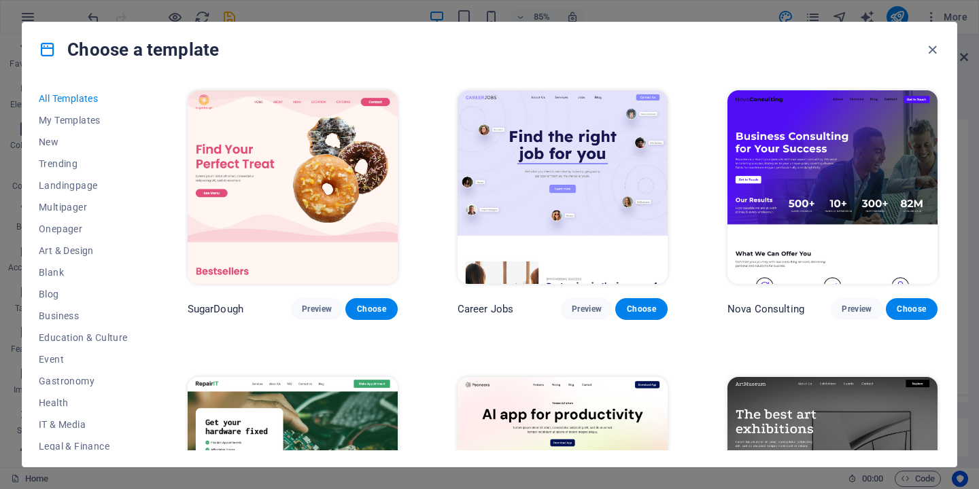
click at [933, 48] on icon "button" at bounding box center [932, 50] width 16 height 16
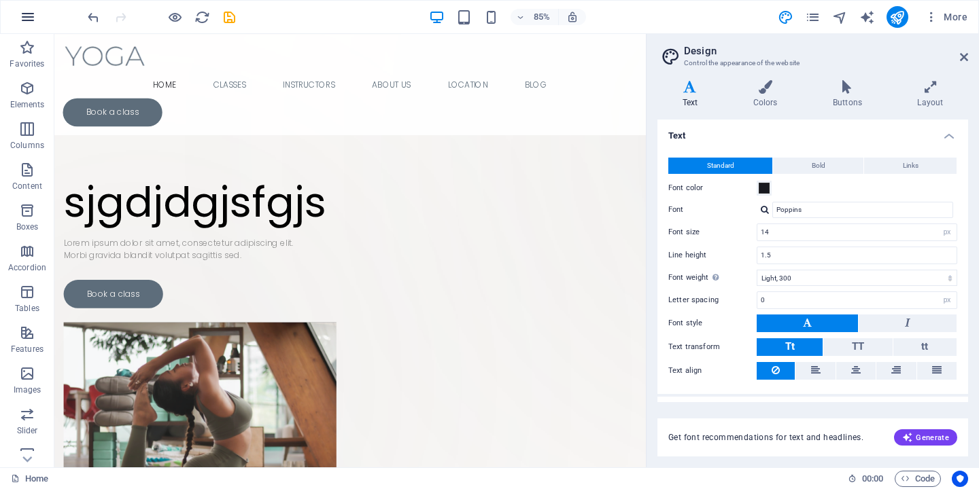
click at [28, 15] on icon "button" at bounding box center [28, 17] width 16 height 16
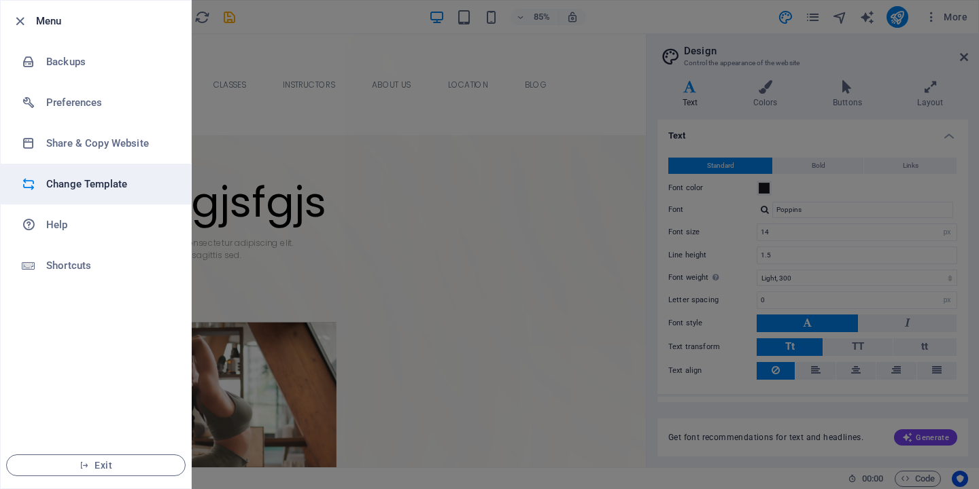
click at [99, 183] on h6 "Change Template" at bounding box center [109, 184] width 126 height 16
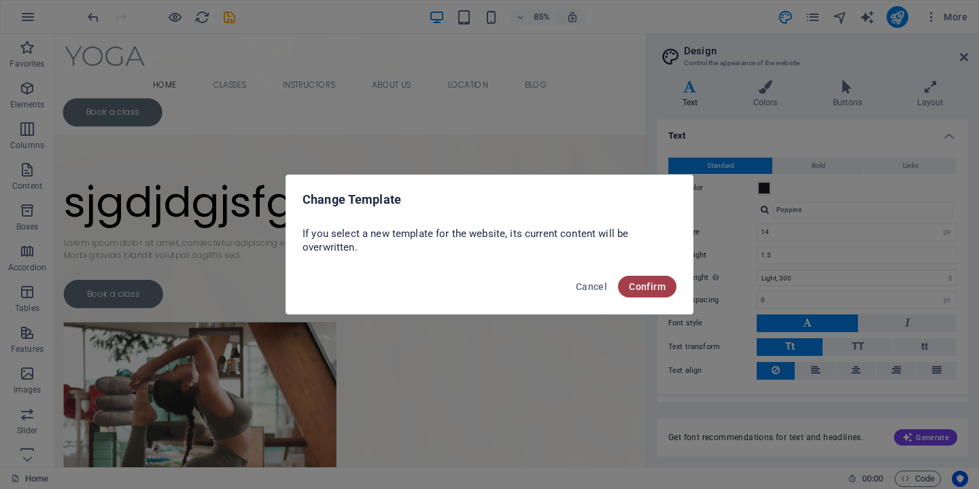
click at [668, 291] on button "Confirm" at bounding box center [647, 287] width 58 height 22
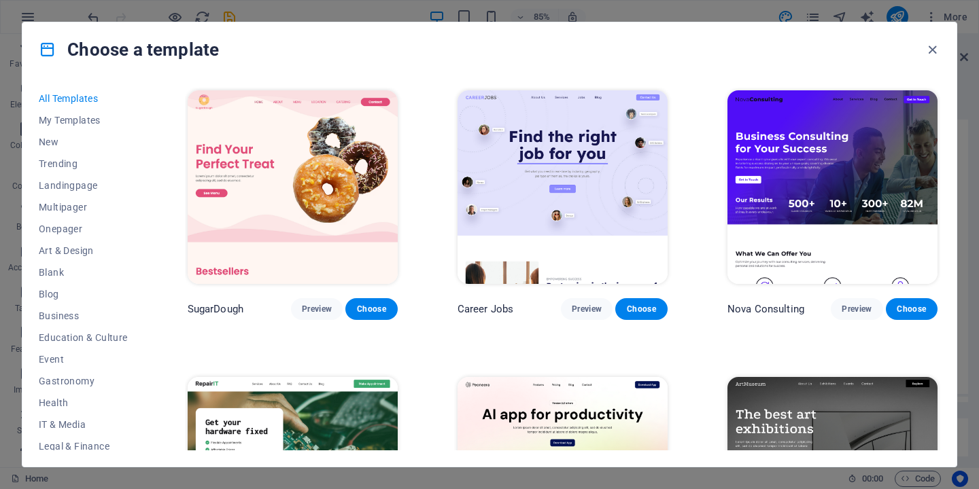
click at [544, 162] on img at bounding box center [562, 187] width 210 height 194
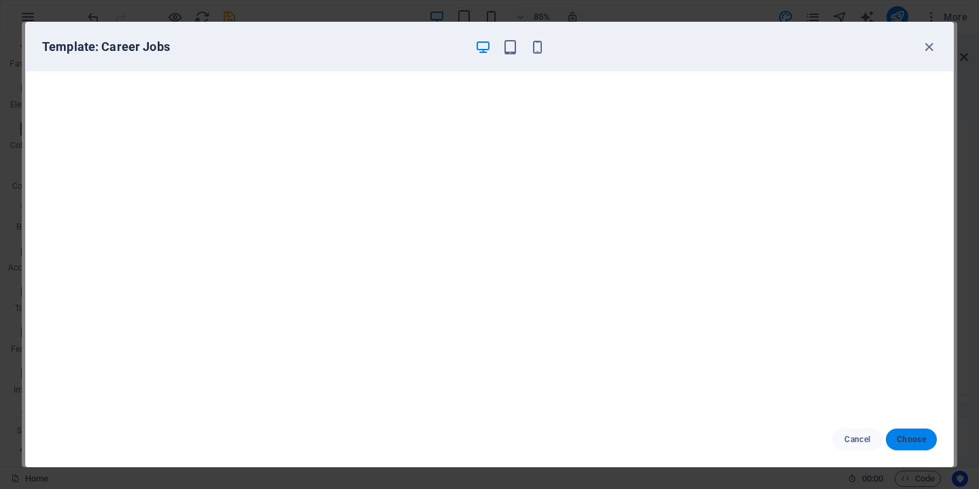
click at [914, 438] on span "Choose" at bounding box center [911, 439] width 29 height 11
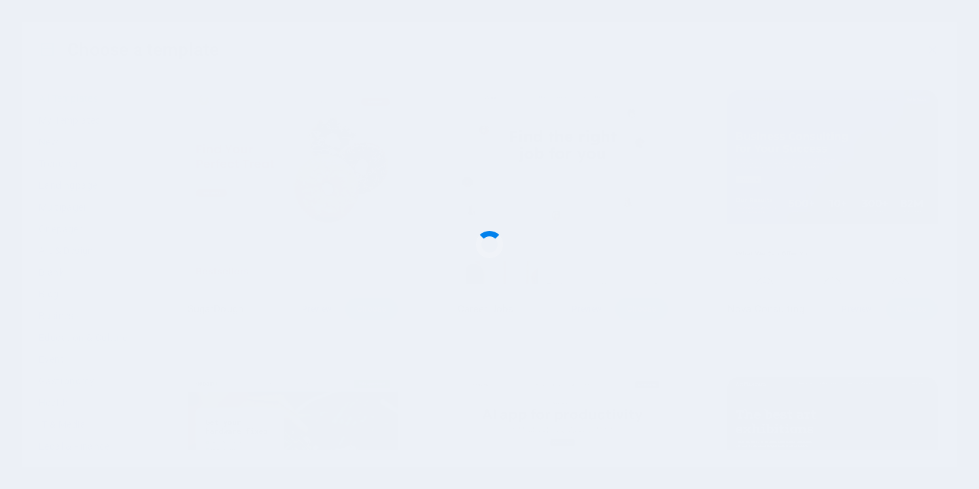
checkbox input "false"
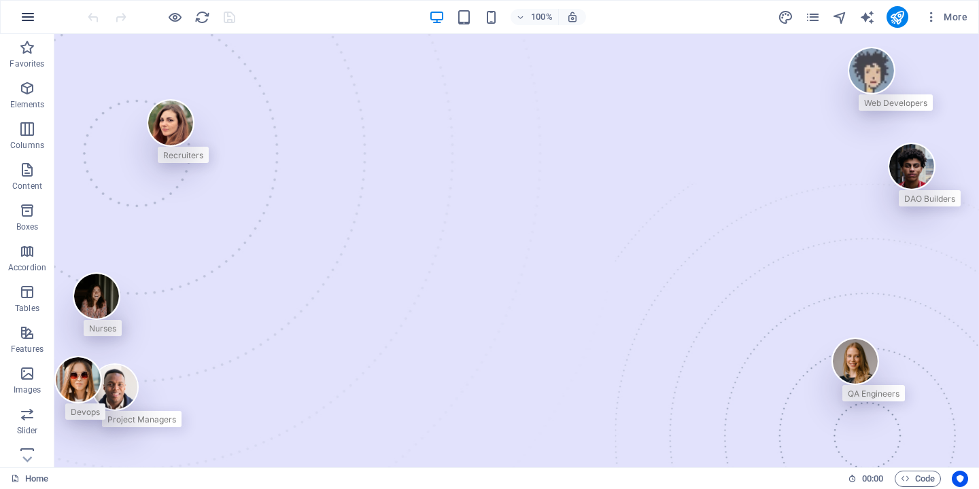
click at [21, 22] on icon "button" at bounding box center [28, 17] width 16 height 16
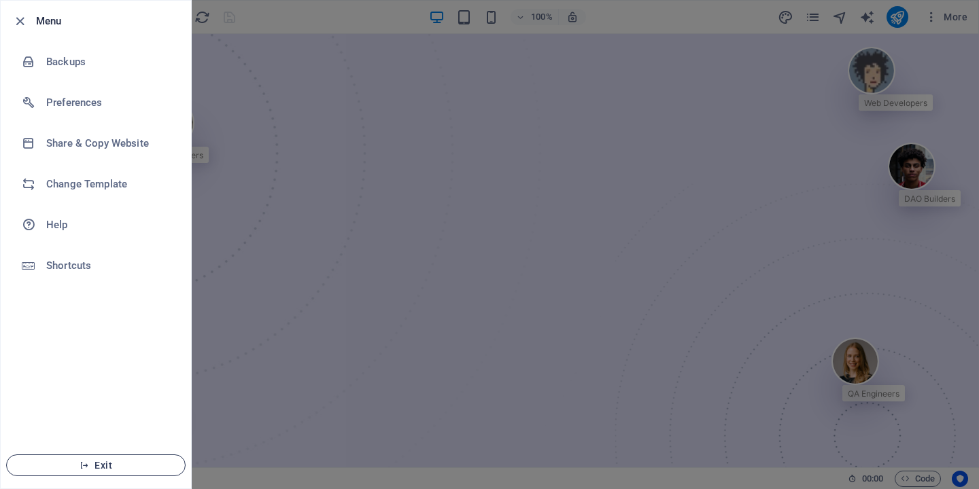
click at [97, 469] on span "Exit" at bounding box center [96, 465] width 156 height 11
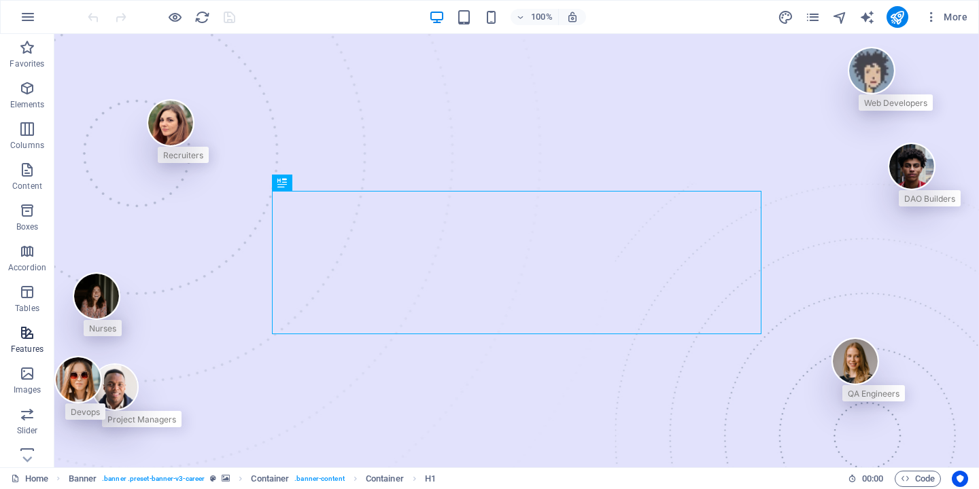
scroll to position [178, 0]
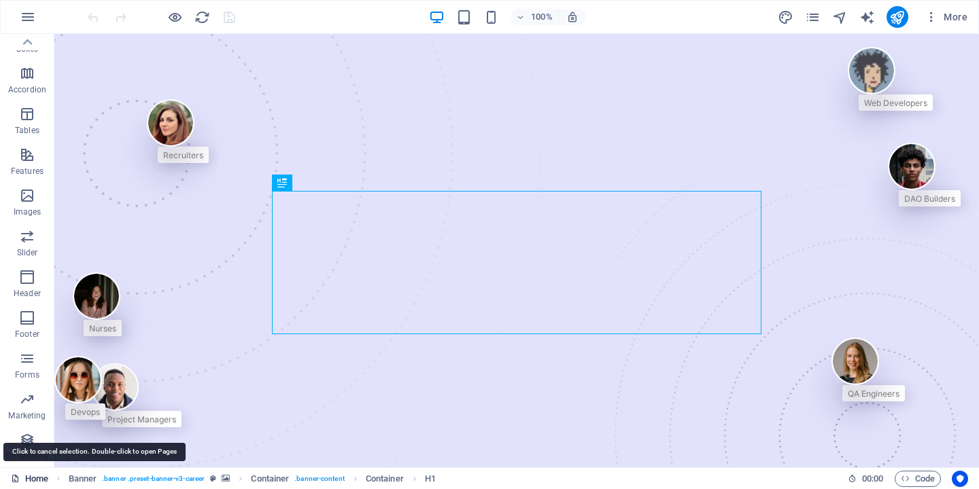
click at [30, 479] on link "Home" at bounding box center [29, 479] width 37 height 16
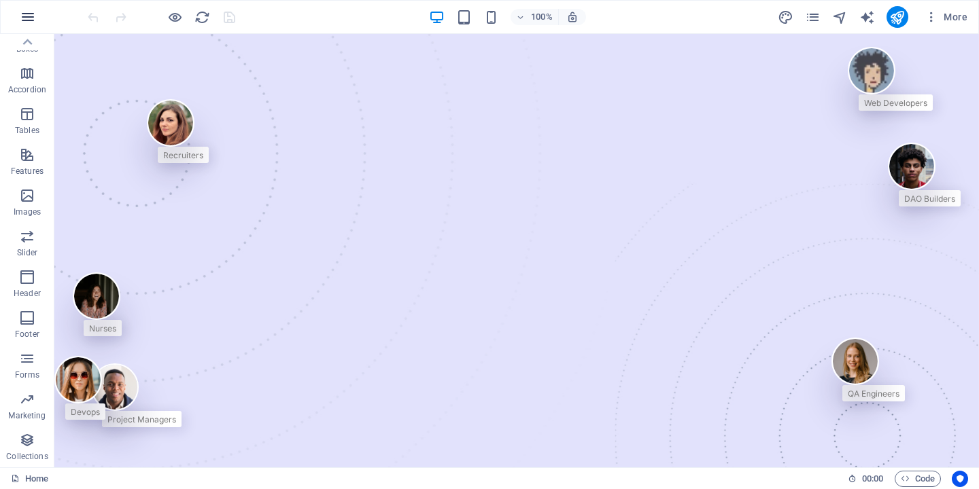
click at [21, 12] on icon "button" at bounding box center [28, 17] width 16 height 16
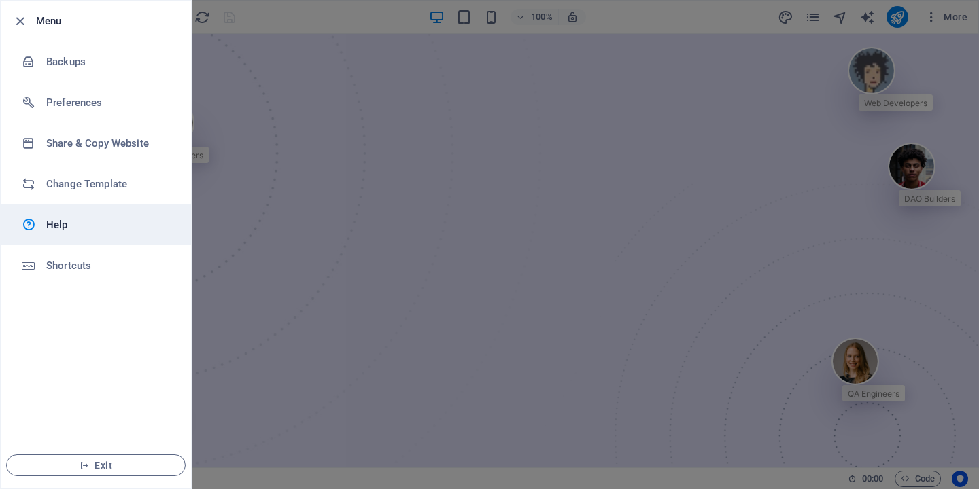
click at [54, 226] on h6 "Help" at bounding box center [109, 225] width 126 height 16
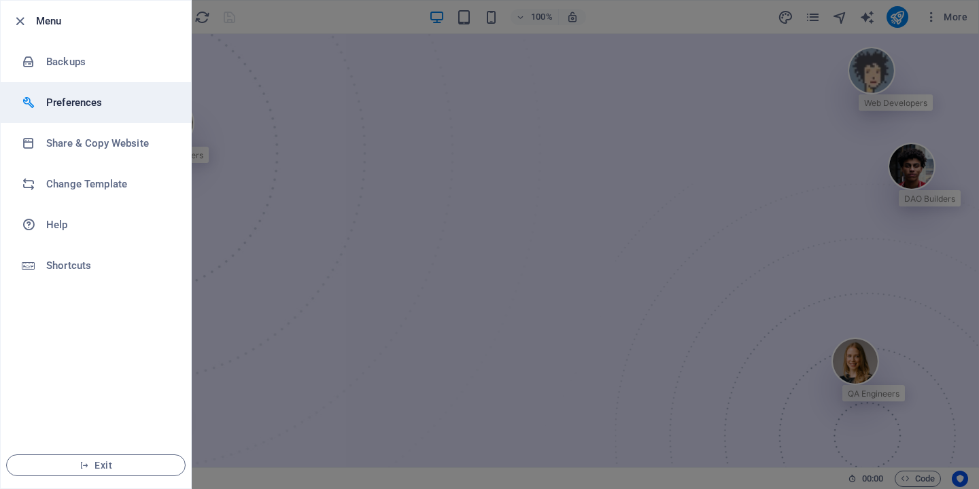
click at [90, 96] on h6 "Preferences" at bounding box center [109, 102] width 126 height 16
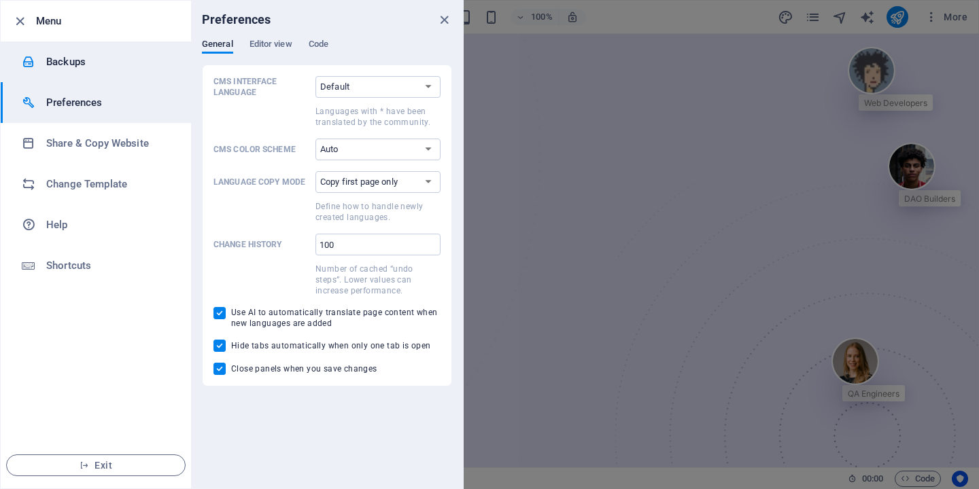
click at [77, 56] on h6 "Backups" at bounding box center [109, 62] width 126 height 16
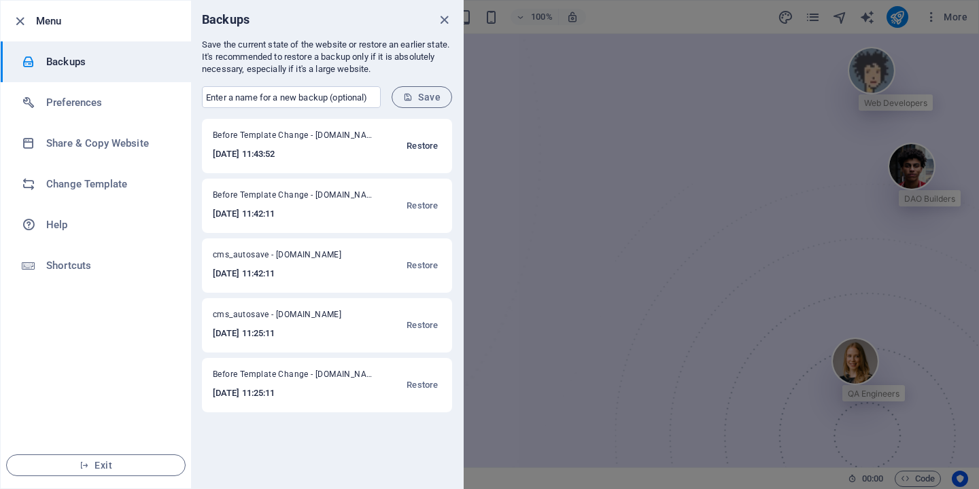
click at [421, 144] on span "Restore" at bounding box center [421, 146] width 31 height 16
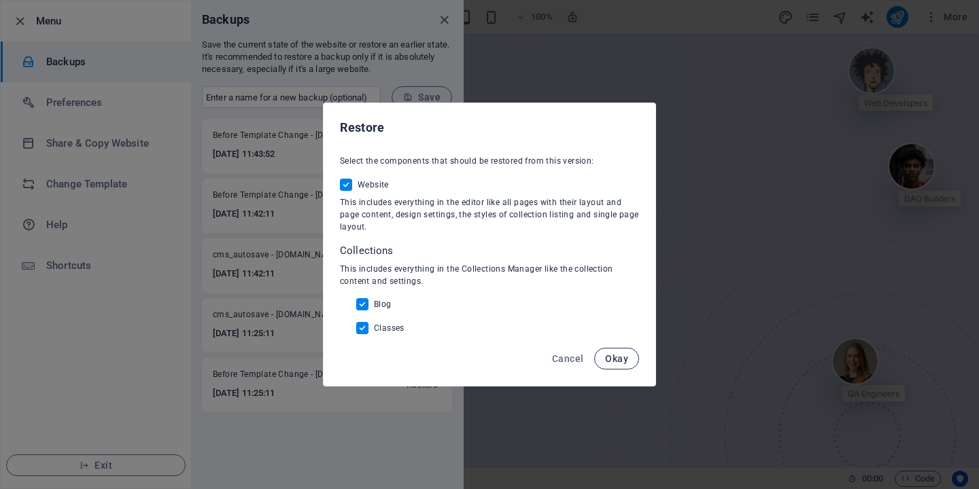
click at [625, 361] on span "Okay" at bounding box center [616, 358] width 23 height 11
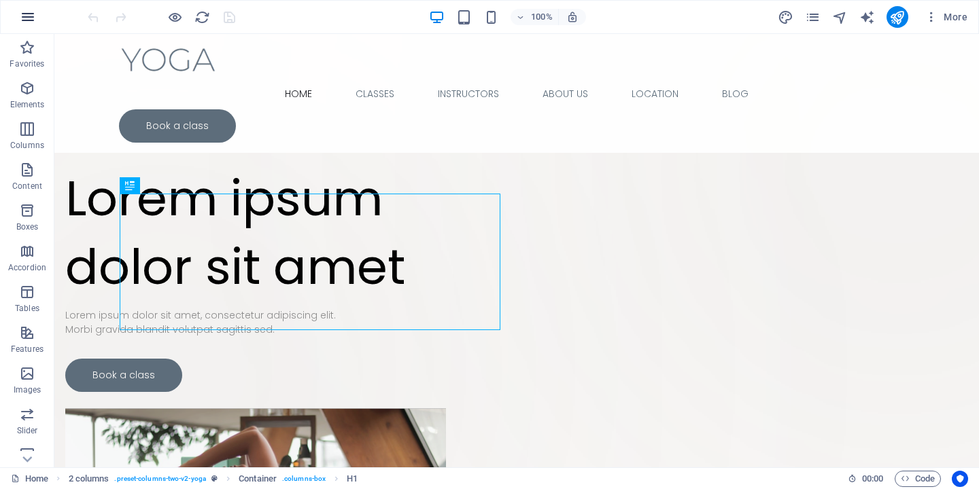
click at [26, 14] on icon "button" at bounding box center [28, 17] width 16 height 16
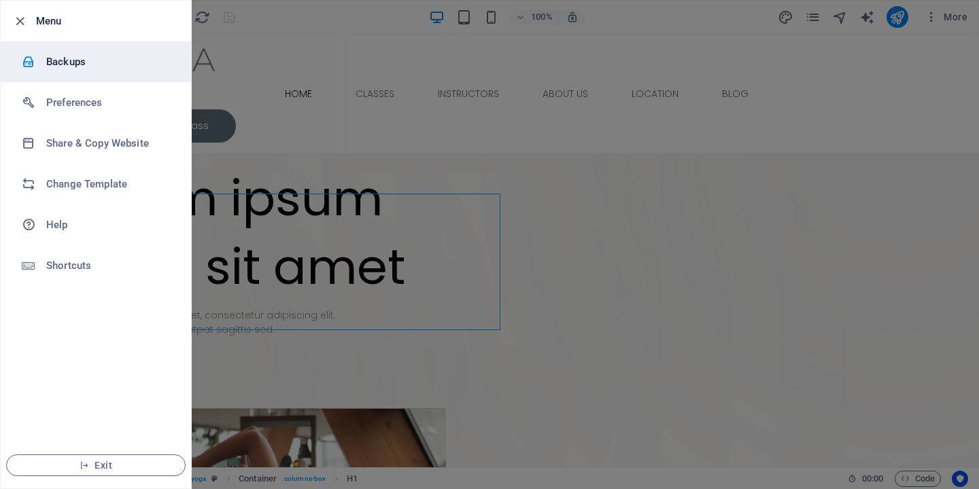
click at [76, 63] on h6 "Backups" at bounding box center [109, 62] width 126 height 16
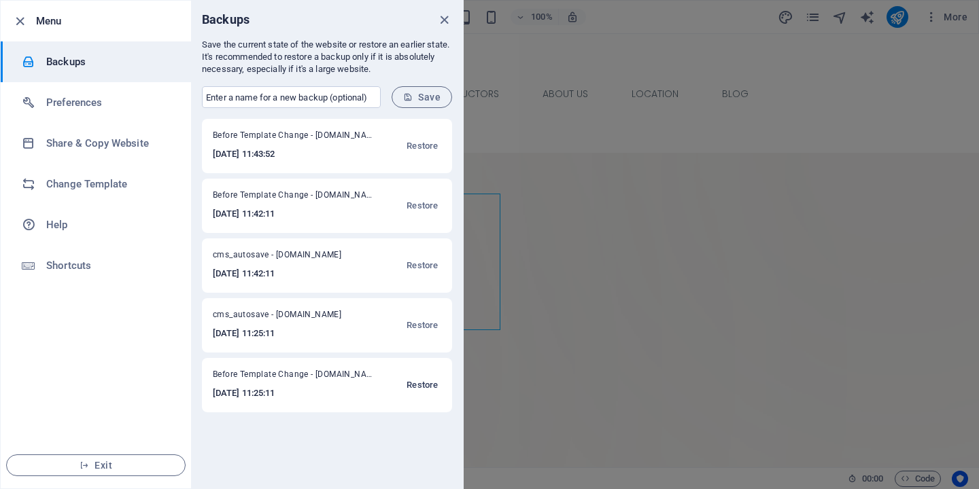
click at [423, 384] on span "Restore" at bounding box center [421, 385] width 31 height 16
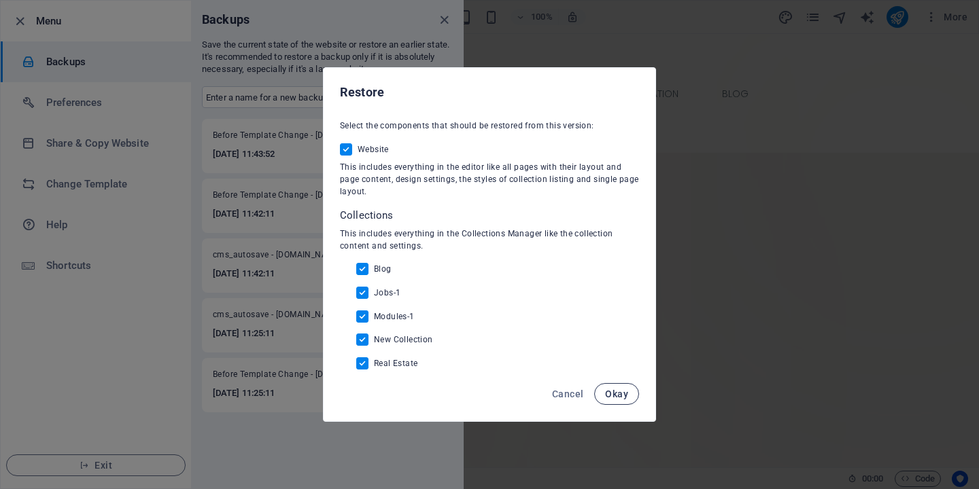
click at [622, 392] on span "Okay" at bounding box center [616, 394] width 23 height 11
checkbox input "false"
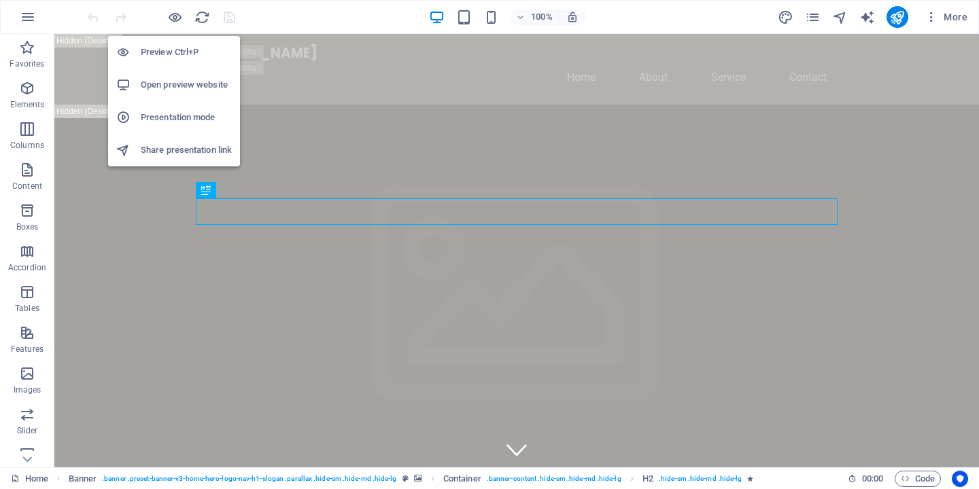
click at [169, 85] on h6 "Open preview website" at bounding box center [186, 85] width 91 height 16
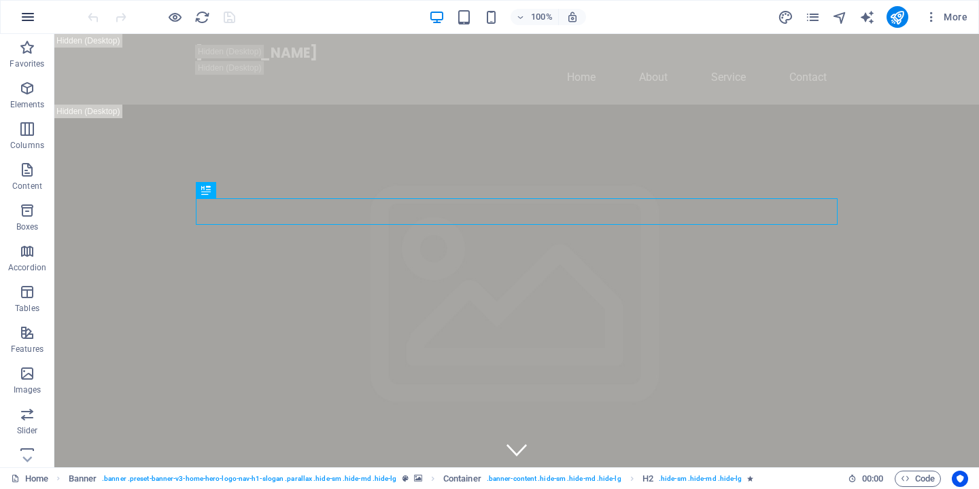
click at [20, 20] on icon "button" at bounding box center [28, 17] width 16 height 16
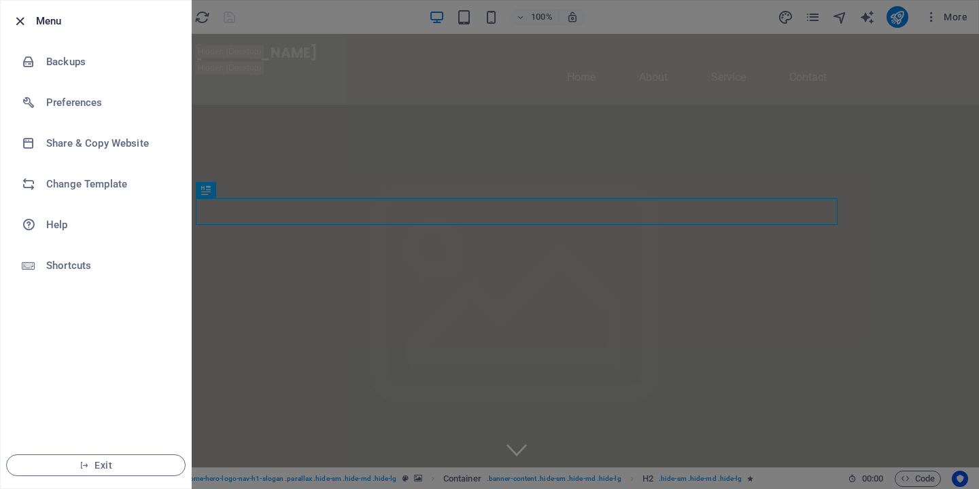
click at [16, 22] on icon "button" at bounding box center [20, 22] width 16 height 16
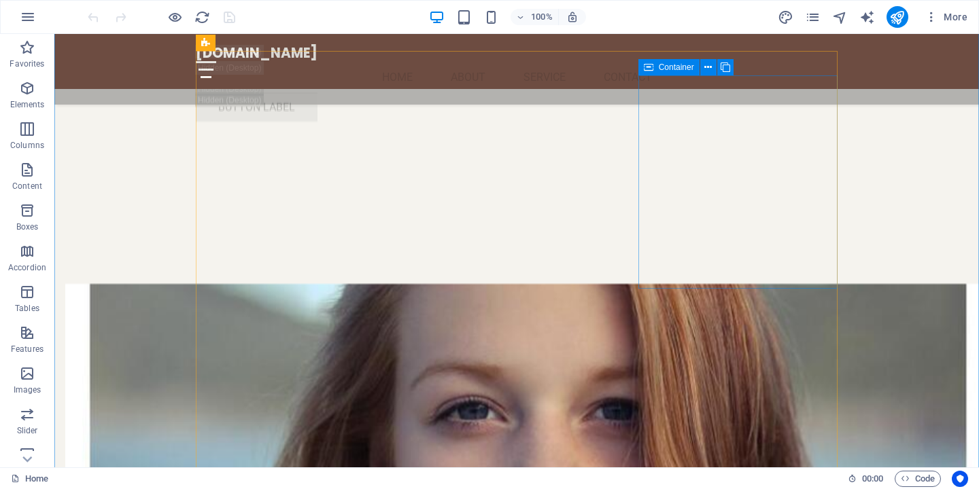
scroll to position [5255, 0]
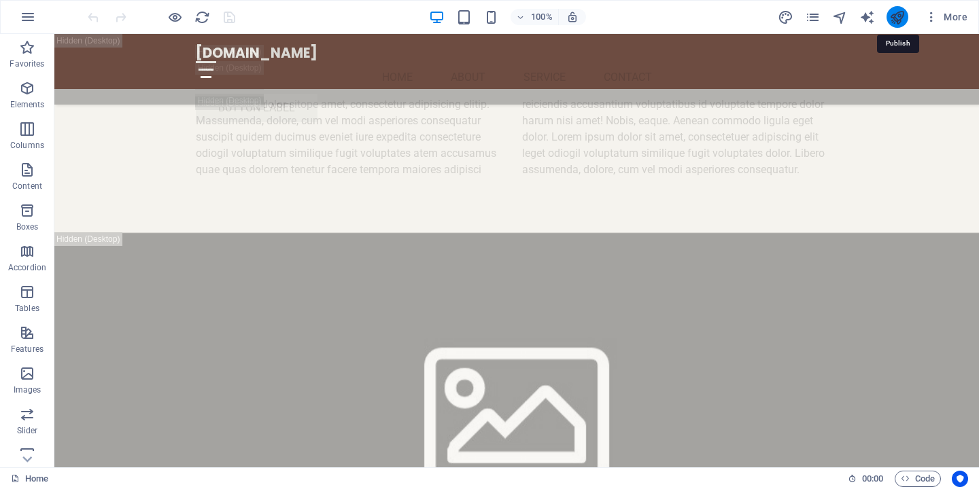
click at [900, 16] on icon "publish" at bounding box center [897, 18] width 16 height 16
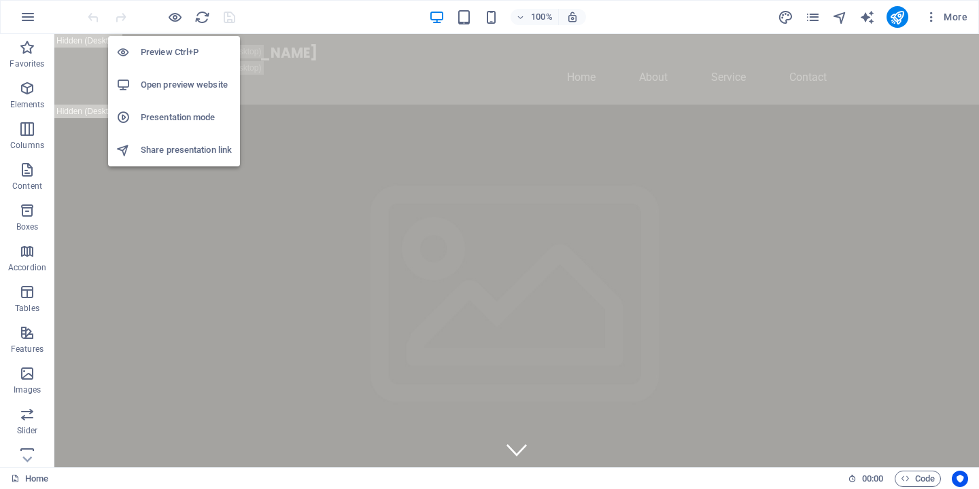
click at [167, 114] on h6 "Presentation mode" at bounding box center [186, 117] width 91 height 16
click at [170, 17] on icon "button" at bounding box center [175, 18] width 16 height 16
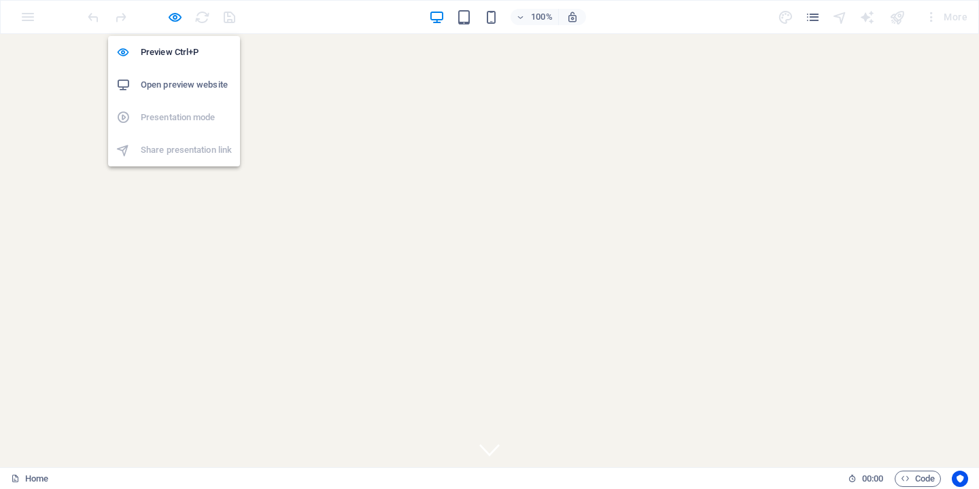
click at [173, 83] on h6 "Open preview website" at bounding box center [186, 85] width 91 height 16
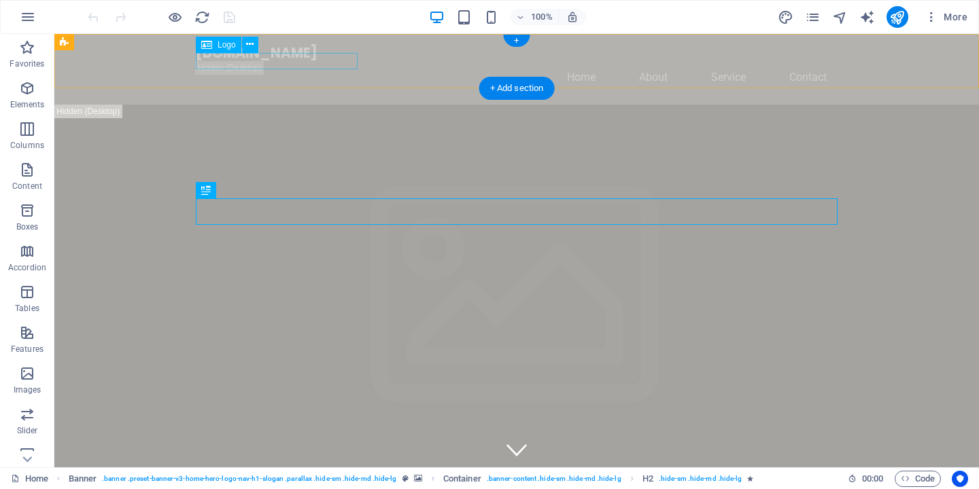
click at [302, 58] on div "[DOMAIN_NAME]" at bounding box center [517, 53] width 642 height 16
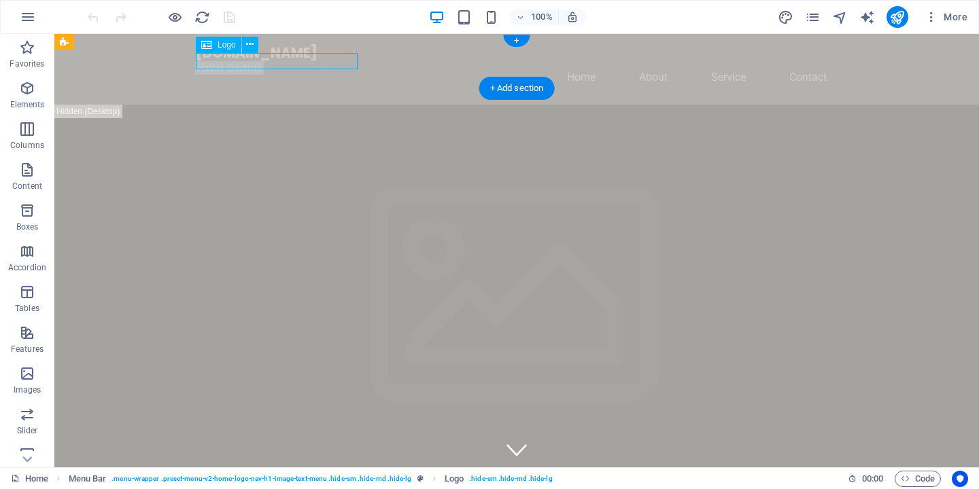
click at [302, 58] on div "[DOMAIN_NAME]" at bounding box center [517, 53] width 642 height 16
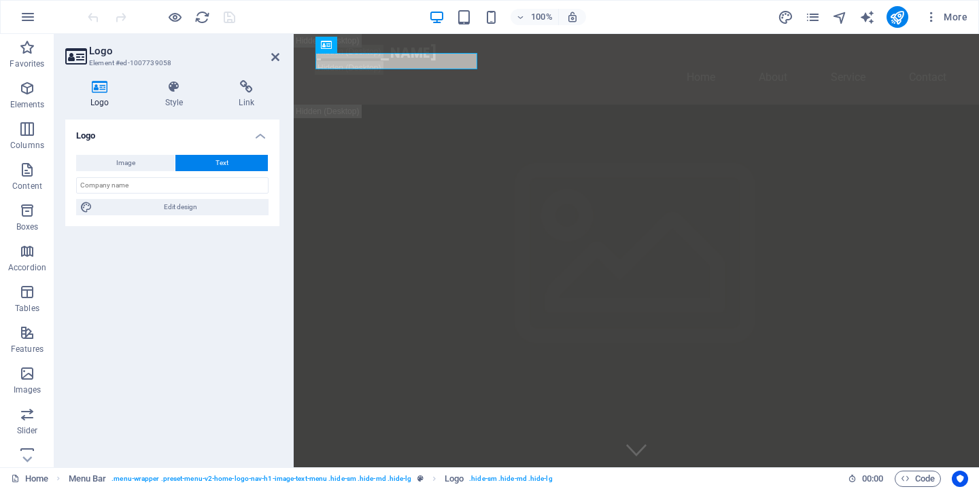
click at [208, 158] on button "Text" at bounding box center [221, 163] width 92 height 16
click at [179, 180] on input "text" at bounding box center [172, 185] width 192 height 16
drag, startPoint x: 107, startPoint y: 188, endPoint x: 61, endPoint y: 188, distance: 46.2
click at [61, 188] on div "Logo Style Link Logo Image Text Drag files here, click to choose files or selec…" at bounding box center [172, 268] width 236 height 398
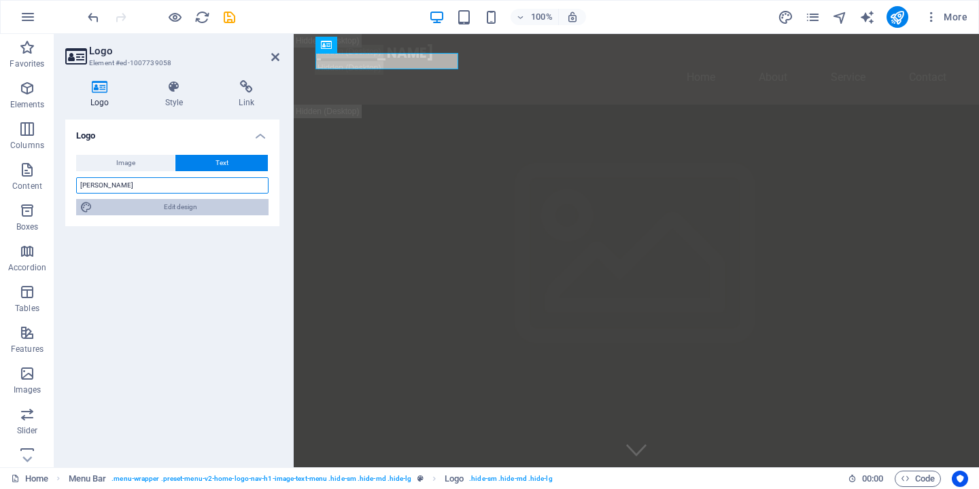
type input "[PERSON_NAME]"
click at [196, 207] on span "Edit design" at bounding box center [181, 207] width 168 height 16
select select "px"
select select "200"
select select "px"
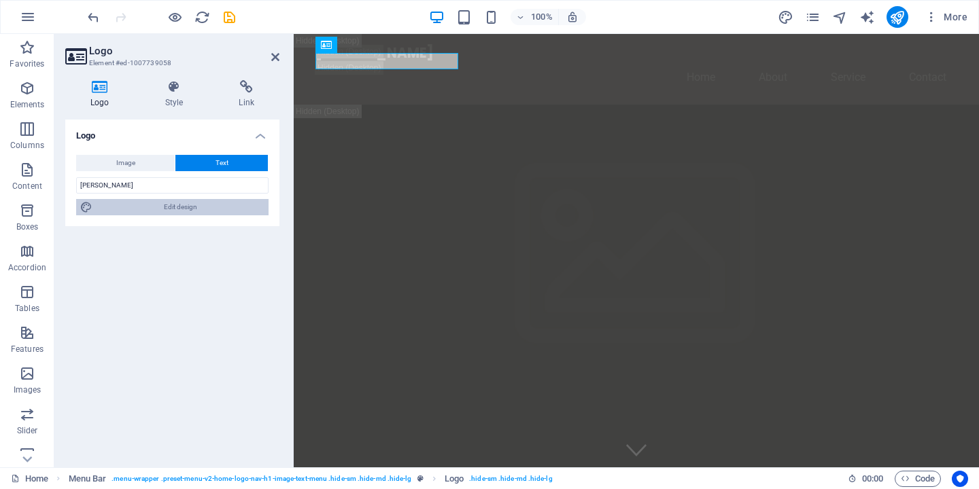
select select "rem"
select select "700"
select select "px"
select select "rem"
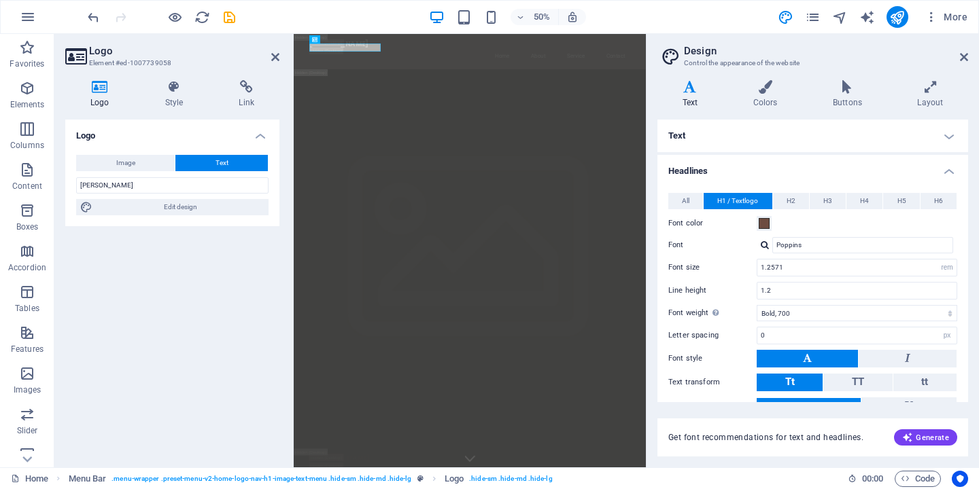
click at [270, 60] on header "Logo Element #ed-1007739058" at bounding box center [172, 51] width 214 height 35
click at [273, 56] on icon at bounding box center [275, 57] width 8 height 11
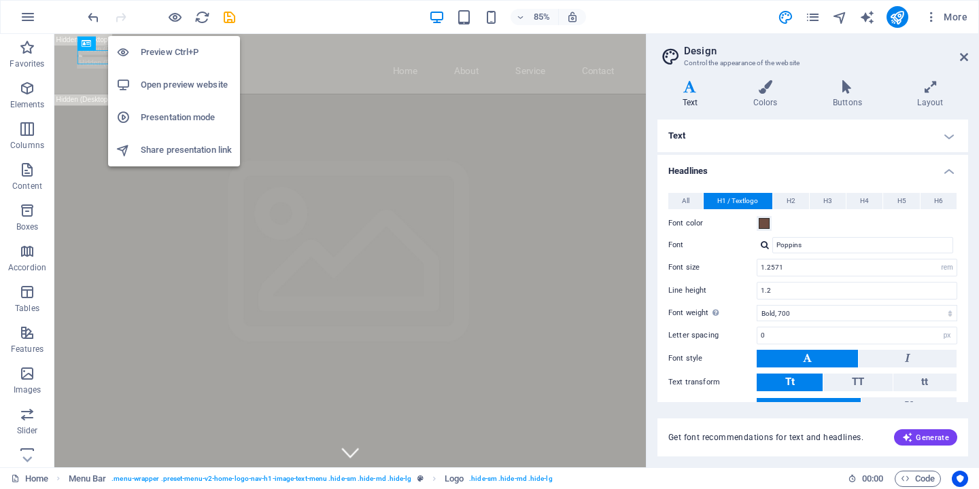
click at [174, 90] on h6 "Open preview website" at bounding box center [186, 85] width 91 height 16
click at [175, 20] on icon "button" at bounding box center [175, 18] width 16 height 16
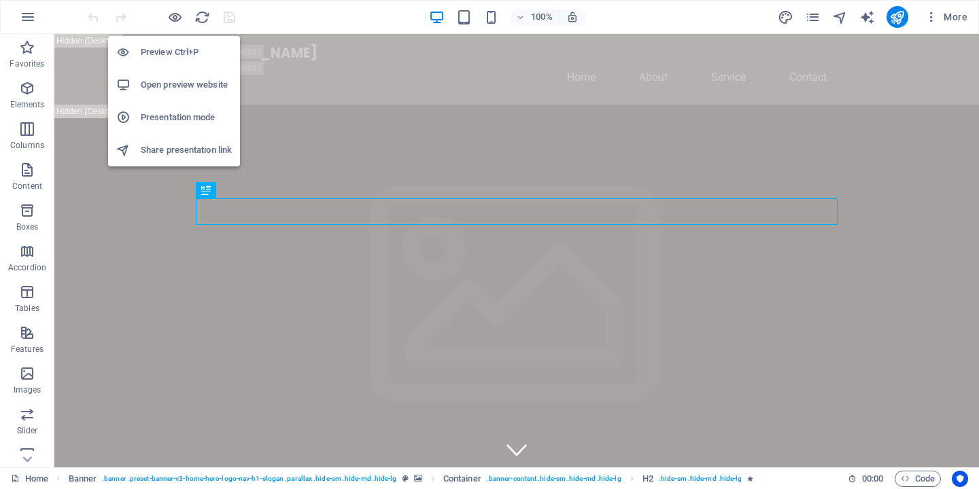
click at [185, 92] on h6 "Open preview website" at bounding box center [186, 85] width 91 height 16
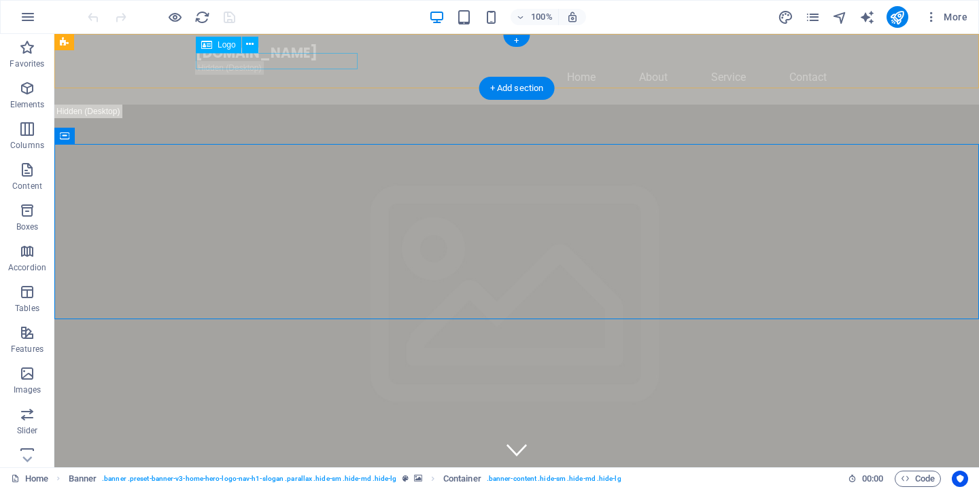
click at [304, 61] on div "[DOMAIN_NAME]" at bounding box center [517, 53] width 642 height 16
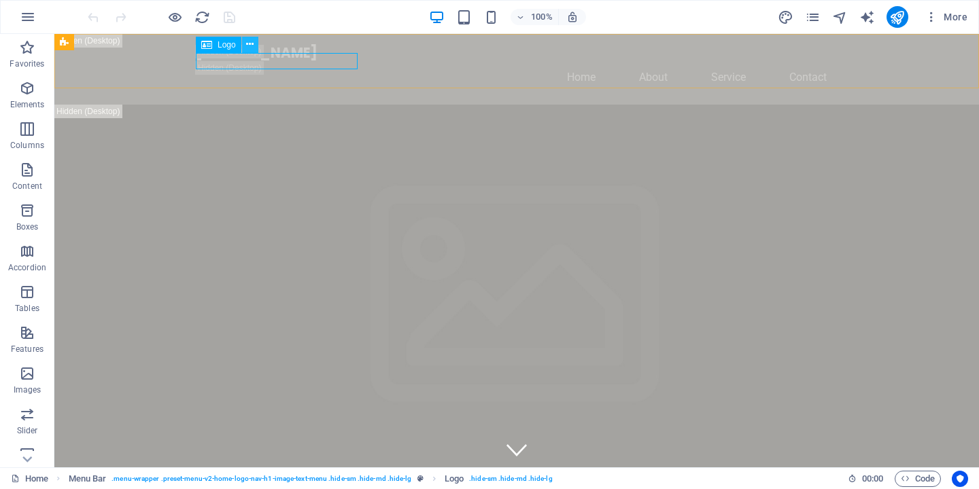
click at [249, 46] on icon at bounding box center [249, 44] width 7 height 14
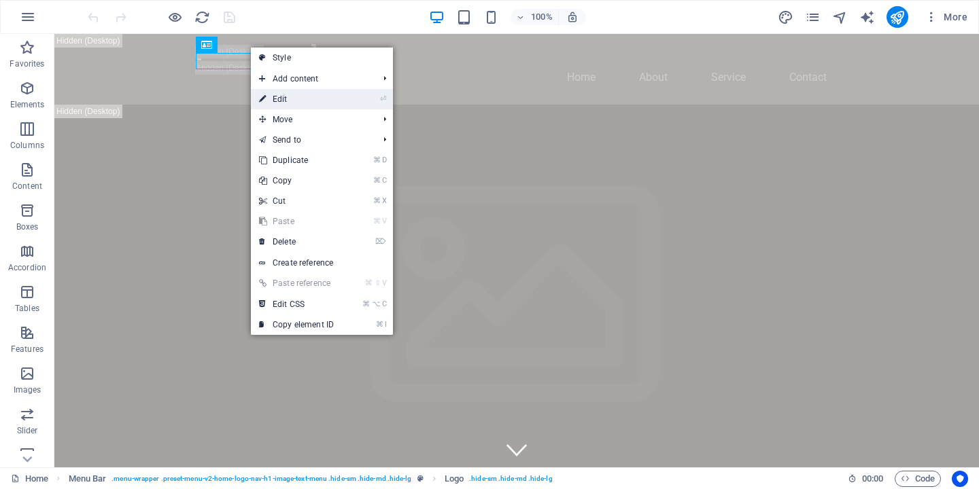
click at [281, 97] on link "⏎ Edit" at bounding box center [296, 99] width 91 height 20
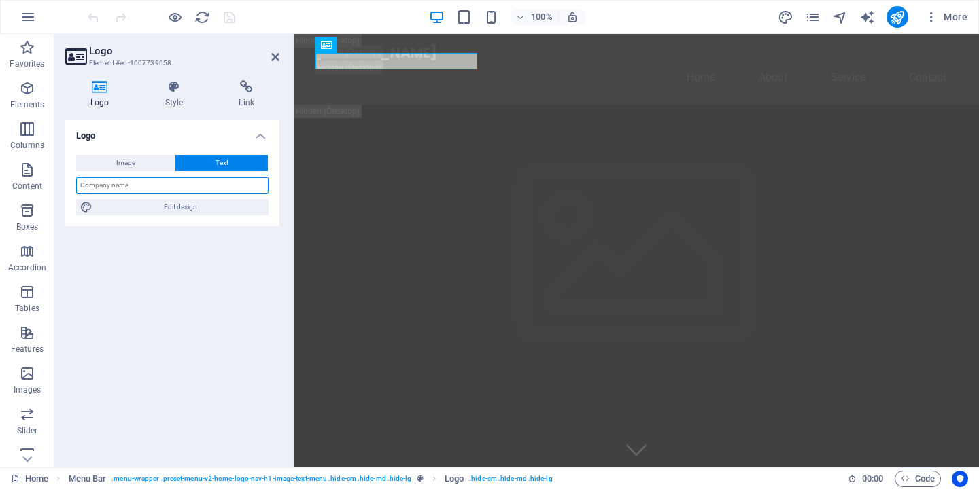
click at [153, 182] on input "text" at bounding box center [172, 185] width 192 height 16
type input "[PERSON_NAME]"
click at [177, 87] on icon at bounding box center [174, 87] width 69 height 14
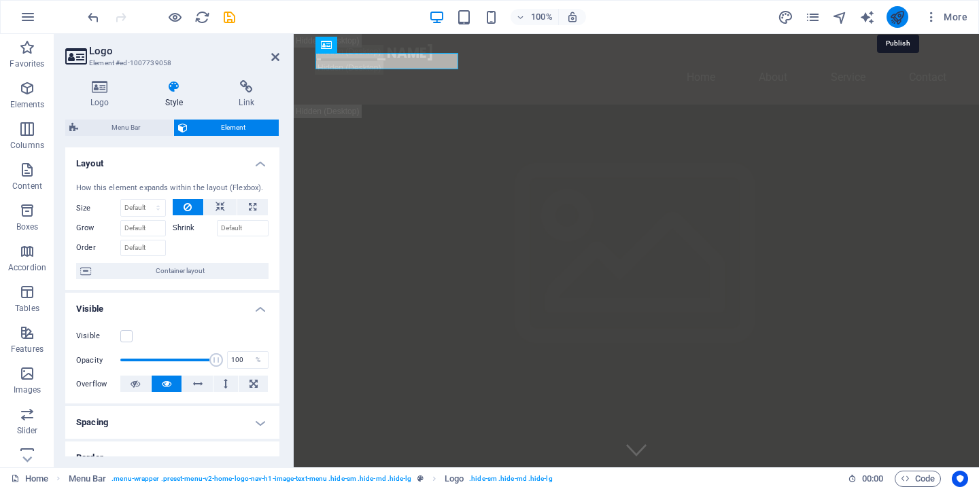
click at [903, 16] on icon "publish" at bounding box center [897, 18] width 16 height 16
checkbox input "false"
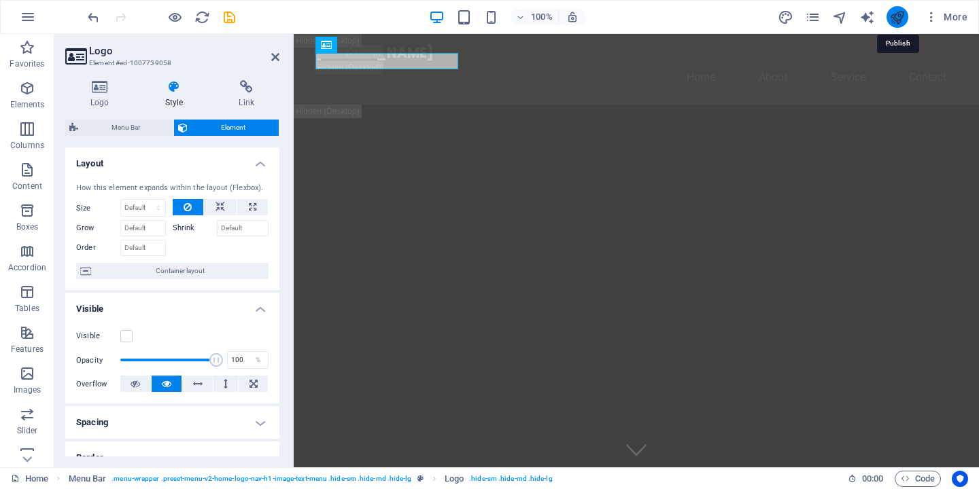
checkbox input "false"
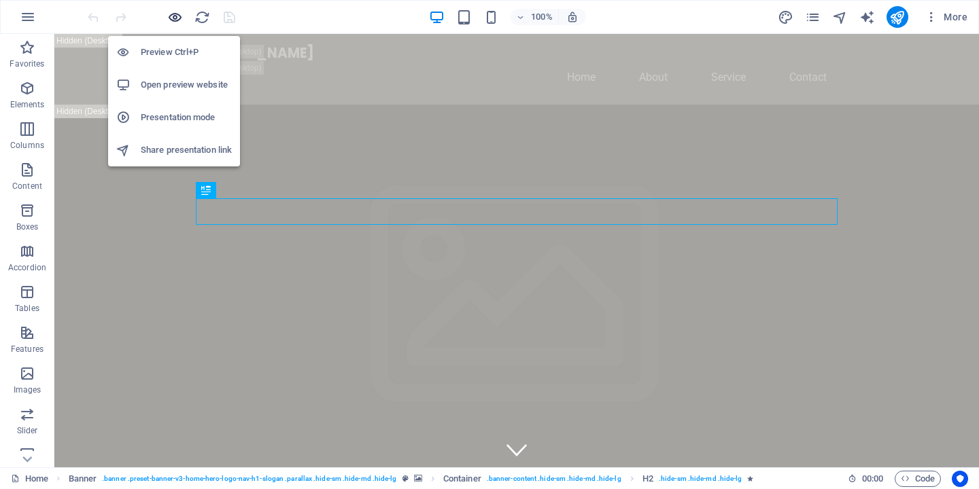
click at [176, 16] on icon "button" at bounding box center [175, 18] width 16 height 16
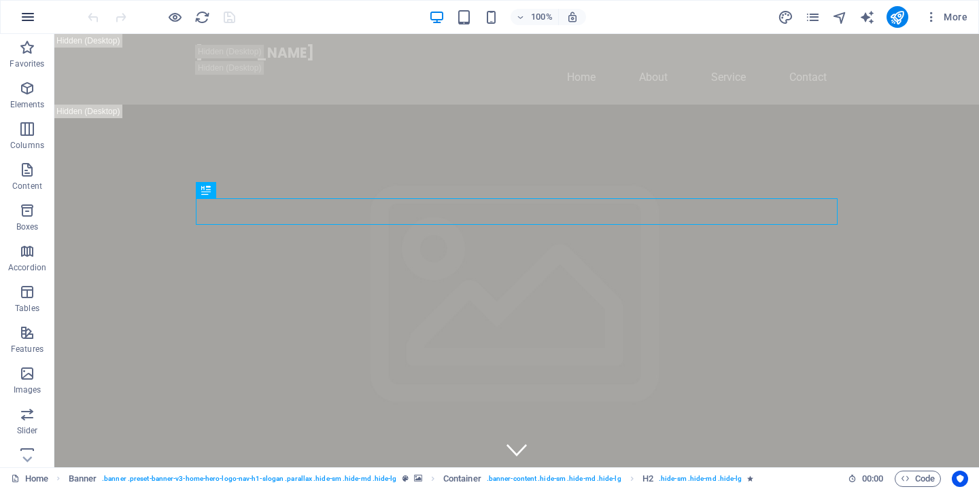
click at [27, 14] on icon "button" at bounding box center [28, 17] width 16 height 16
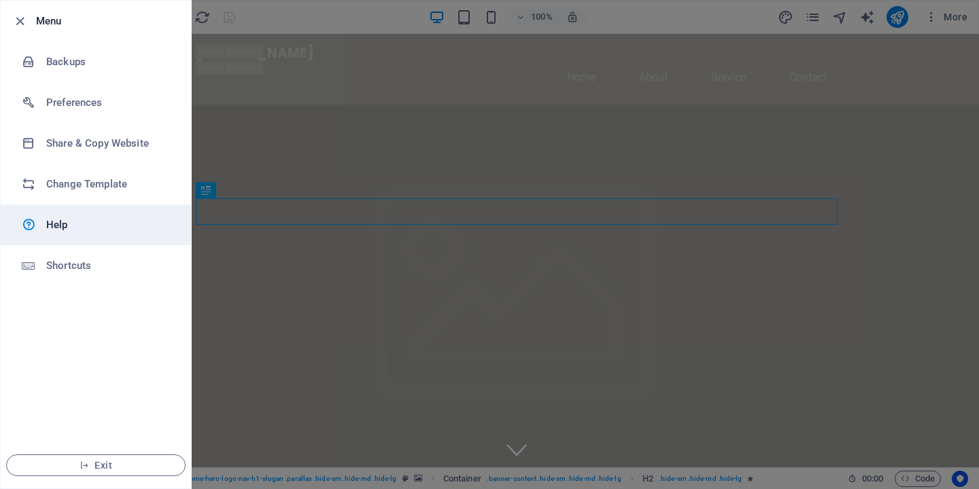
click at [56, 227] on h6 "Help" at bounding box center [109, 225] width 126 height 16
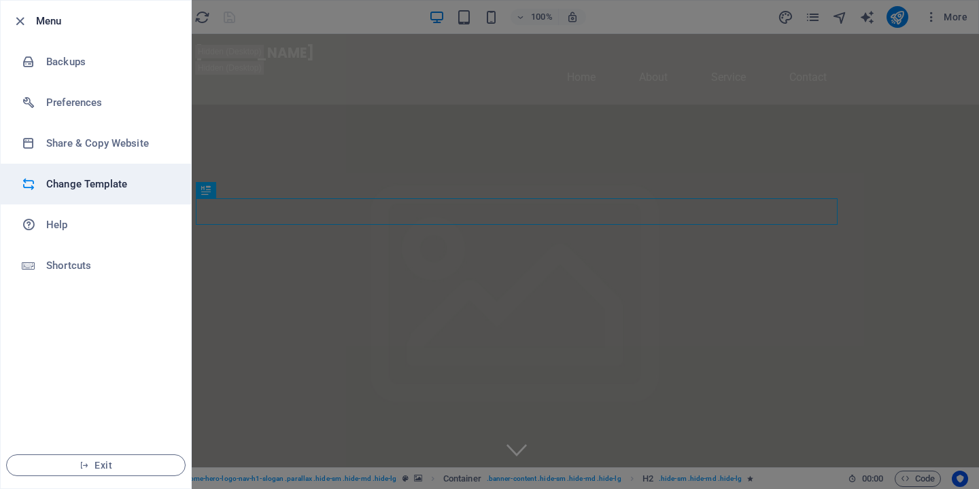
click at [99, 176] on h6 "Change Template" at bounding box center [109, 184] width 126 height 16
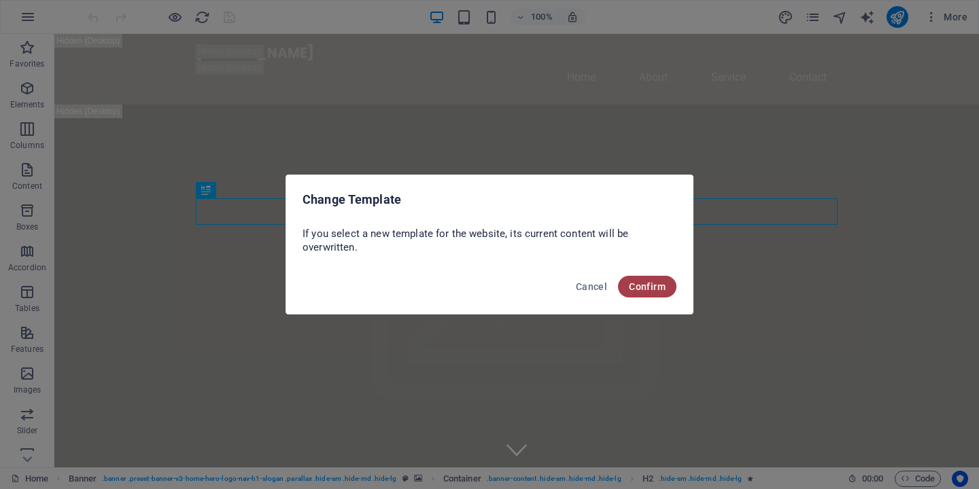
click at [656, 281] on span "Confirm" at bounding box center [647, 286] width 37 height 11
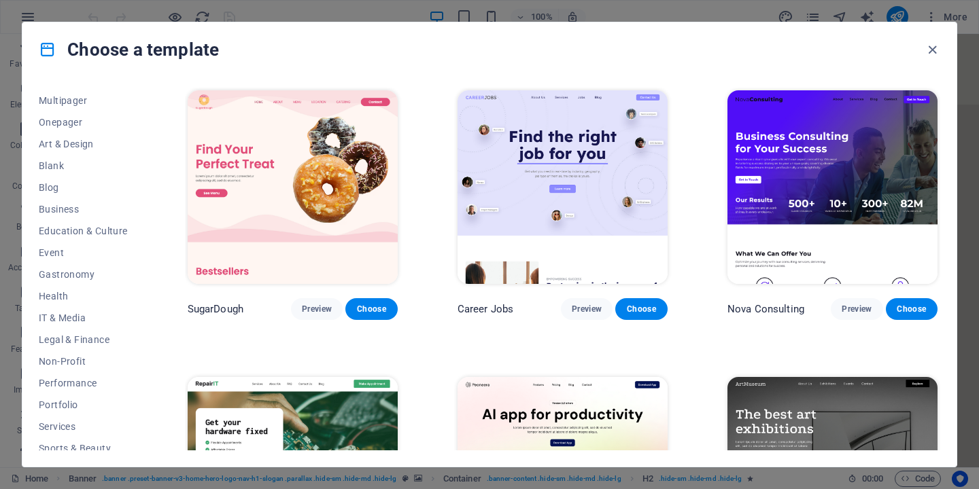
scroll to position [181, 0]
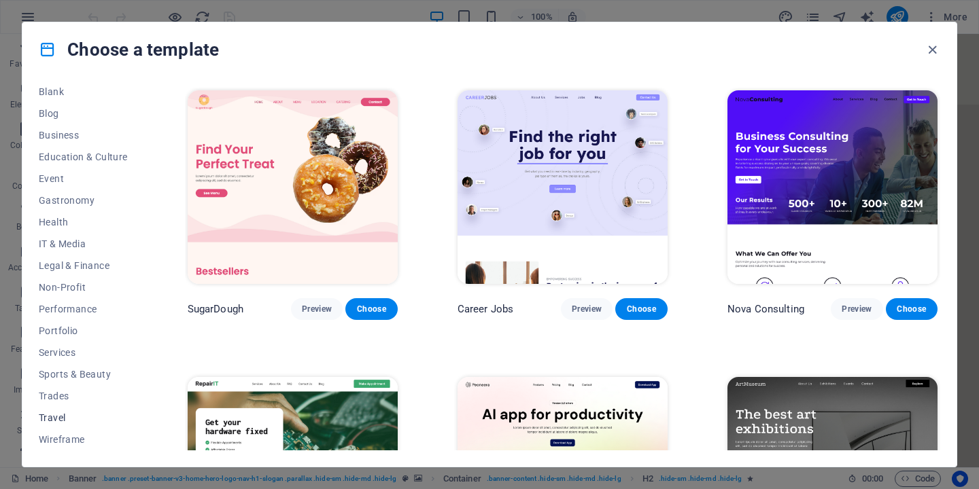
click at [55, 420] on span "Travel" at bounding box center [83, 418] width 89 height 11
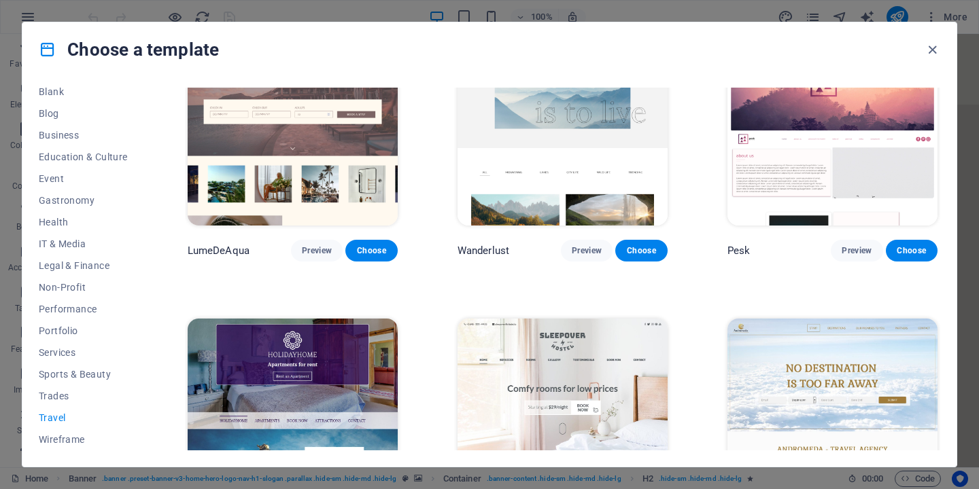
scroll to position [0, 0]
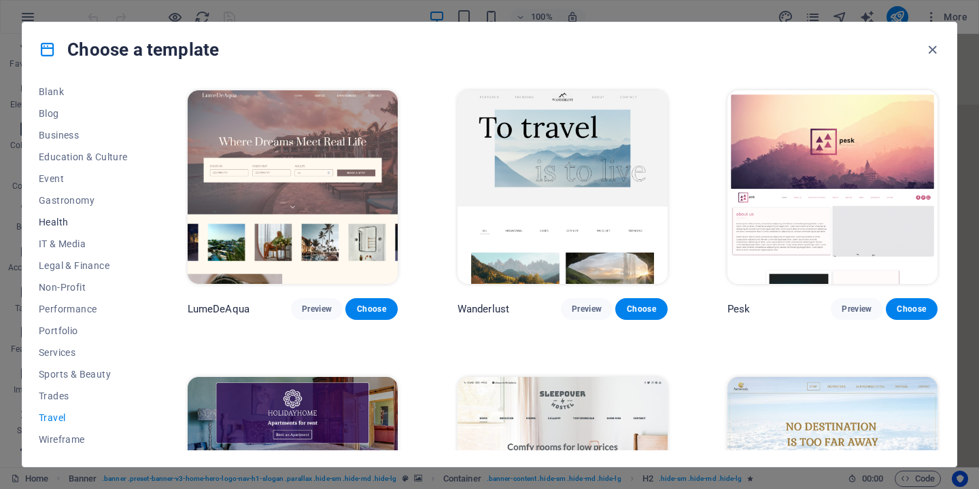
click at [60, 220] on span "Health" at bounding box center [83, 222] width 89 height 11
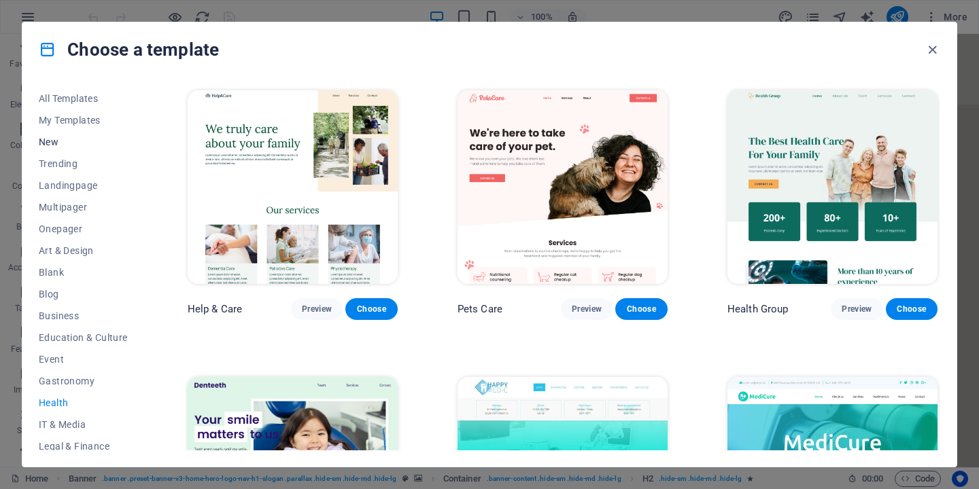
click at [52, 139] on span "New" at bounding box center [83, 142] width 89 height 11
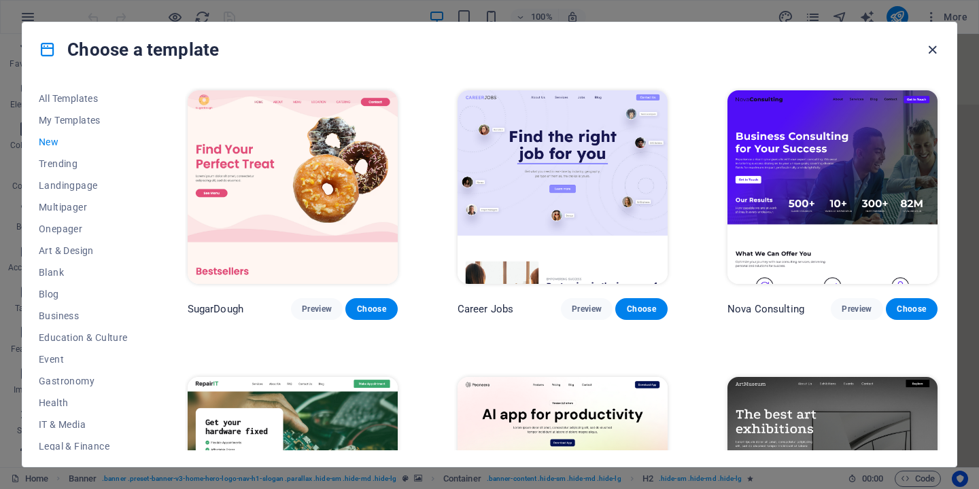
click at [928, 47] on icon "button" at bounding box center [932, 50] width 16 height 16
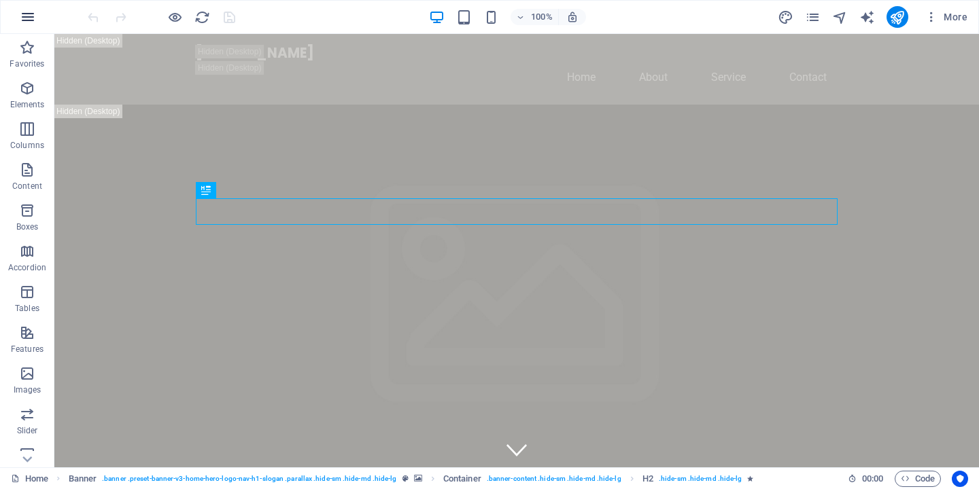
click at [30, 15] on icon "button" at bounding box center [28, 17] width 16 height 16
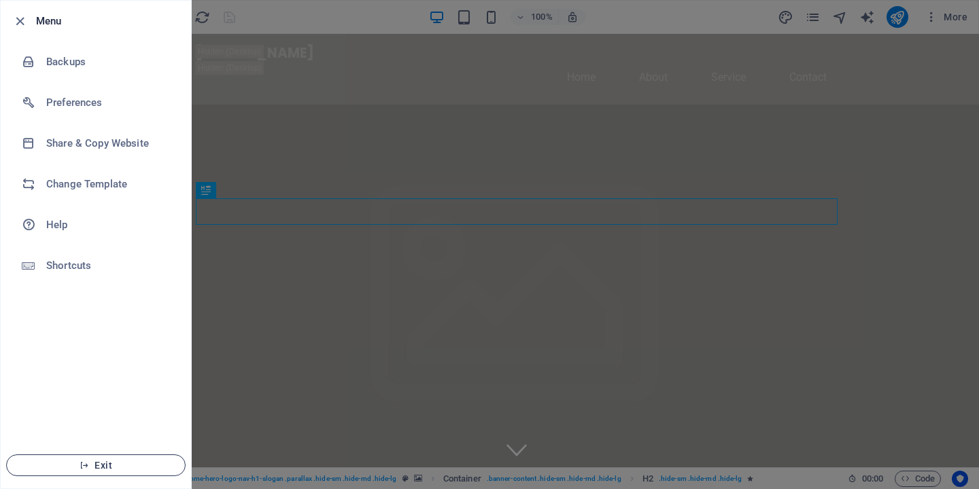
click at [110, 458] on button "Exit" at bounding box center [95, 466] width 179 height 22
